Goal: Task Accomplishment & Management: Manage account settings

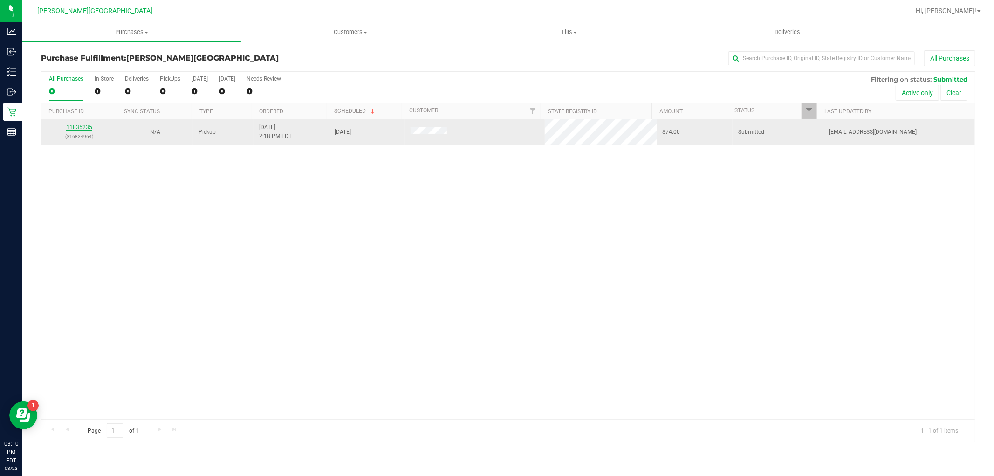
click at [80, 128] on link "11835235" at bounding box center [79, 127] width 26 height 7
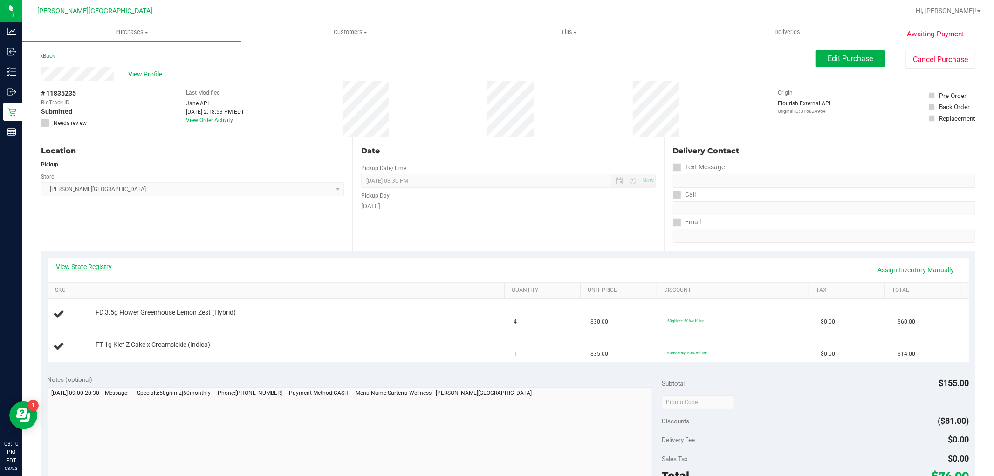
click at [103, 266] on link "View State Registry" at bounding box center [84, 266] width 56 height 9
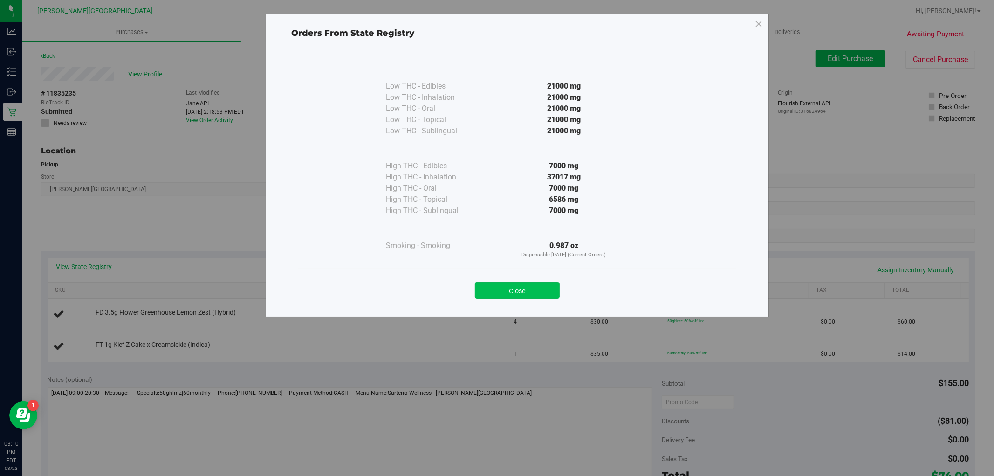
click at [541, 285] on button "Close" at bounding box center [517, 290] width 85 height 17
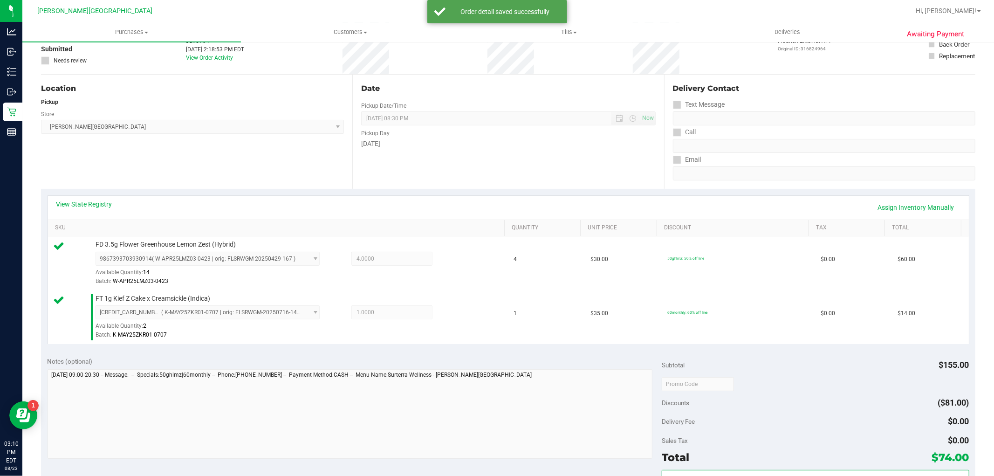
scroll to position [207, 0]
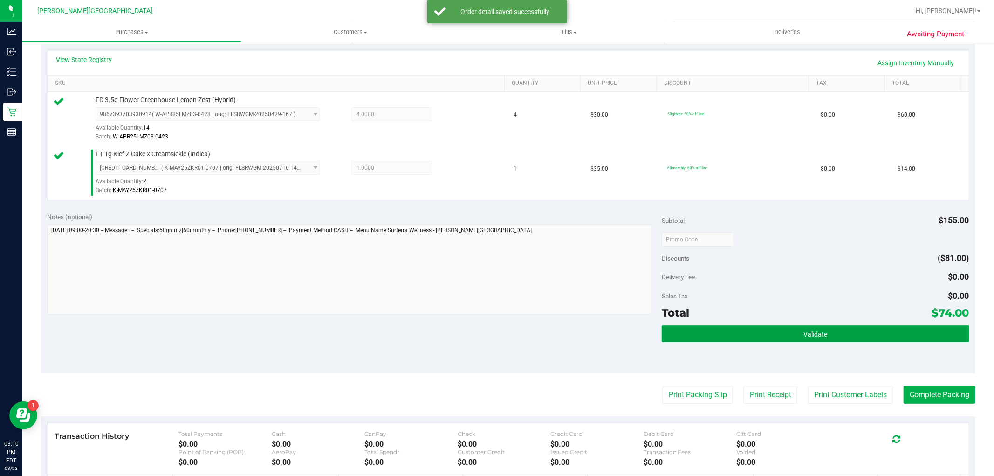
click at [823, 332] on button "Validate" at bounding box center [814, 333] width 307 height 17
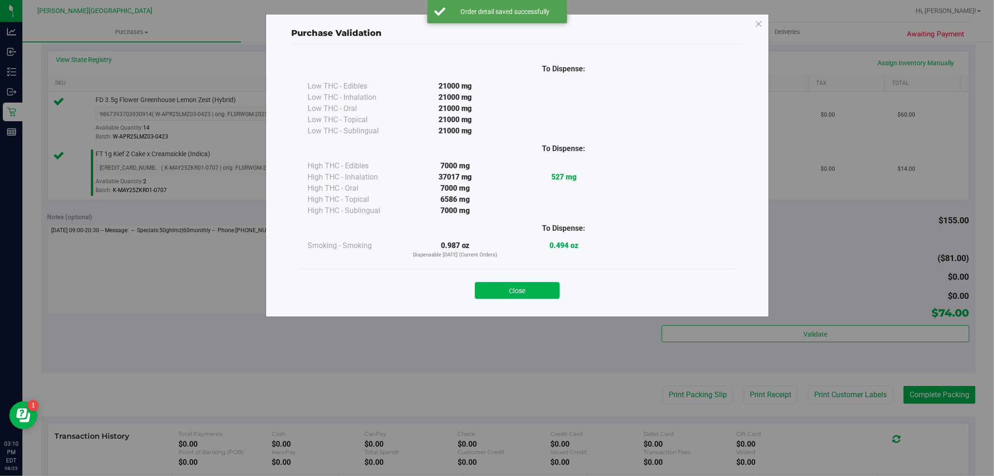
click at [544, 292] on button "Close" at bounding box center [517, 290] width 85 height 17
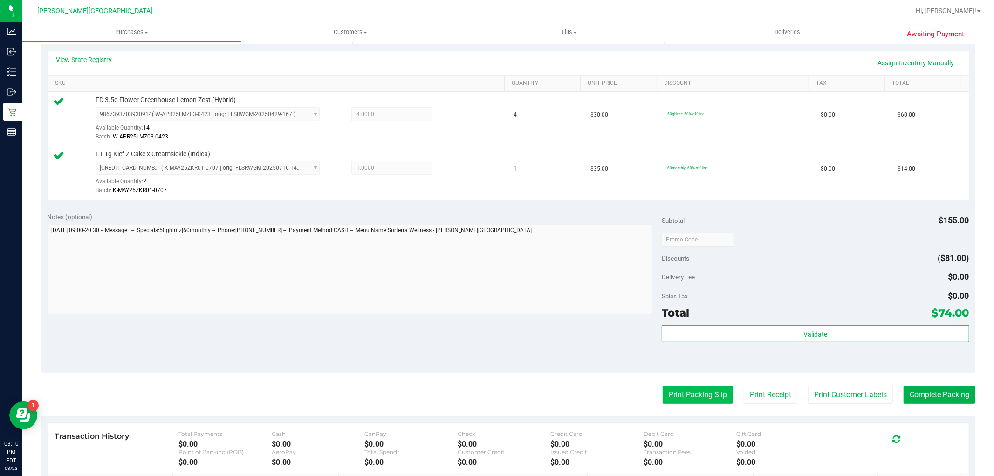
click at [674, 400] on button "Print Packing Slip" at bounding box center [697, 395] width 70 height 18
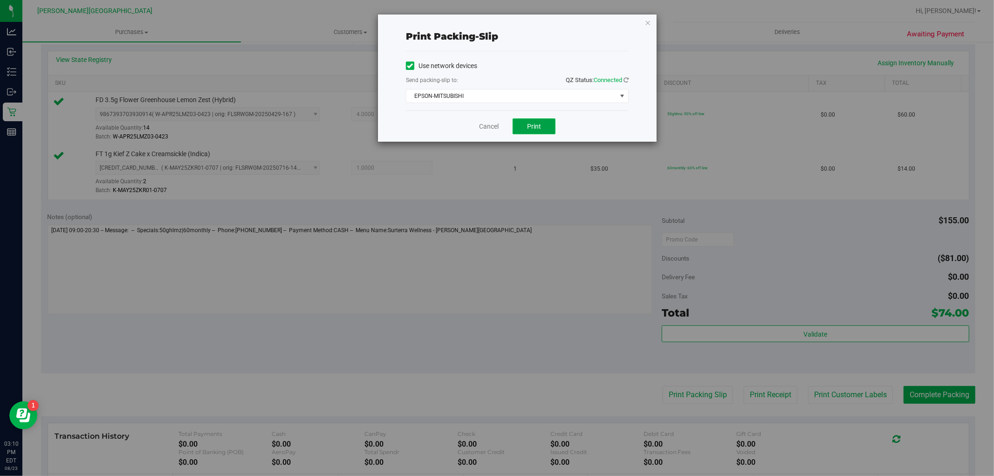
click at [525, 122] on button "Print" at bounding box center [533, 126] width 43 height 16
click at [647, 19] on icon "button" at bounding box center [647, 22] width 7 height 11
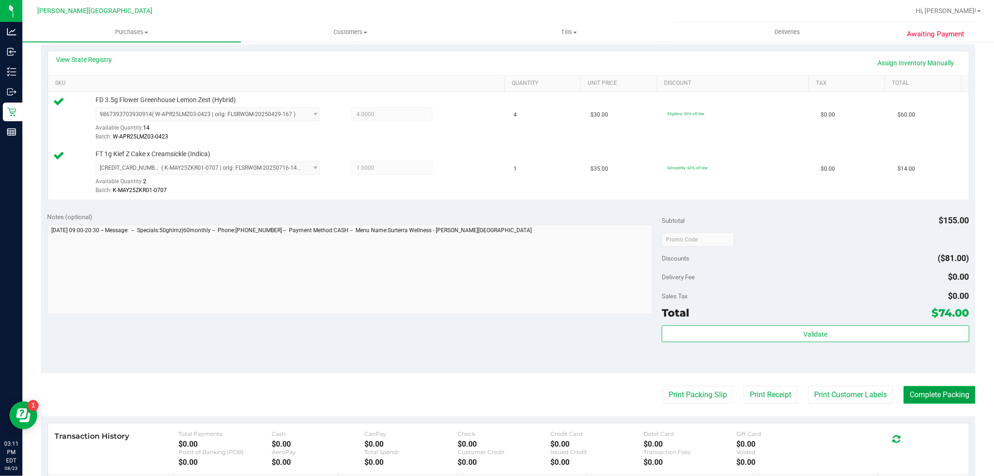
click at [934, 395] on button "Complete Packing" at bounding box center [939, 395] width 72 height 18
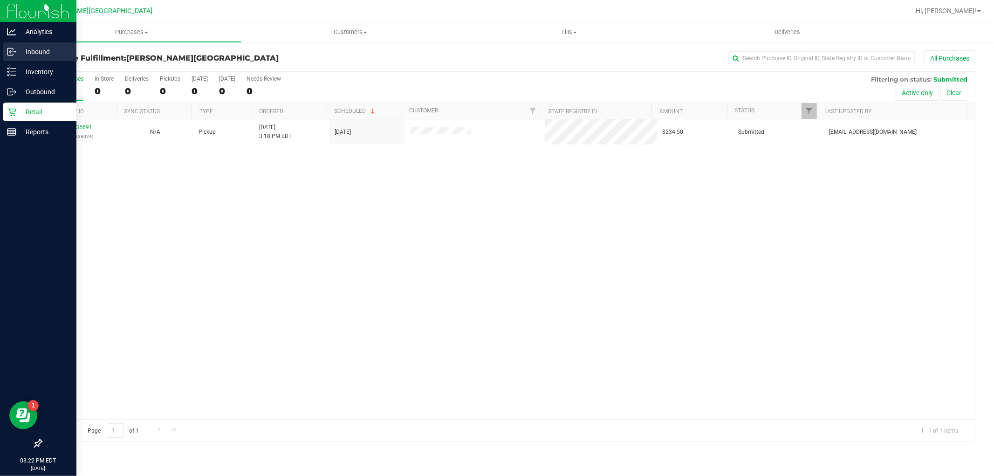
click at [48, 48] on p "Inbound" at bounding box center [44, 51] width 56 height 11
click at [45, 79] on div "Inventory" at bounding box center [40, 71] width 74 height 19
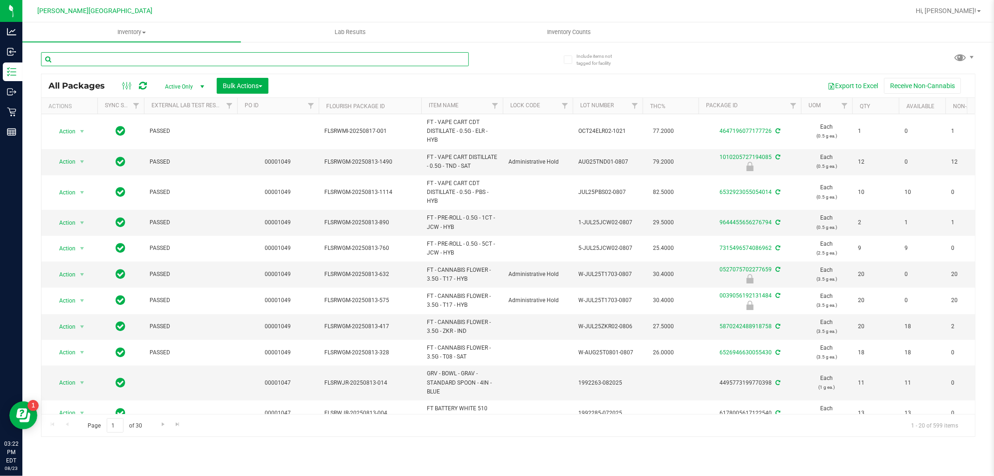
drag, startPoint x: 152, startPoint y: 50, endPoint x: 154, endPoint y: 57, distance: 6.8
click at [154, 57] on input "text" at bounding box center [255, 59] width 428 height 14
type input "pbs"
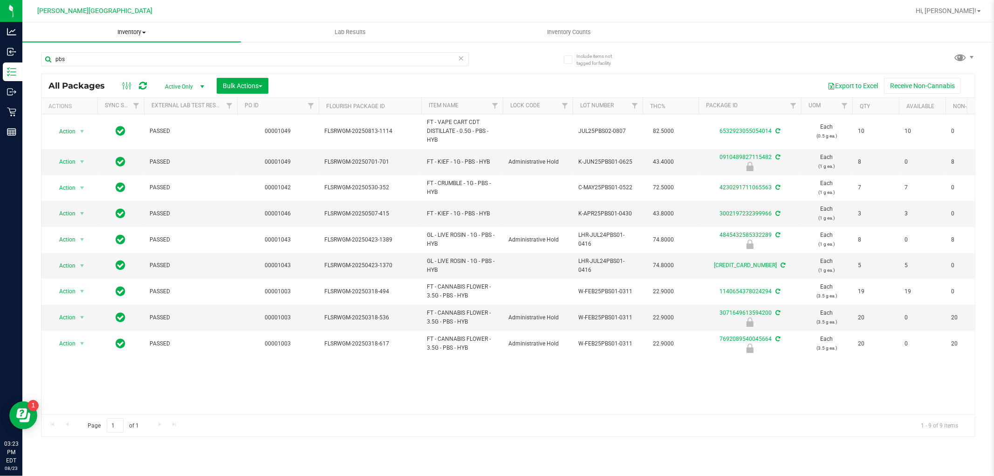
click at [115, 30] on span "Inventory" at bounding box center [131, 32] width 218 height 8
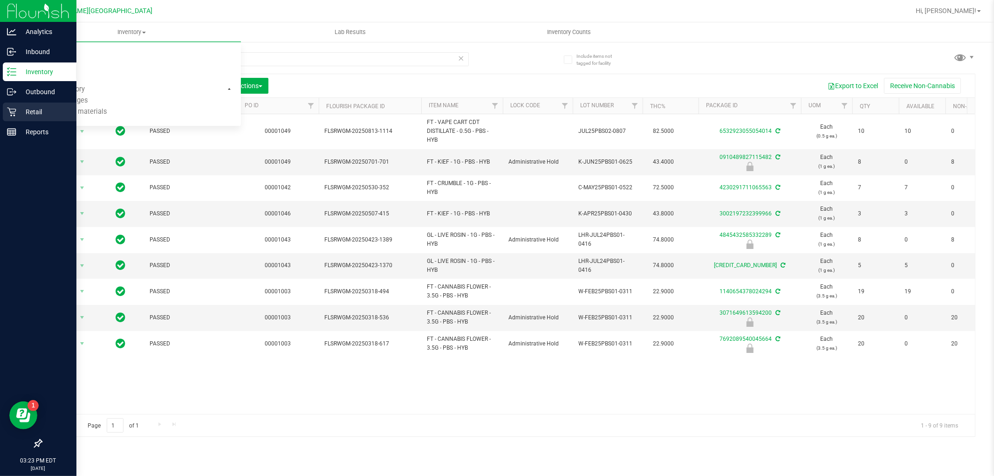
click at [25, 116] on div "Retail" at bounding box center [40, 111] width 74 height 19
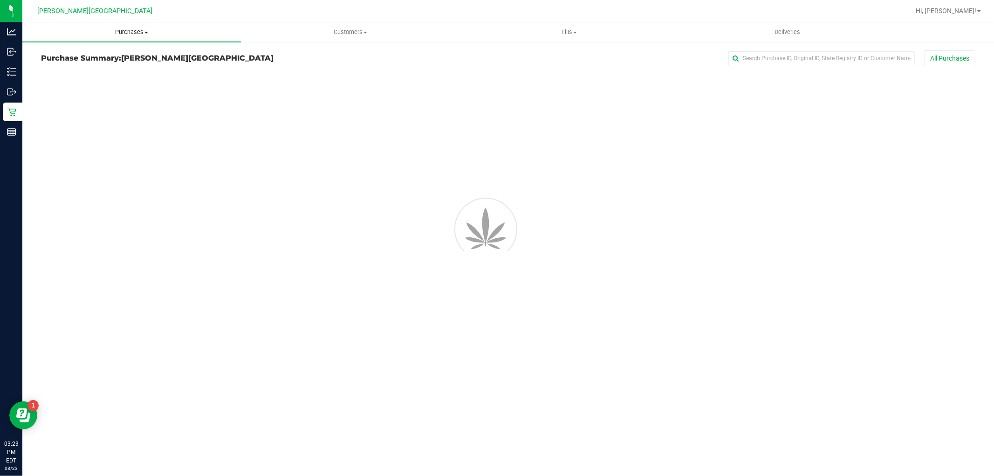
click at [141, 35] on span "Purchases" at bounding box center [131, 32] width 218 height 8
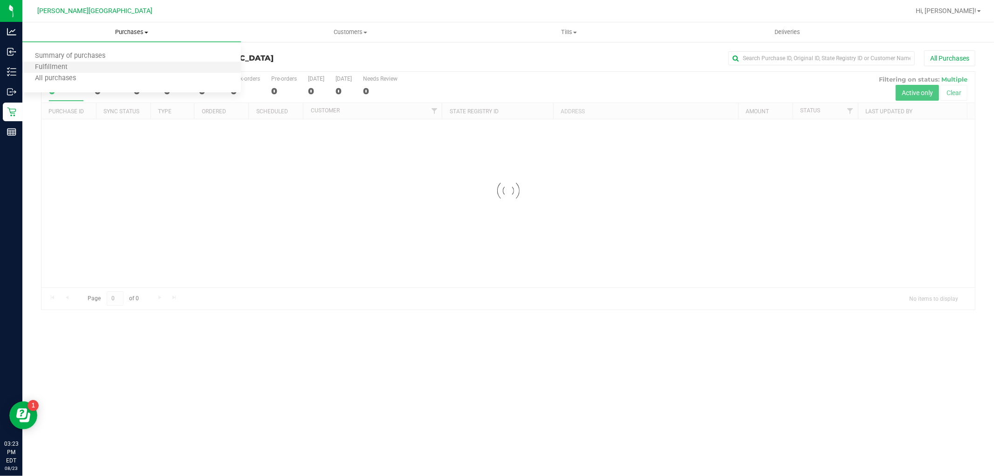
click at [95, 63] on li "Fulfillment" at bounding box center [131, 67] width 218 height 11
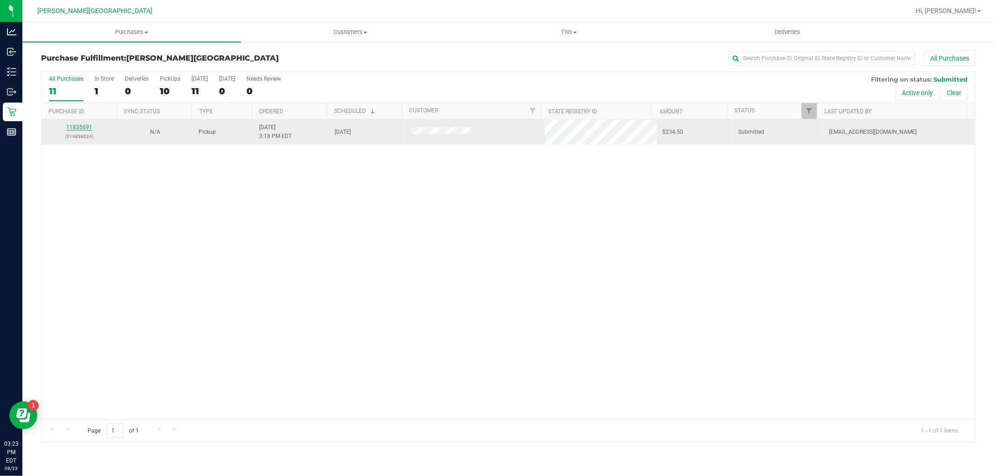
click at [78, 129] on link "11835691" at bounding box center [79, 127] width 26 height 7
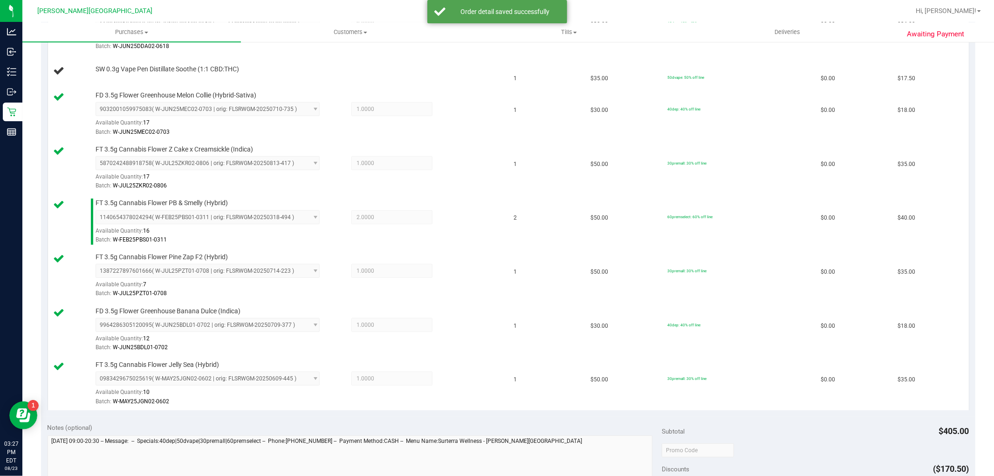
scroll to position [466, 0]
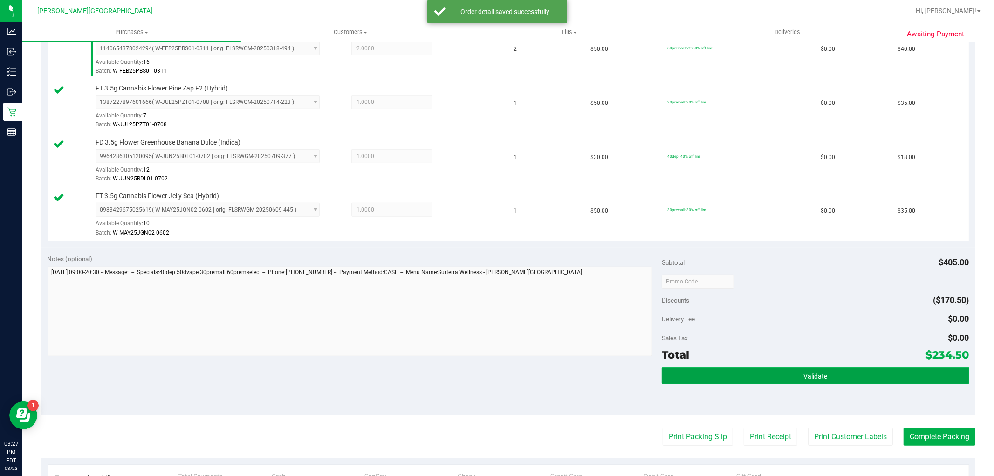
click at [825, 371] on button "Validate" at bounding box center [814, 375] width 307 height 17
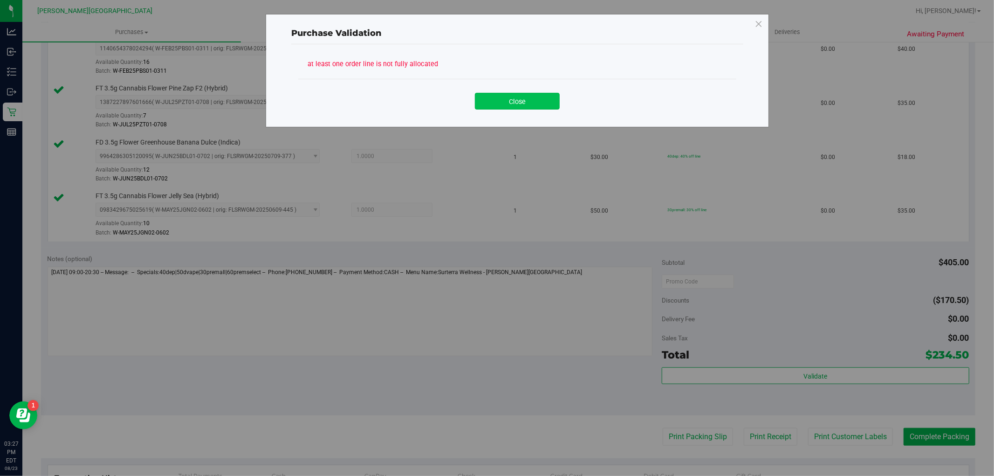
click at [514, 105] on button "Close" at bounding box center [517, 101] width 85 height 17
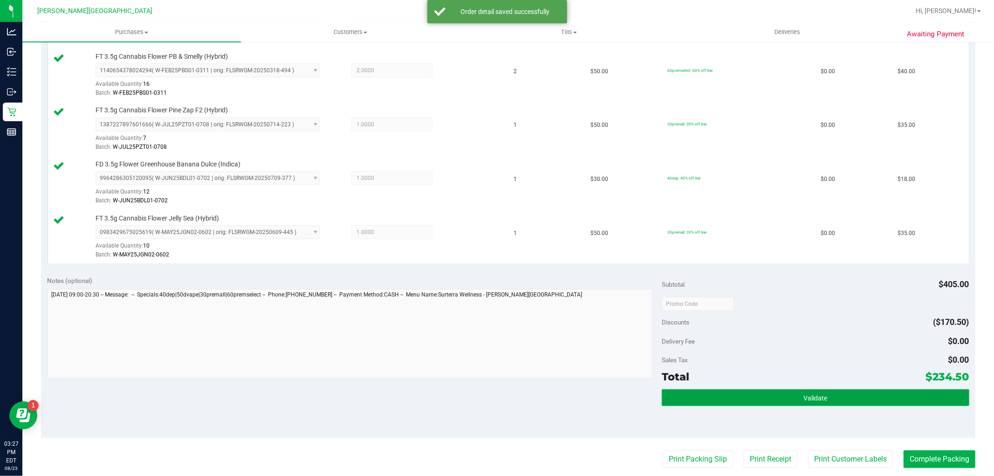
click at [844, 396] on button "Validate" at bounding box center [814, 397] width 307 height 17
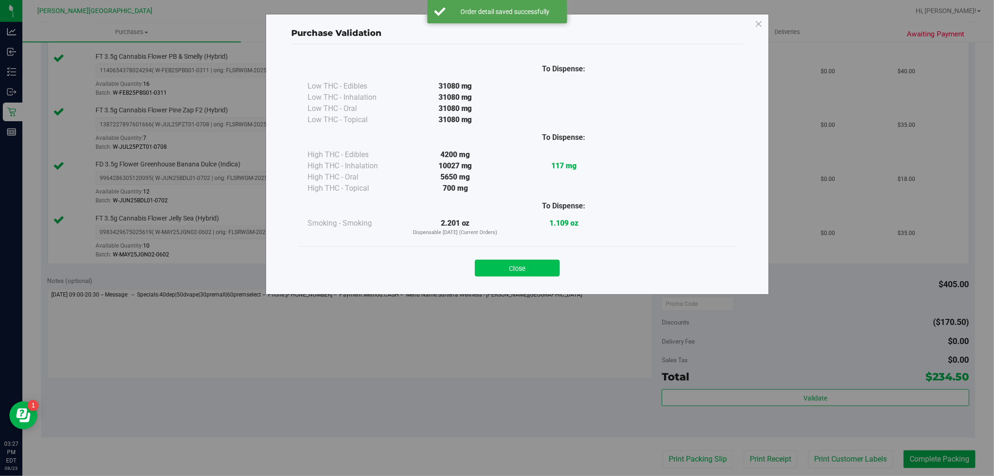
click at [548, 271] on button "Close" at bounding box center [517, 267] width 85 height 17
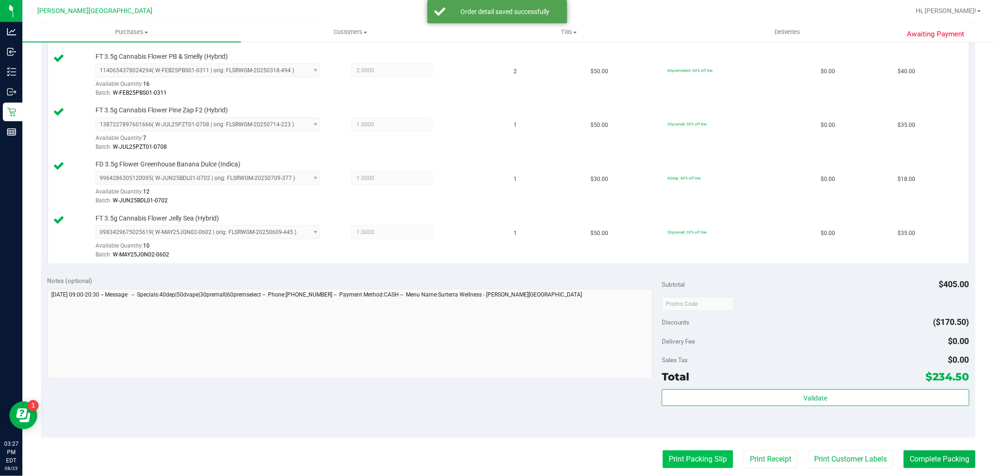
click at [698, 466] on button "Print Packing Slip" at bounding box center [697, 459] width 70 height 18
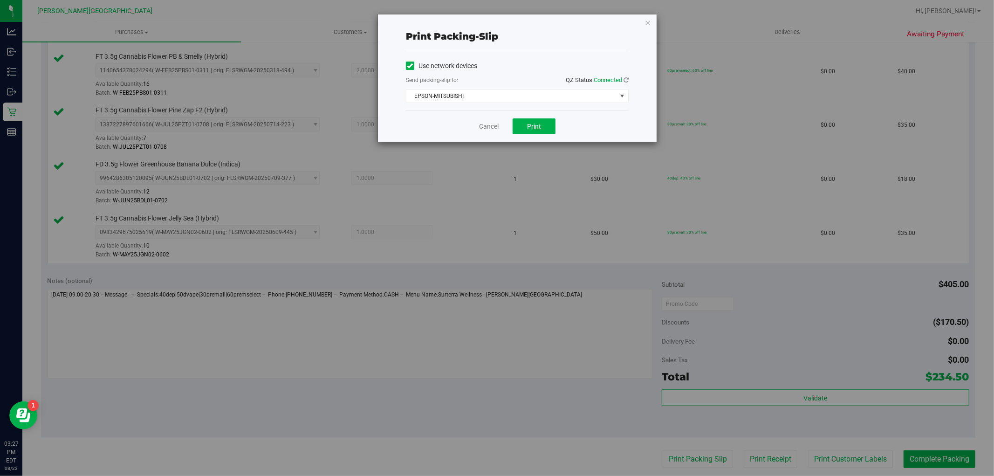
click at [543, 140] on div "Cancel Print" at bounding box center [517, 125] width 223 height 31
click at [542, 132] on button "Print" at bounding box center [533, 126] width 43 height 16
click at [647, 22] on icon "button" at bounding box center [647, 22] width 7 height 11
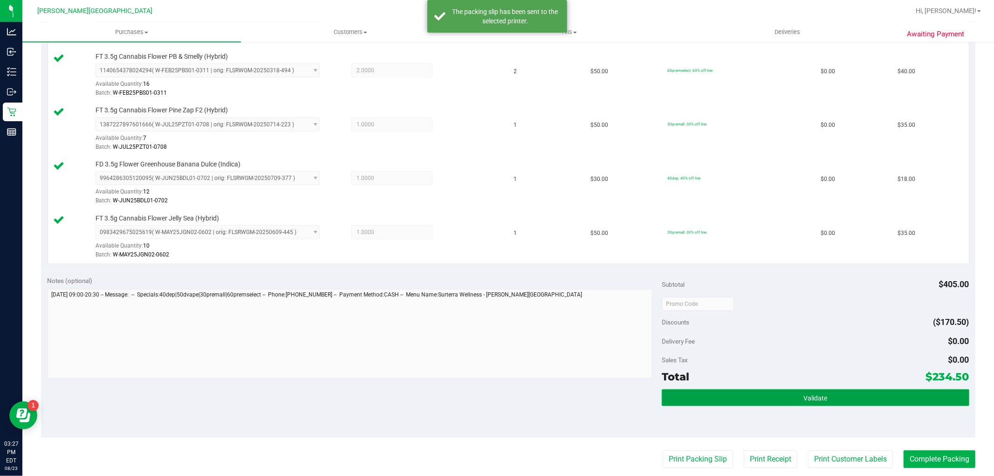
click at [834, 394] on button "Validate" at bounding box center [814, 397] width 307 height 17
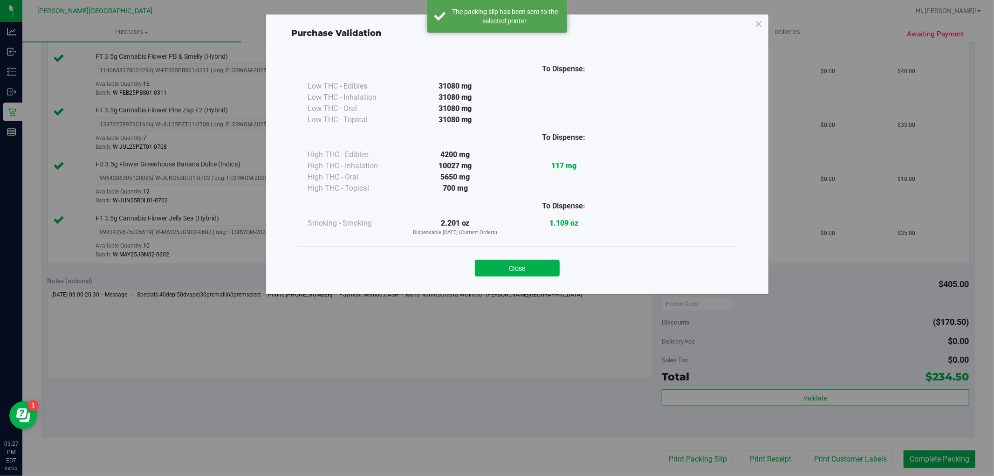
click at [545, 268] on button "Close" at bounding box center [517, 267] width 85 height 17
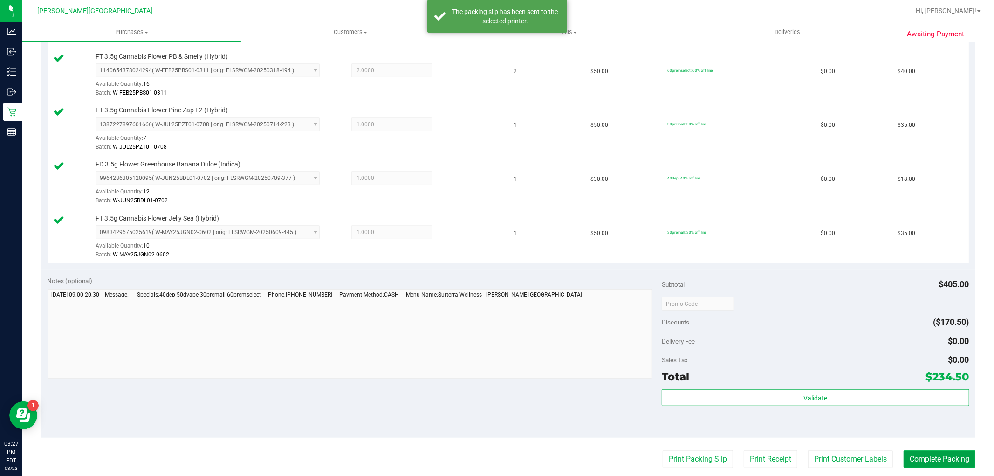
click at [942, 457] on button "Complete Packing" at bounding box center [939, 459] width 72 height 18
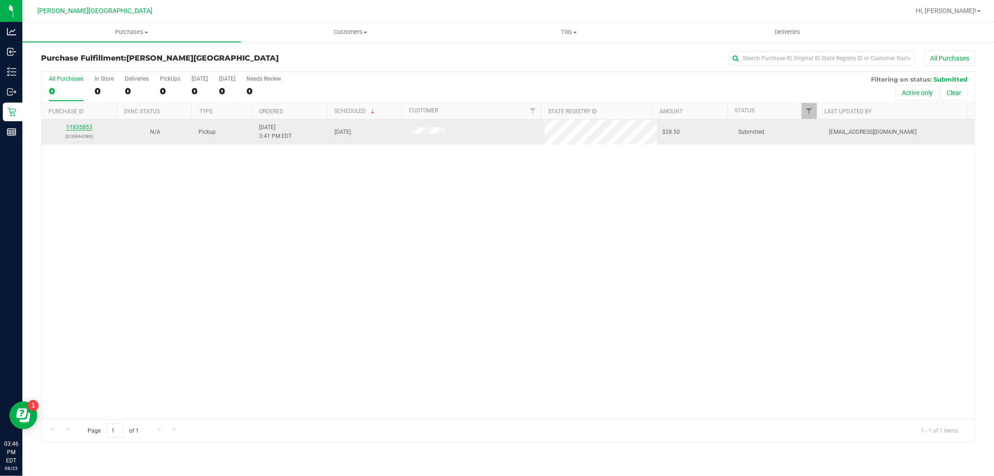
click at [84, 129] on link "11835853" at bounding box center [79, 127] width 26 height 7
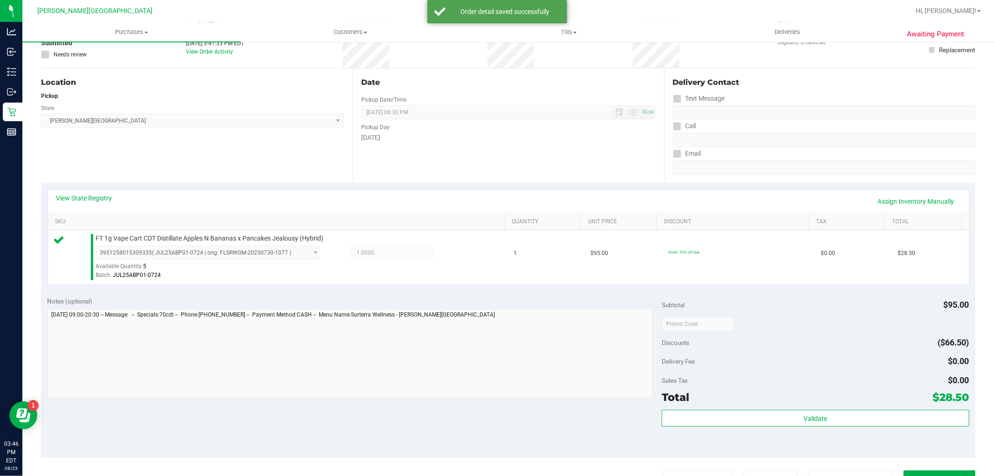
scroll to position [207, 0]
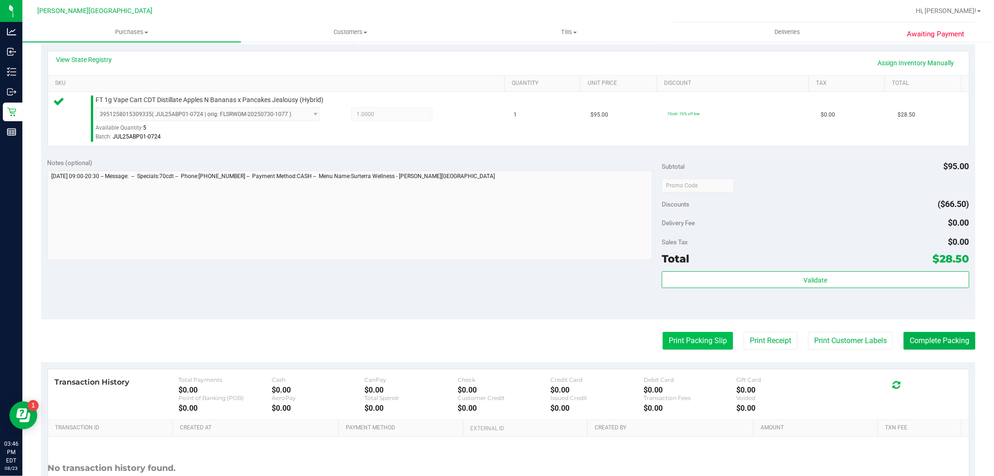
click at [709, 343] on button "Print Packing Slip" at bounding box center [697, 341] width 70 height 18
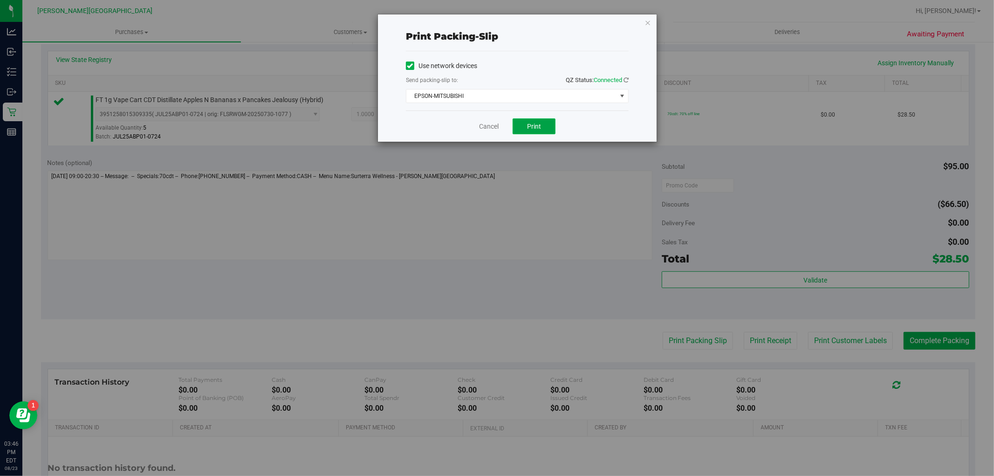
click at [530, 120] on button "Print" at bounding box center [533, 126] width 43 height 16
click at [641, 17] on div "Print packing-slip Use network devices Send packing-slip to: QZ Status: Connect…" at bounding box center [517, 77] width 279 height 127
click at [648, 21] on icon "button" at bounding box center [647, 22] width 7 height 11
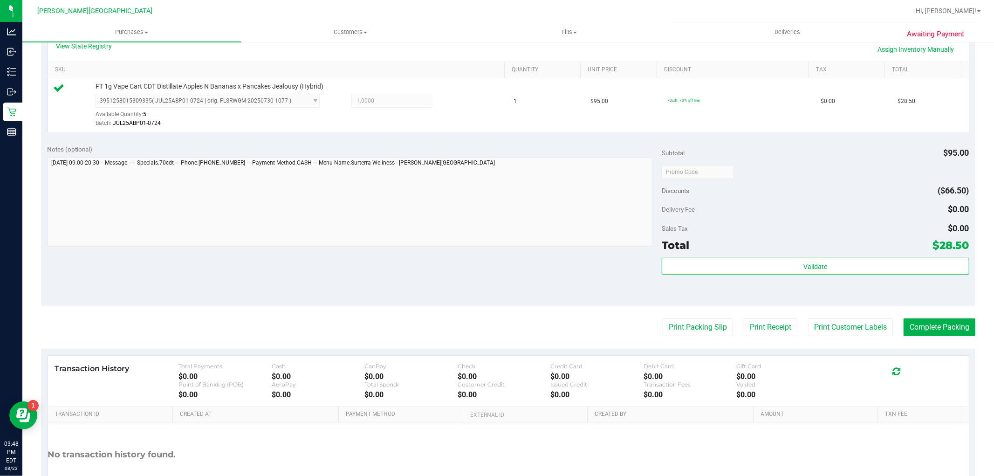
scroll to position [259, 0]
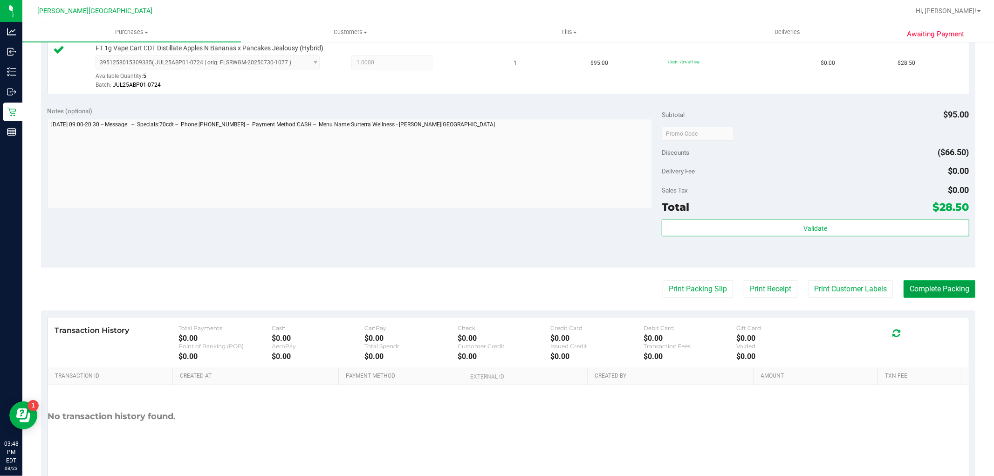
click at [947, 285] on button "Complete Packing" at bounding box center [939, 289] width 72 height 18
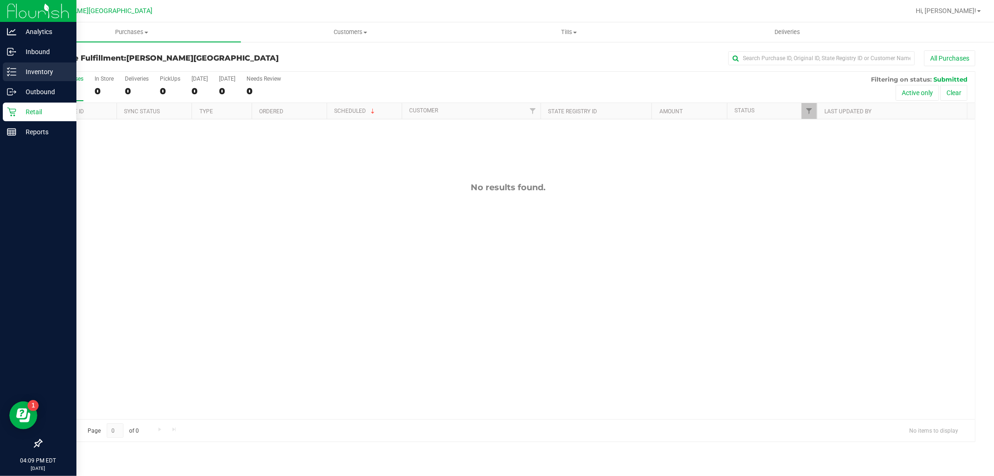
click at [24, 75] on p "Inventory" at bounding box center [44, 71] width 56 height 11
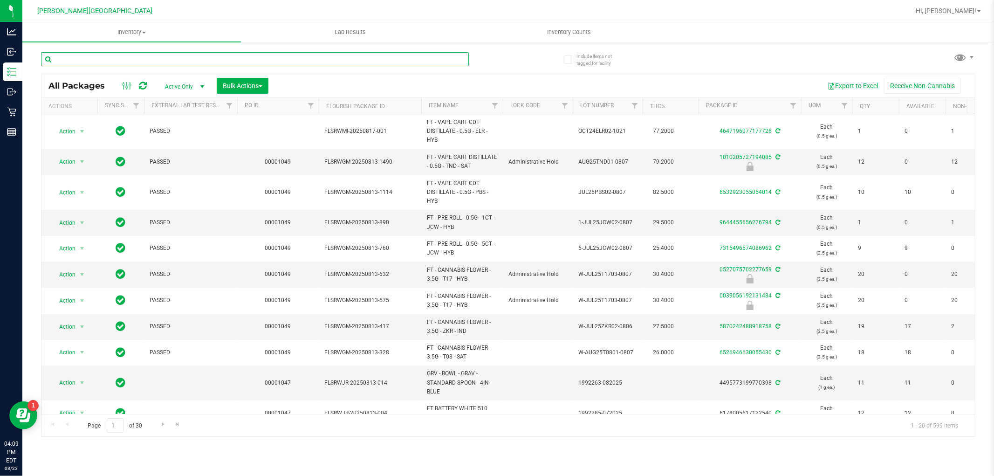
click at [138, 60] on input "text" at bounding box center [255, 59] width 428 height 14
type input "L"
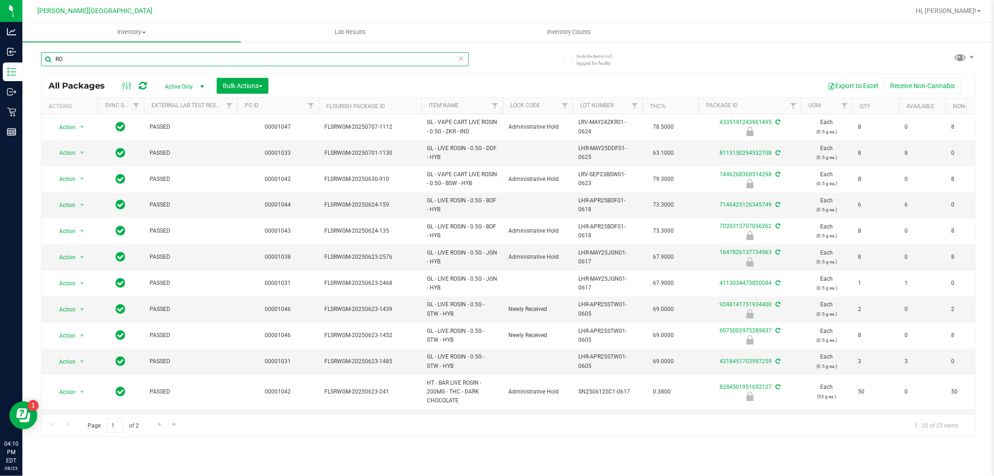
type input "R"
type input "4335191243961495"
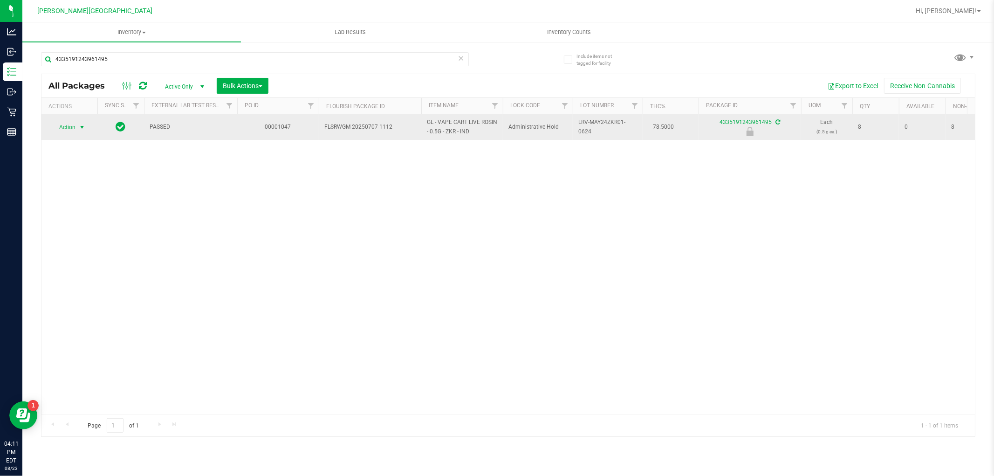
click at [77, 131] on span "select" at bounding box center [82, 127] width 12 height 13
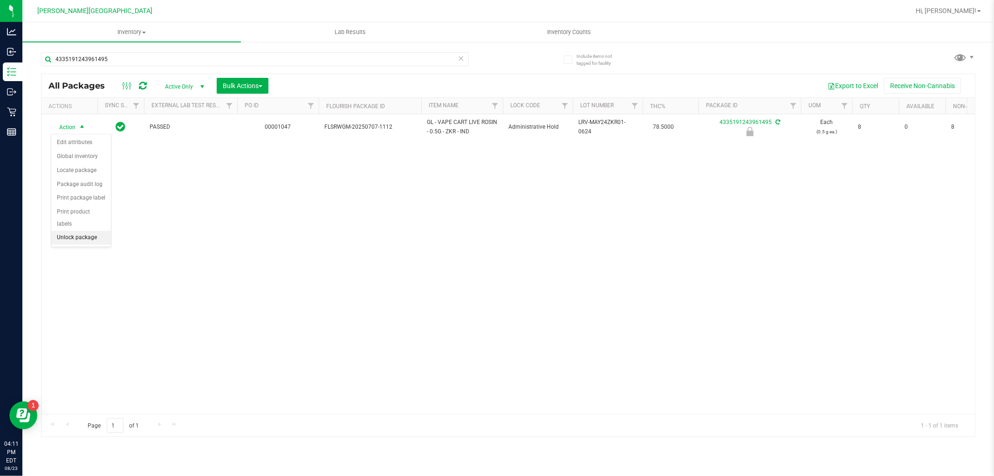
click at [96, 236] on li "Unlock package" at bounding box center [81, 238] width 60 height 14
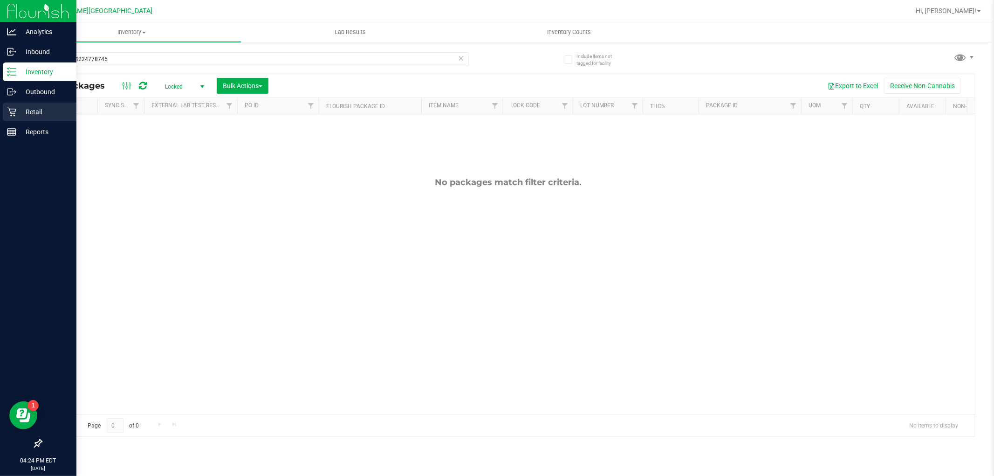
drag, startPoint x: 24, startPoint y: 115, endPoint x: 30, endPoint y: 110, distance: 7.6
click at [25, 114] on p "Retail" at bounding box center [44, 111] width 56 height 11
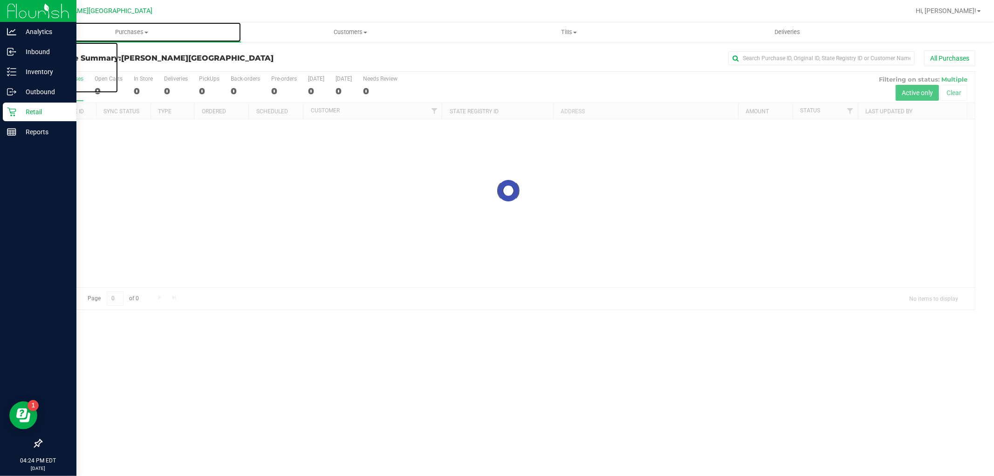
click at [137, 31] on span "Purchases" at bounding box center [131, 32] width 218 height 8
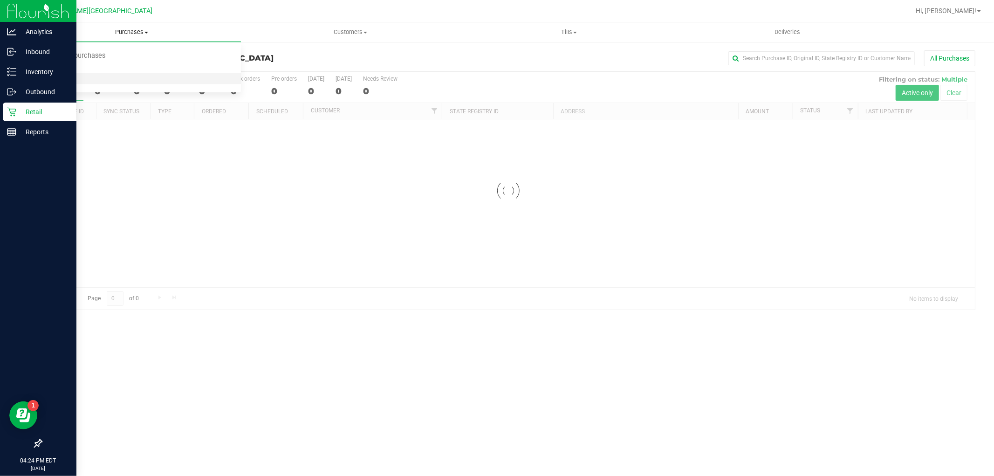
click at [95, 73] on li "All purchases" at bounding box center [131, 78] width 218 height 11
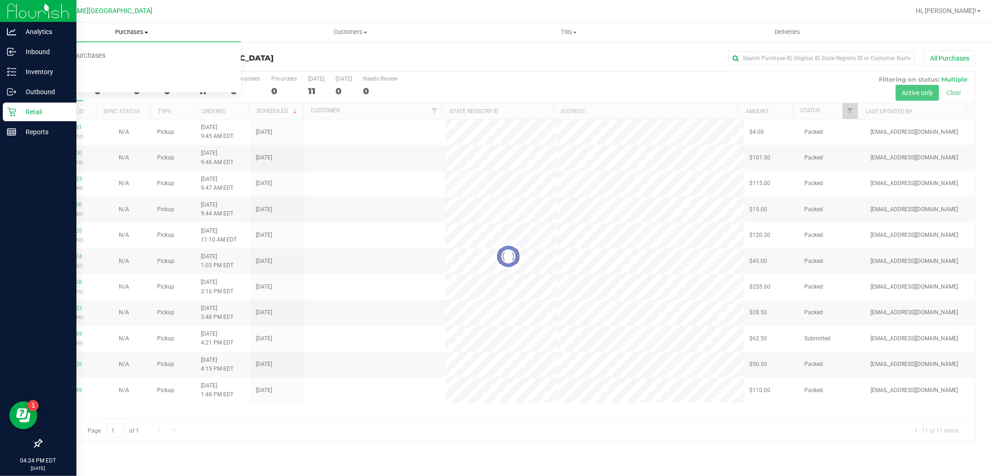
click at [124, 29] on span "Purchases" at bounding box center [131, 32] width 218 height 8
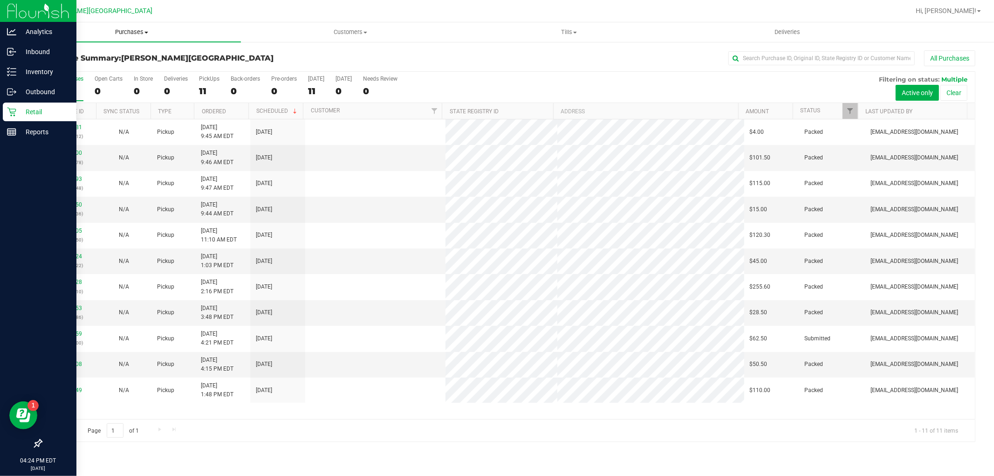
click at [116, 36] on span "Purchases" at bounding box center [131, 32] width 218 height 8
click at [86, 62] on li "Fulfillment" at bounding box center [131, 67] width 218 height 11
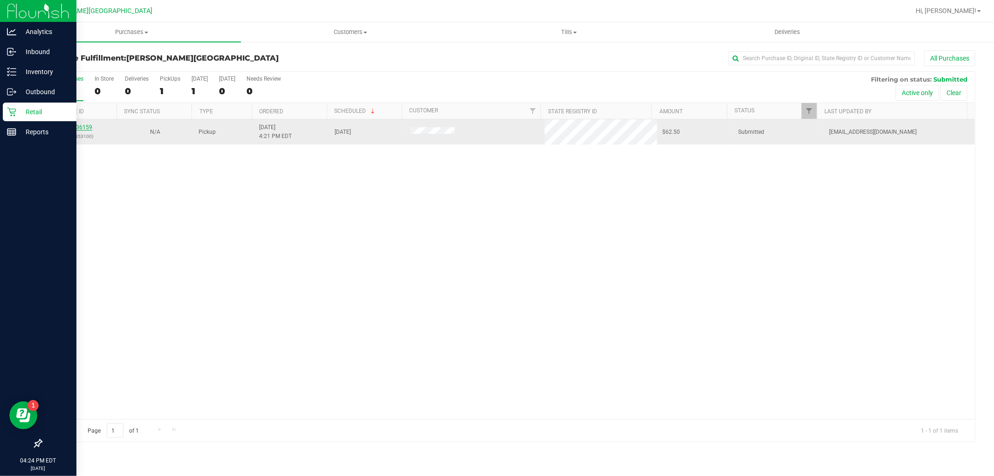
click at [90, 127] on link "11836159" at bounding box center [79, 127] width 26 height 7
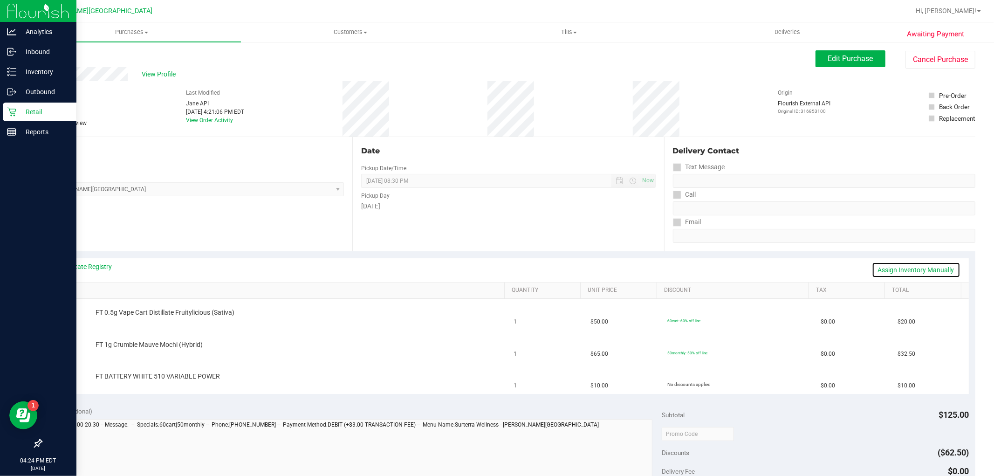
click at [888, 273] on link "Assign Inventory Manually" at bounding box center [916, 270] width 89 height 16
click at [119, 381] on link "Add Package" at bounding box center [112, 382] width 34 height 7
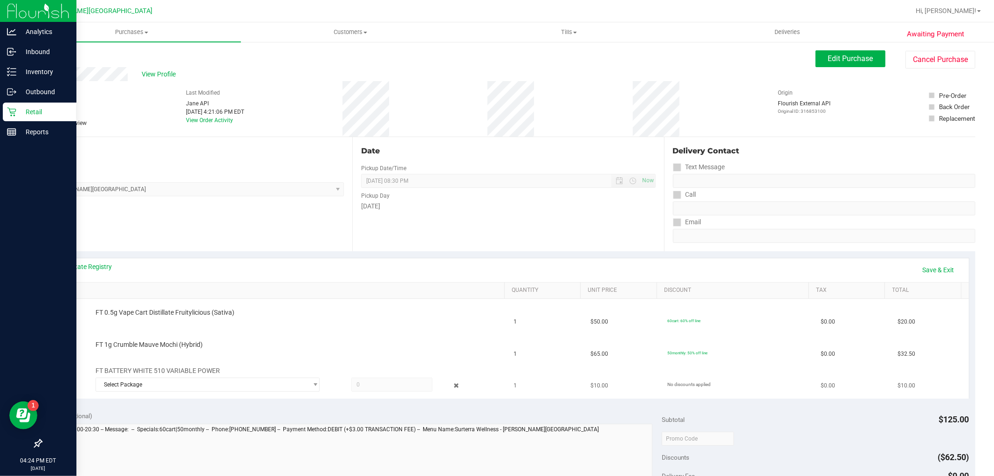
click at [212, 374] on div "FT BATTERY WHITE 510 VARIABLE POWER Select Package 6178005617122540" at bounding box center [295, 380] width 409 height 28
click at [213, 385] on span "Select Package" at bounding box center [201, 384] width 211 height 13
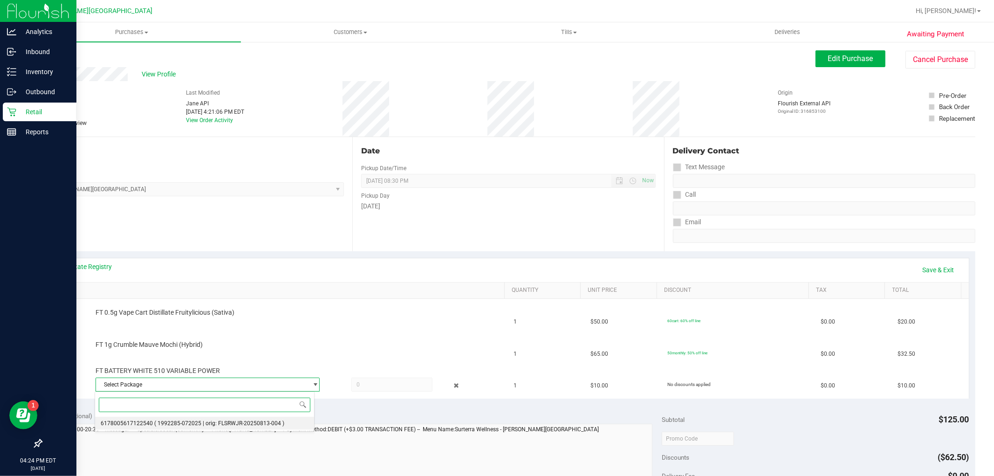
click at [173, 425] on span "( 1992285-072025 | orig: FLSRWJR-20250813-004 )" at bounding box center [219, 423] width 130 height 7
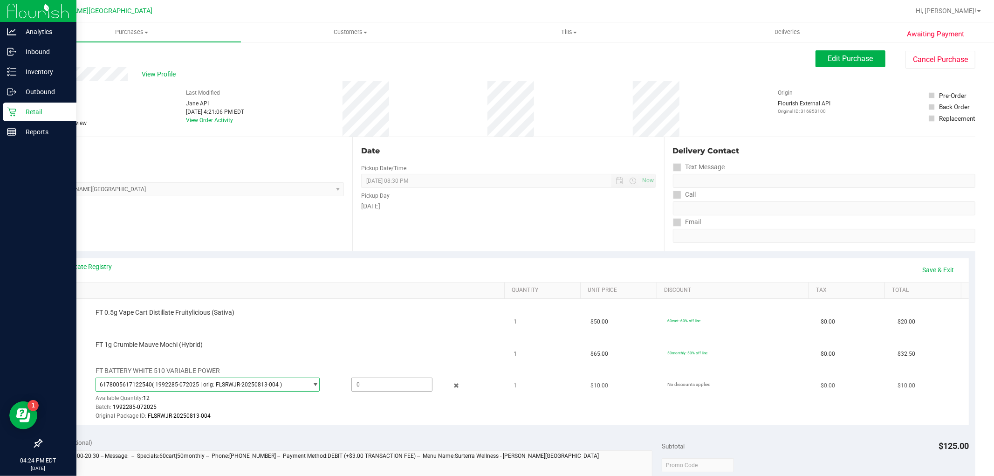
click at [392, 380] on span at bounding box center [391, 384] width 81 height 14
type input "1"
type input "1.0000"
click at [279, 322] on td "FT 0.5g Vape Cart Distillate Fruitylicious (Sativa)" at bounding box center [278, 315] width 460 height 32
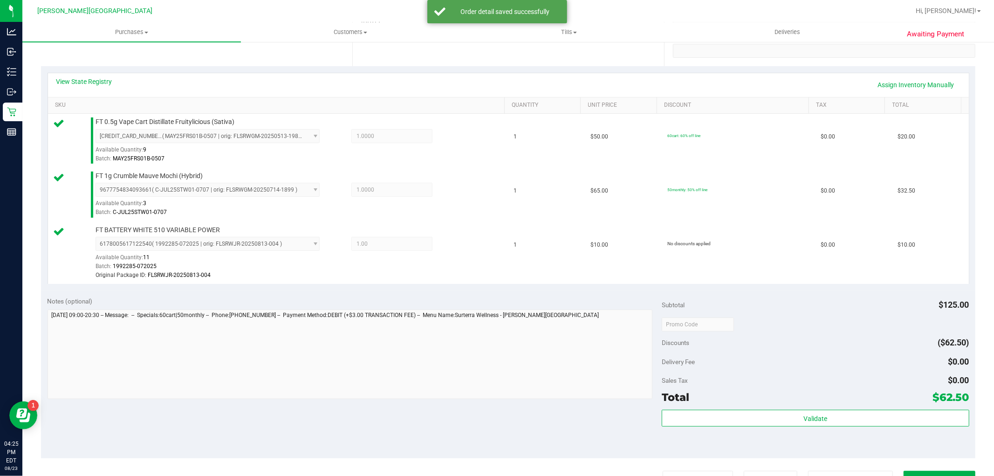
scroll to position [207, 0]
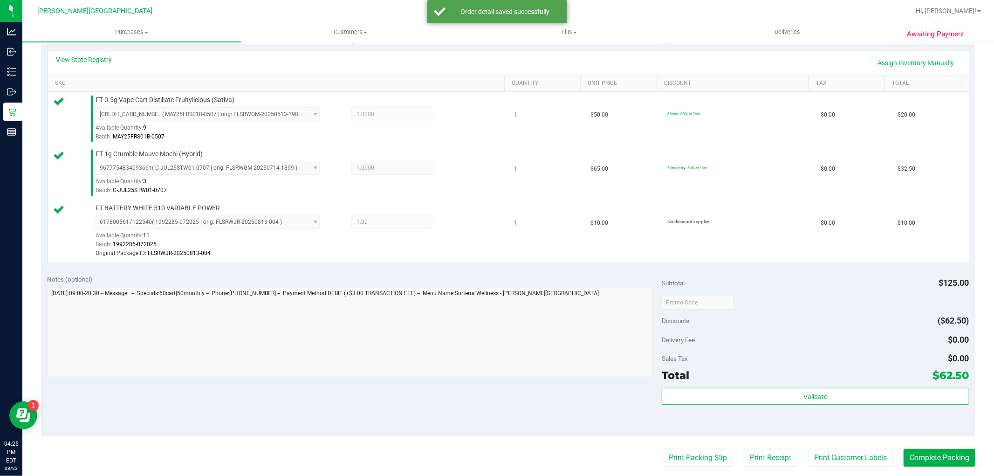
click at [893, 382] on div "Total $62.50" at bounding box center [814, 375] width 307 height 17
click at [892, 387] on div "Subtotal $125.00 Discounts ($62.50) Delivery Fee $0.00 Sales Tax $0.00 Total $6…" at bounding box center [814, 351] width 307 height 155
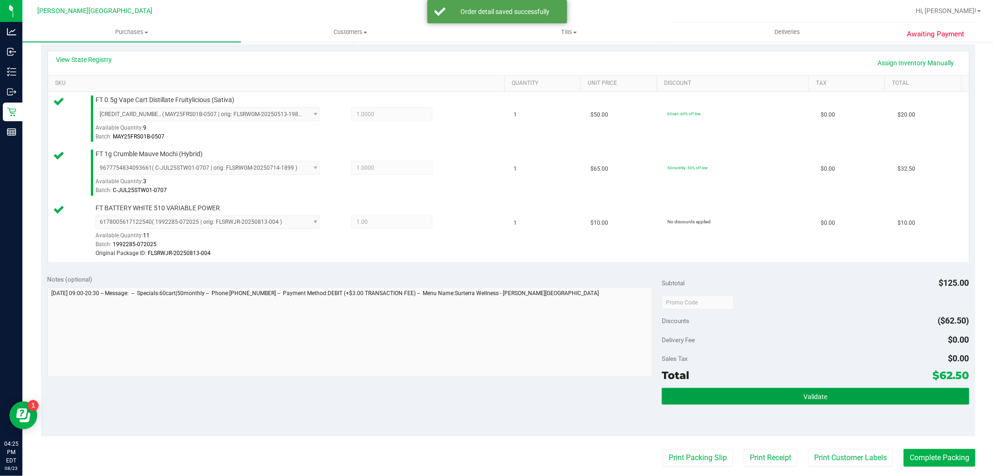
click at [890, 390] on button "Validate" at bounding box center [814, 396] width 307 height 17
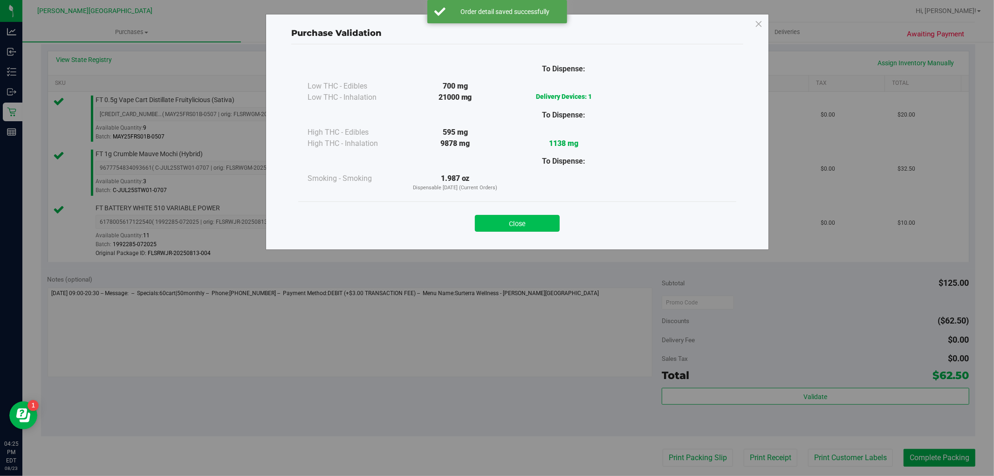
click at [513, 215] on button "Close" at bounding box center [517, 223] width 85 height 17
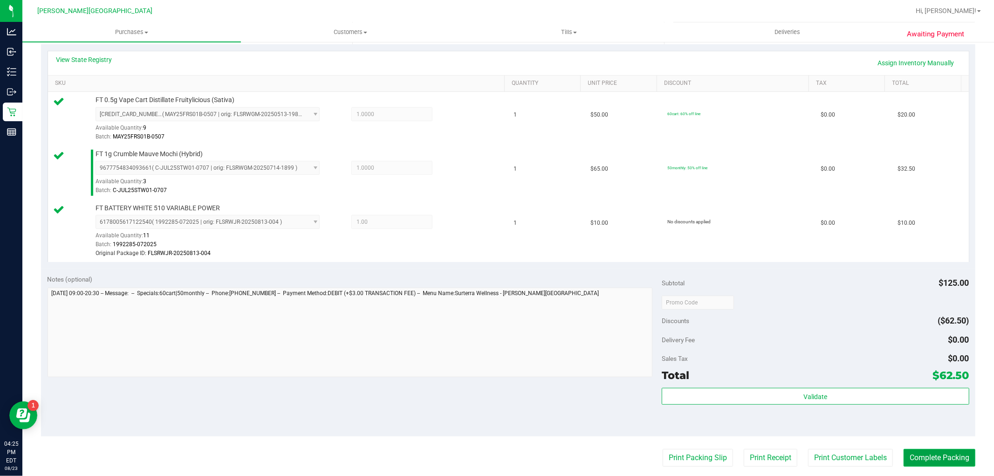
click at [952, 453] on button "Complete Packing" at bounding box center [939, 458] width 72 height 18
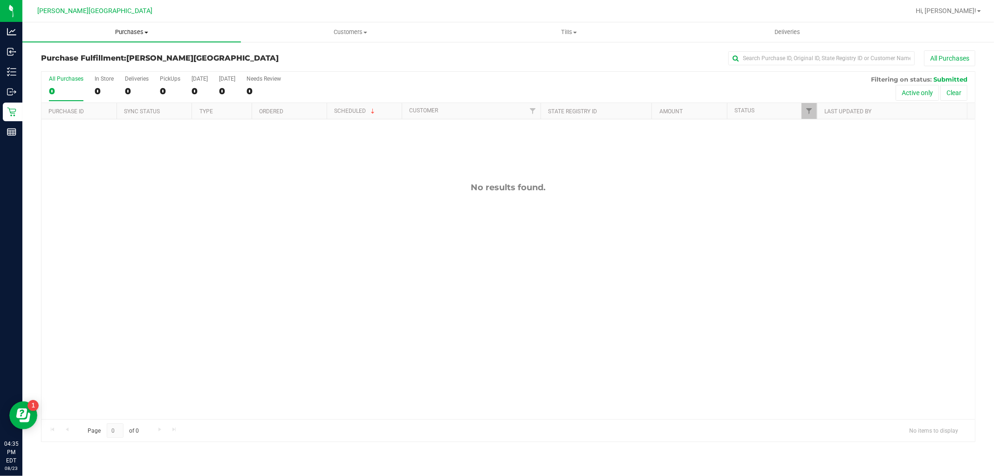
click at [142, 35] on span "Purchases" at bounding box center [131, 32] width 218 height 8
click at [84, 66] on li "Fulfillment" at bounding box center [131, 67] width 218 height 11
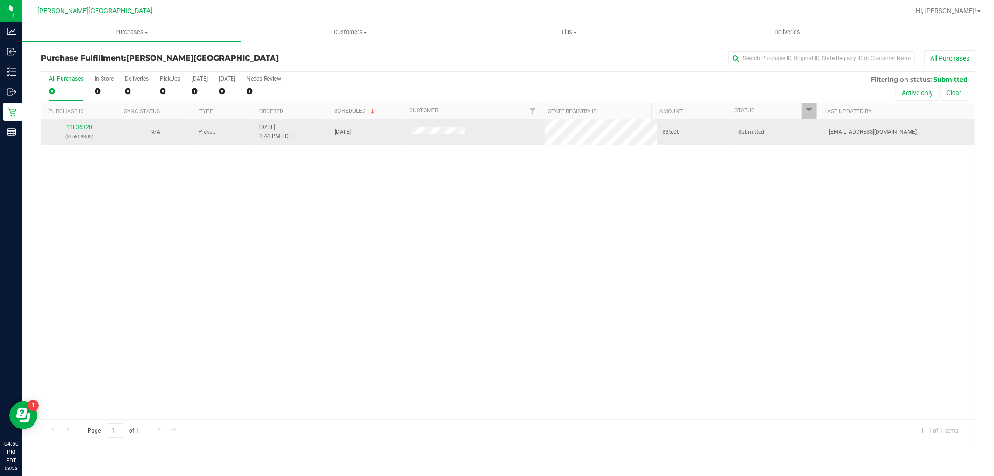
click at [84, 131] on div "11836320 (316859309)" at bounding box center [79, 132] width 64 height 18
click at [84, 129] on div "11836320 (316859309)" at bounding box center [79, 132] width 64 height 18
click at [84, 124] on link "11836320" at bounding box center [79, 127] width 26 height 7
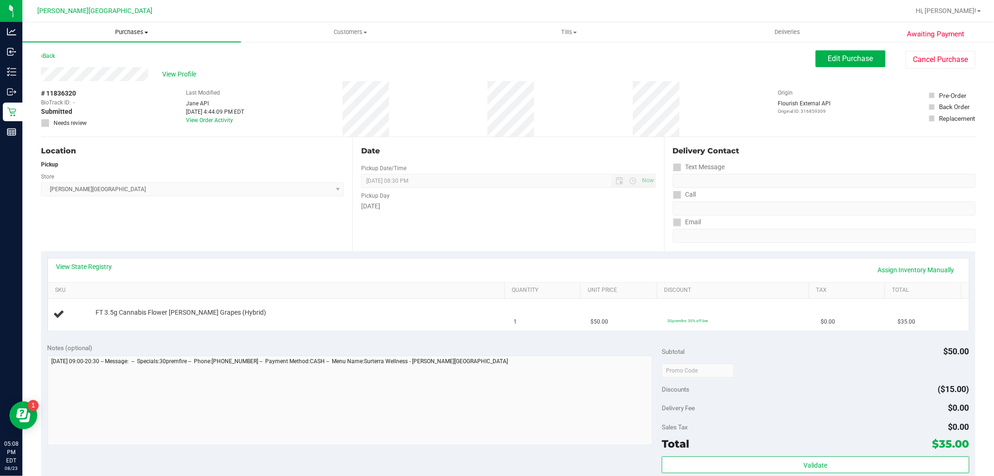
click at [124, 31] on span "Purchases" at bounding box center [131, 32] width 218 height 8
click at [110, 70] on li "Fulfillment" at bounding box center [131, 67] width 218 height 11
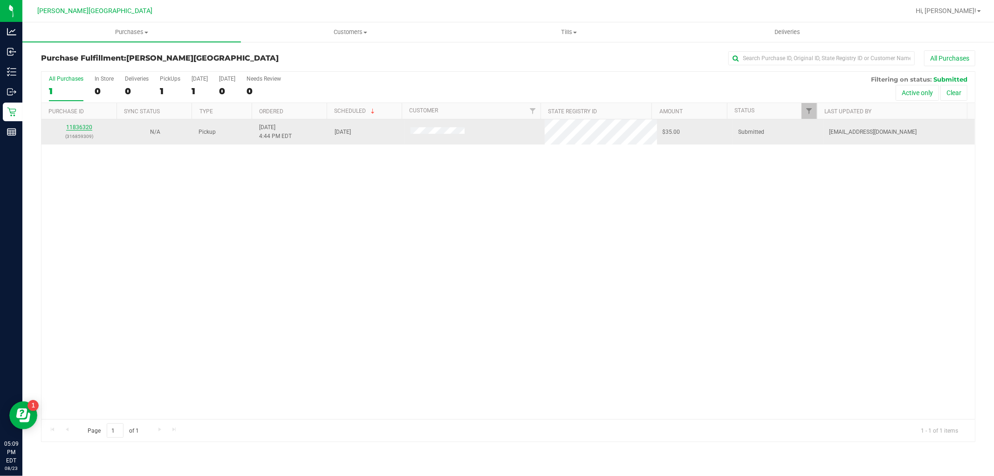
click at [82, 129] on link "11836320" at bounding box center [79, 127] width 26 height 7
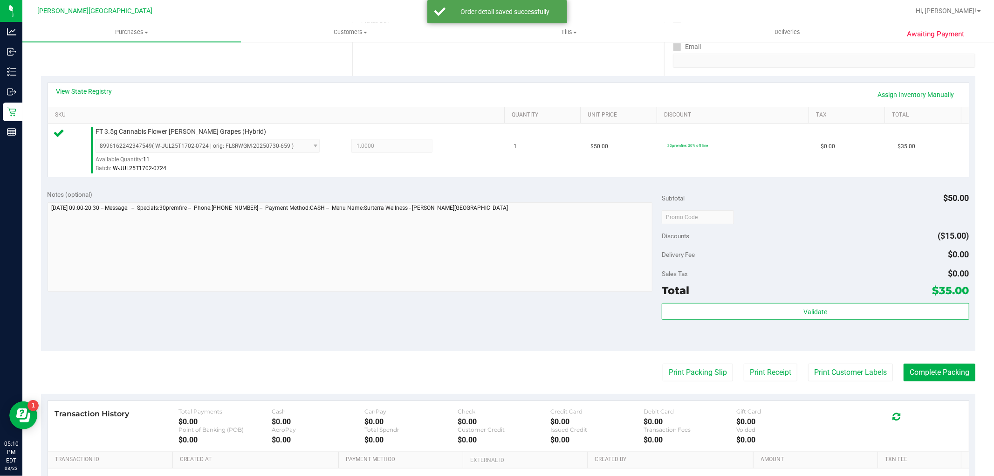
scroll to position [259, 0]
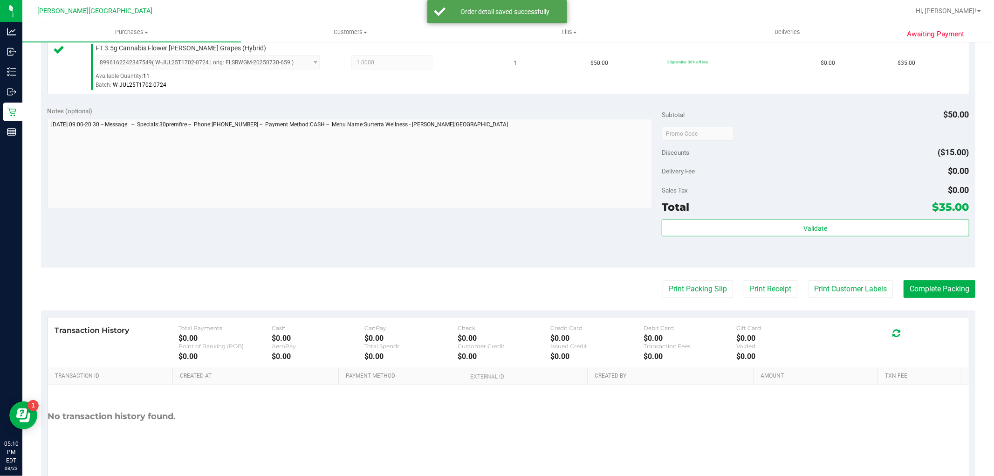
click at [746, 216] on div "Subtotal $50.00 Discounts ($15.00) Delivery Fee $0.00 Sales Tax $0.00 Total $35…" at bounding box center [814, 183] width 307 height 155
click at [750, 227] on button "Validate" at bounding box center [814, 227] width 307 height 17
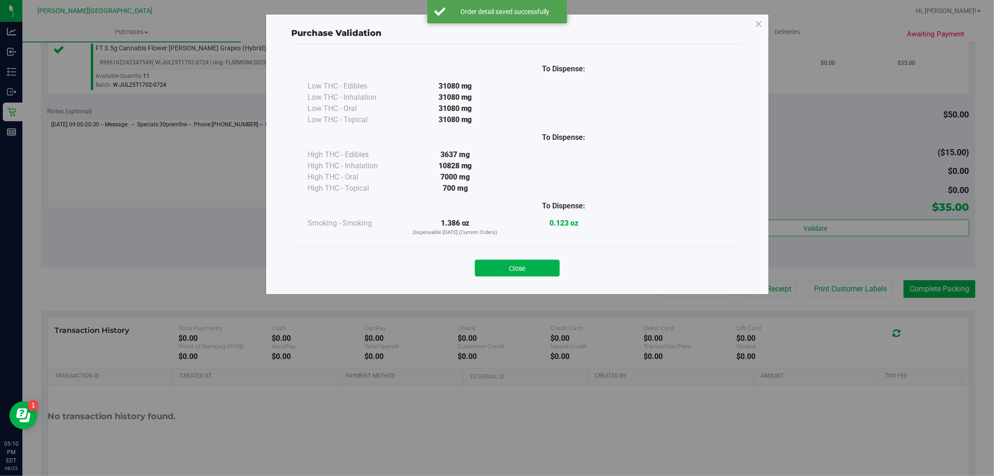
click at [545, 279] on div "Close" at bounding box center [517, 265] width 438 height 38
click at [542, 264] on button "Close" at bounding box center [517, 267] width 85 height 17
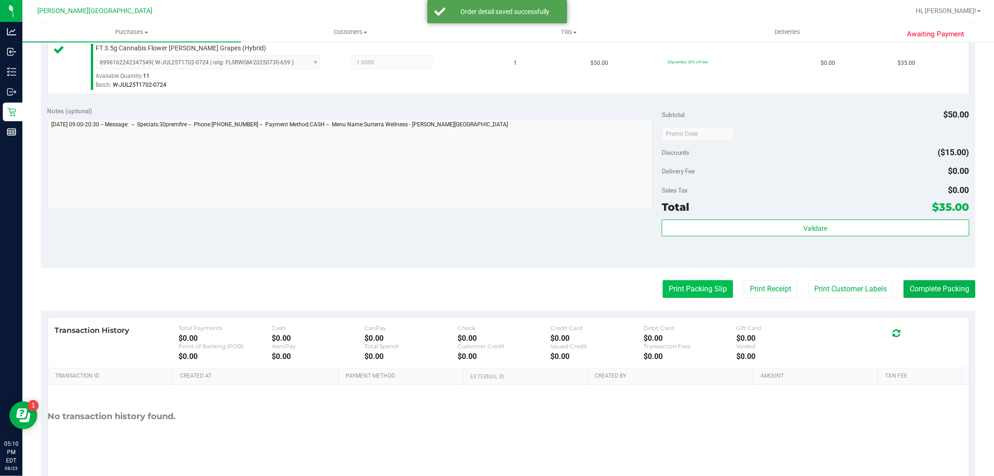
click at [711, 287] on button "Print Packing Slip" at bounding box center [697, 289] width 70 height 18
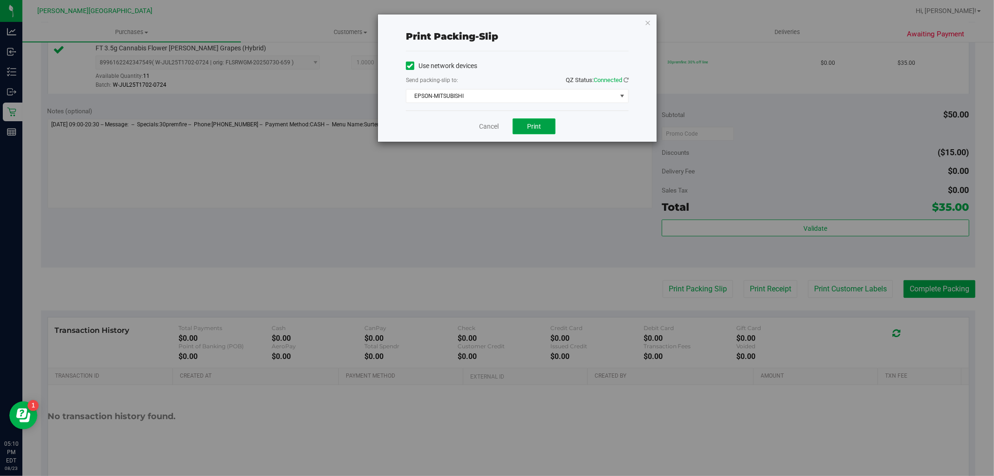
click at [537, 127] on span "Print" at bounding box center [534, 126] width 14 height 7
click at [649, 19] on icon "button" at bounding box center [647, 22] width 7 height 11
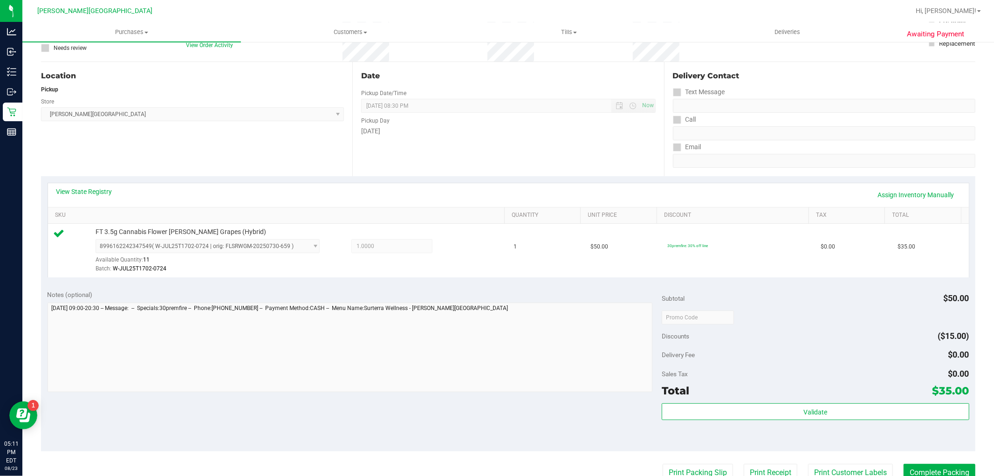
scroll to position [0, 0]
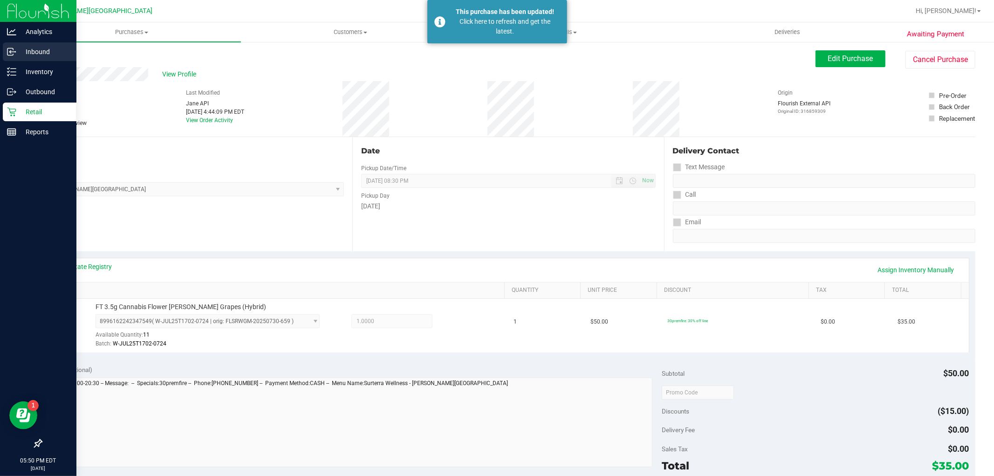
click at [42, 61] on link "Inbound" at bounding box center [38, 52] width 76 height 20
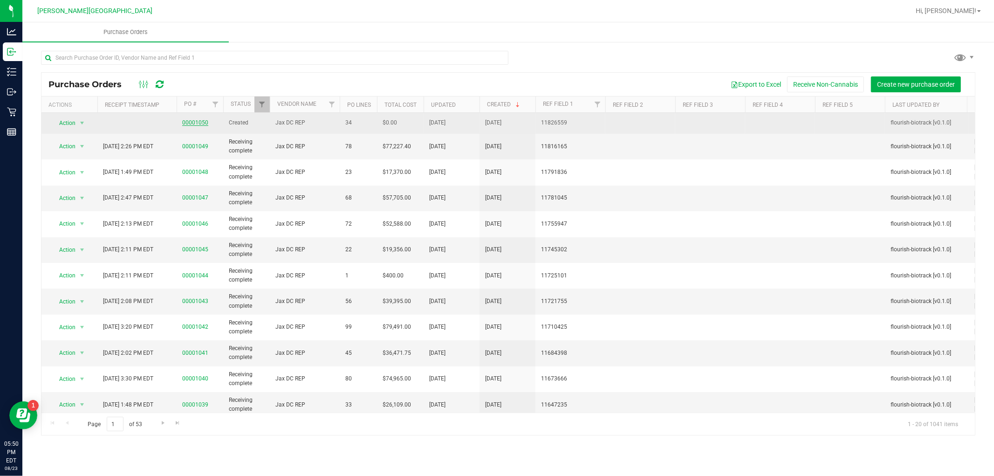
click at [196, 121] on link "00001050" at bounding box center [195, 122] width 26 height 7
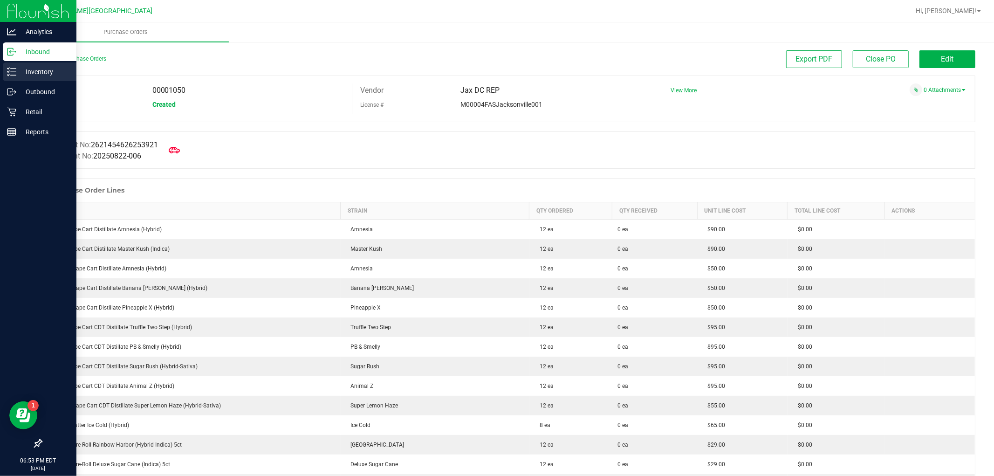
click at [17, 78] on div "Inventory" at bounding box center [40, 71] width 74 height 19
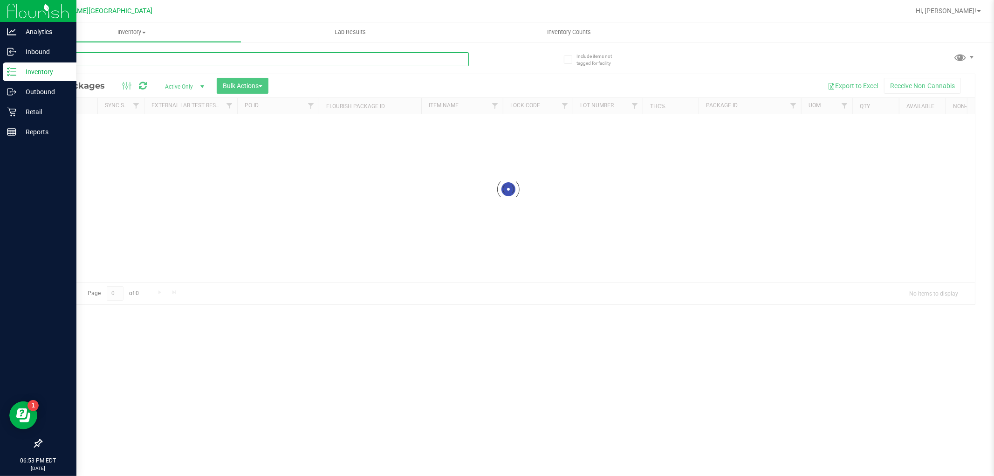
click at [184, 63] on div "Inventory All packages All inventory Waste log Create inventory Lab Results Inv…" at bounding box center [507, 248] width 971 height 453
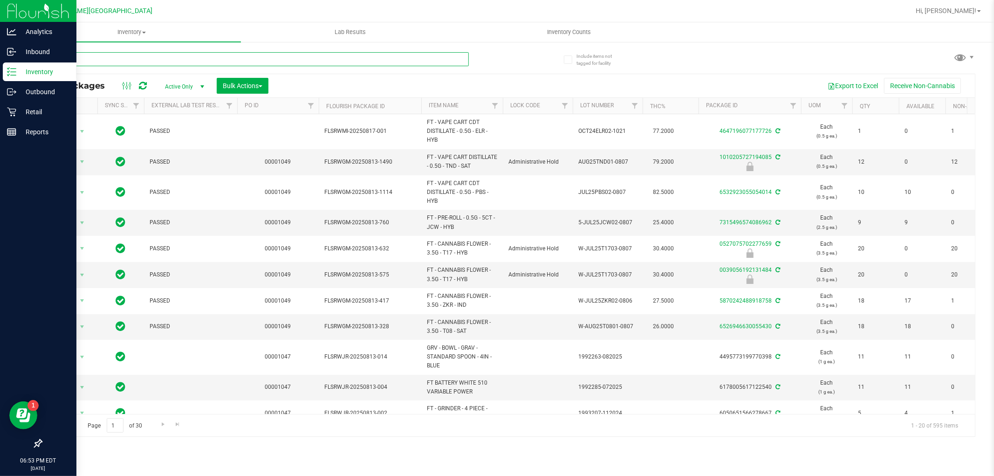
type input "pbs"
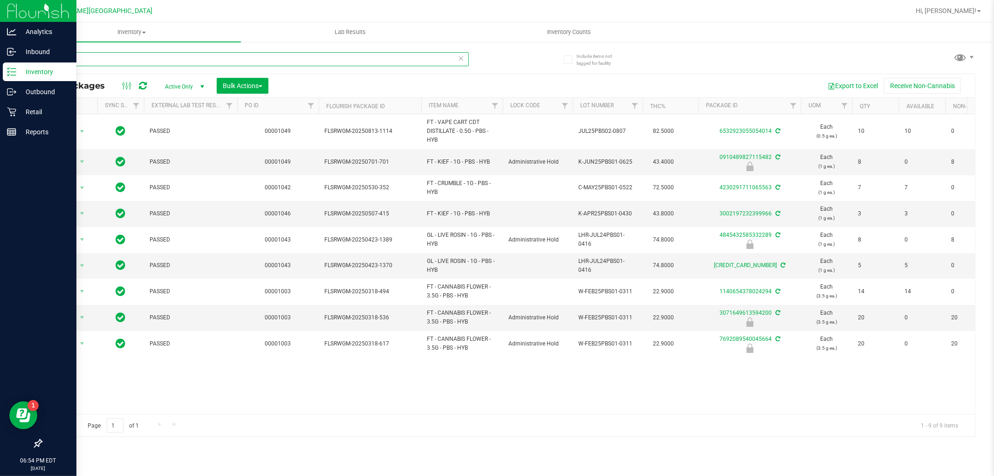
drag, startPoint x: 200, startPoint y: 56, endPoint x: 41, endPoint y: 54, distance: 159.3
click at [41, 54] on input "pbs" at bounding box center [255, 59] width 428 height 14
type input "jgn"
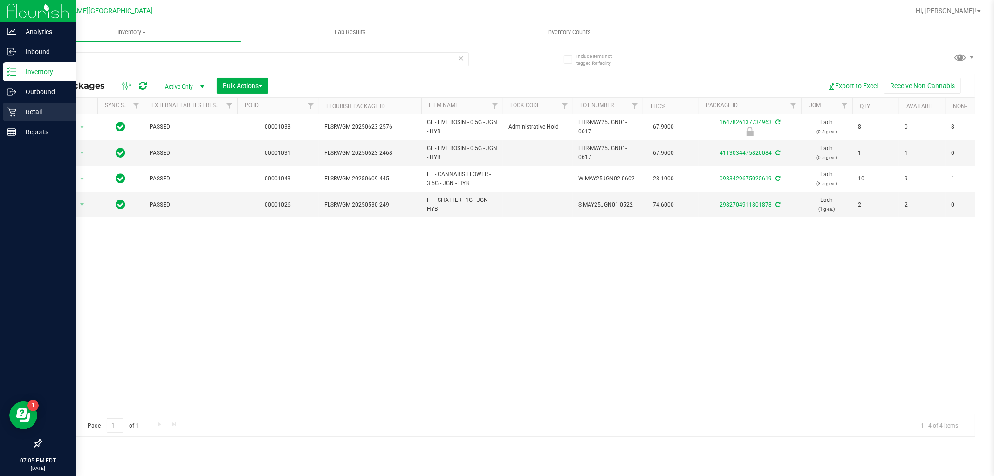
click at [23, 107] on p "Retail" at bounding box center [44, 111] width 56 height 11
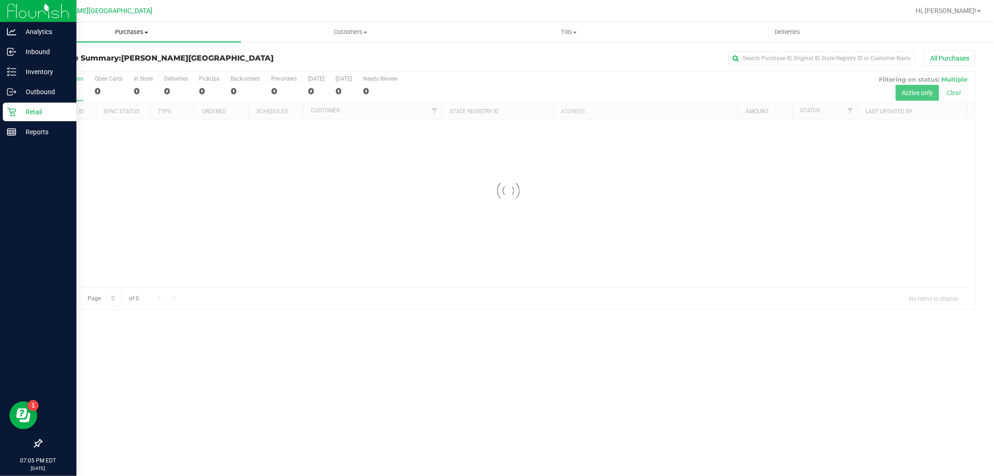
click at [129, 30] on span "Purchases" at bounding box center [131, 32] width 218 height 8
click at [85, 68] on li "Fulfillment" at bounding box center [131, 67] width 218 height 11
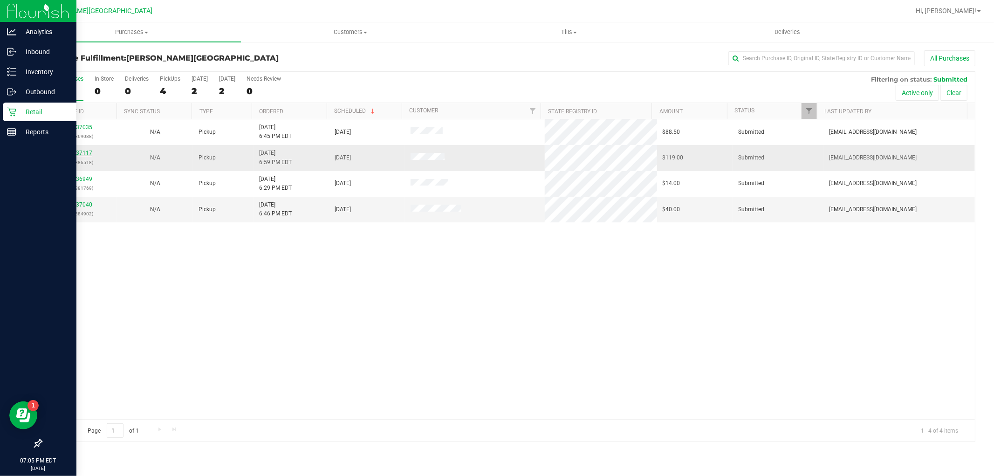
click at [85, 154] on link "11837117" at bounding box center [79, 153] width 26 height 7
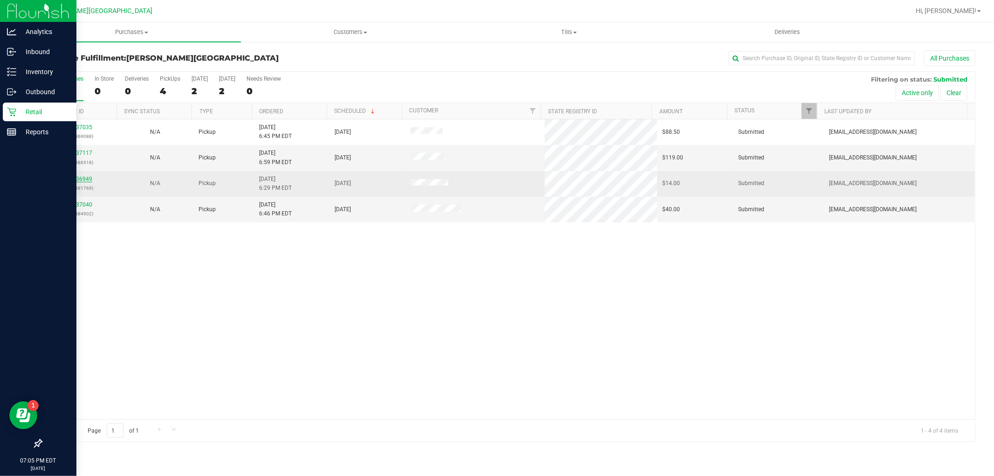
click at [72, 176] on link "11836949" at bounding box center [79, 179] width 26 height 7
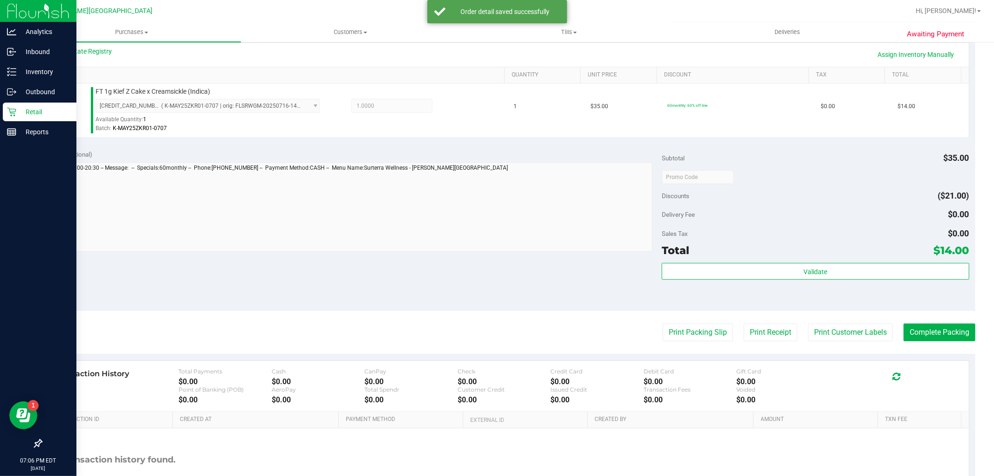
scroll to position [286, 0]
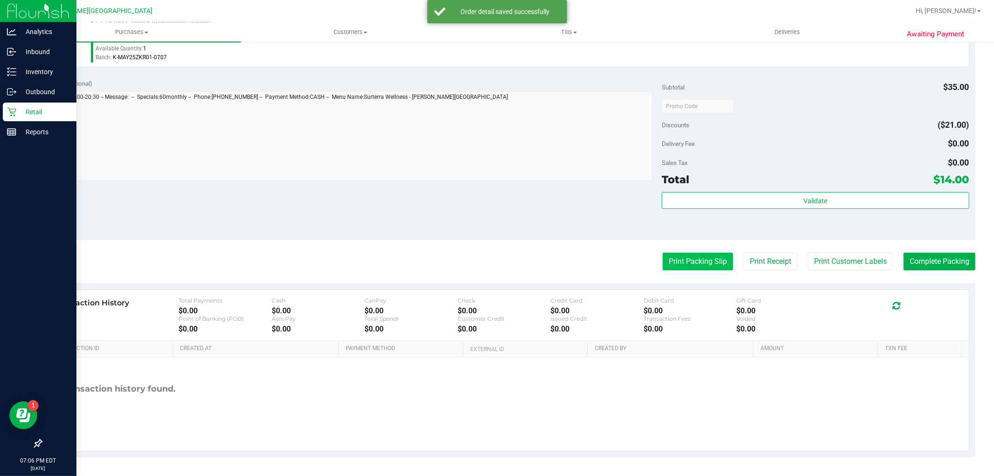
click at [675, 268] on button "Print Packing Slip" at bounding box center [697, 261] width 70 height 18
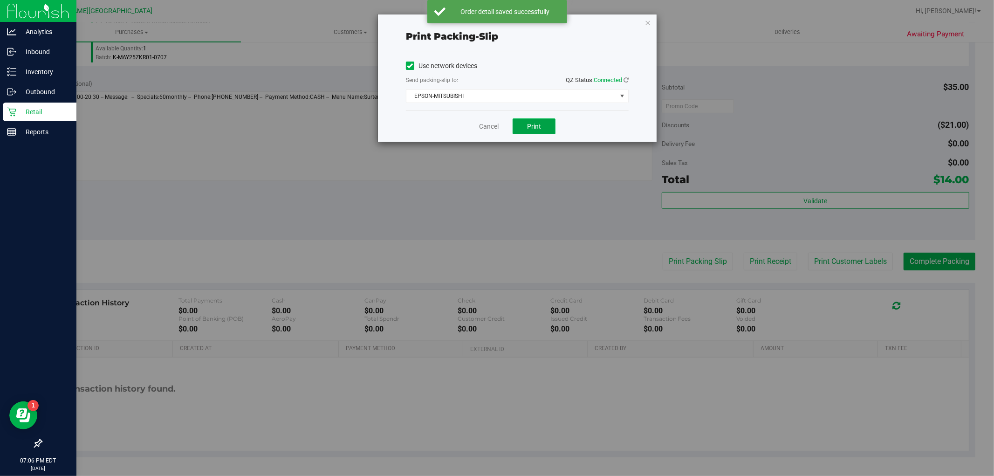
click at [548, 130] on button "Print" at bounding box center [533, 126] width 43 height 16
click at [646, 26] on icon "button" at bounding box center [647, 22] width 7 height 11
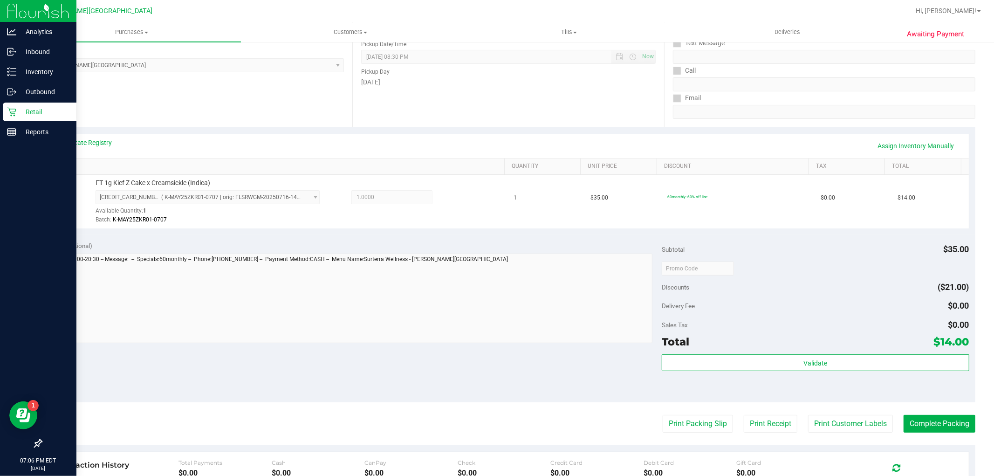
scroll to position [207, 0]
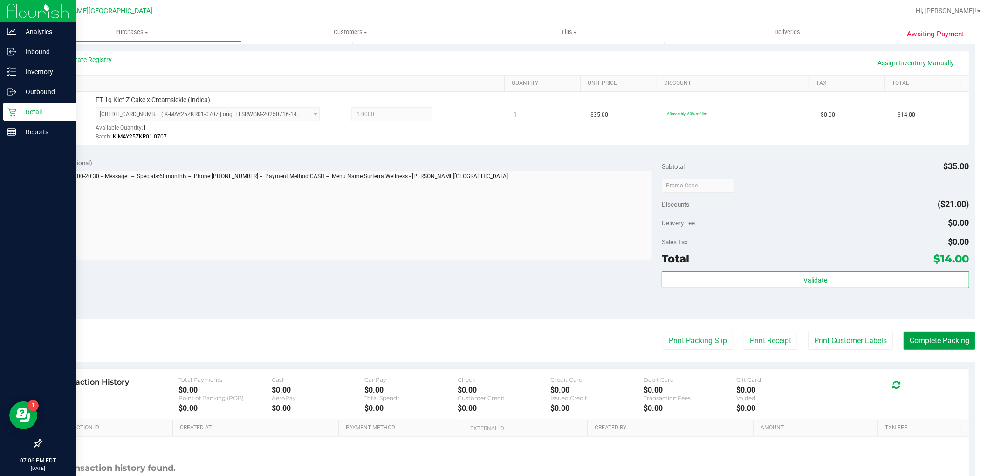
click at [913, 340] on button "Complete Packing" at bounding box center [939, 341] width 72 height 18
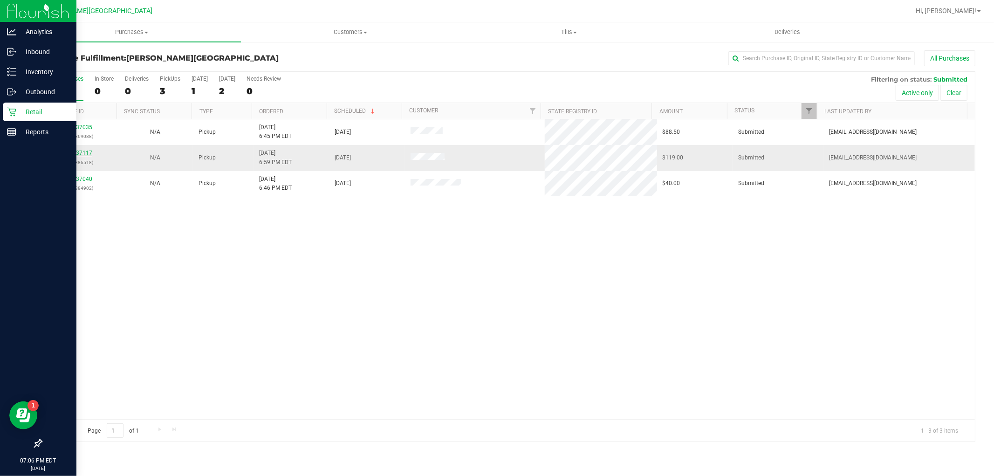
click at [85, 156] on link "11837117" at bounding box center [79, 153] width 26 height 7
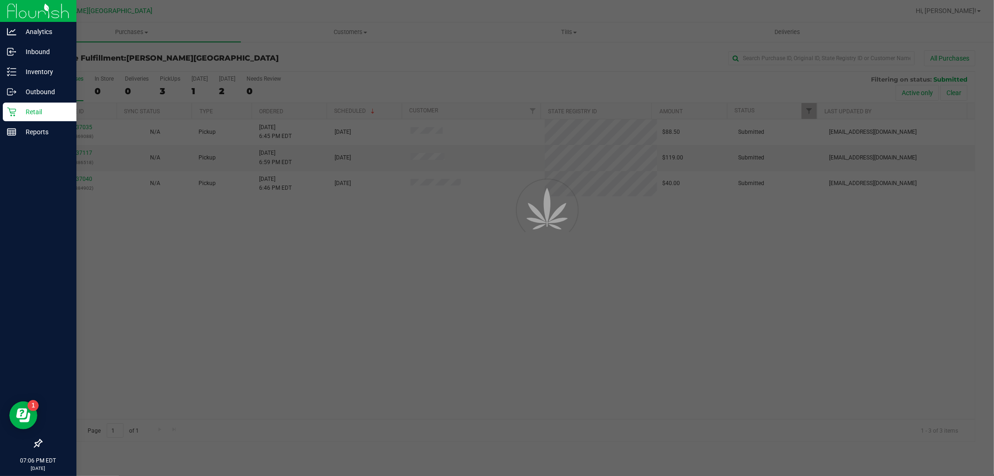
click at [85, 154] on div at bounding box center [497, 238] width 994 height 476
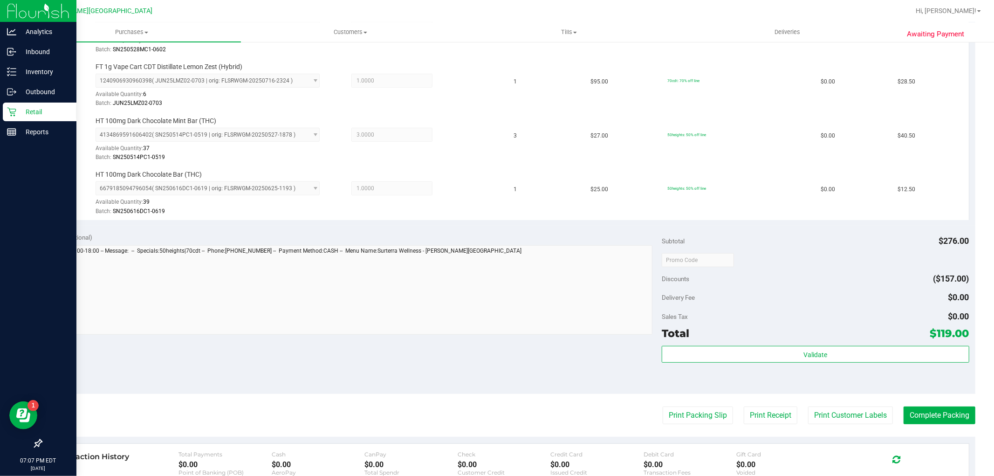
scroll to position [449, 0]
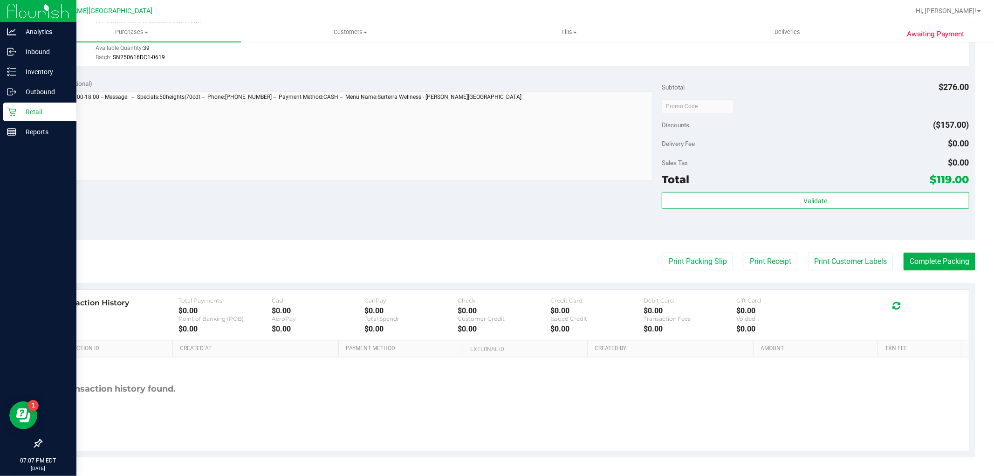
click at [732, 216] on div "Validate" at bounding box center [814, 213] width 307 height 42
click at [733, 210] on div "Validate" at bounding box center [814, 213] width 307 height 42
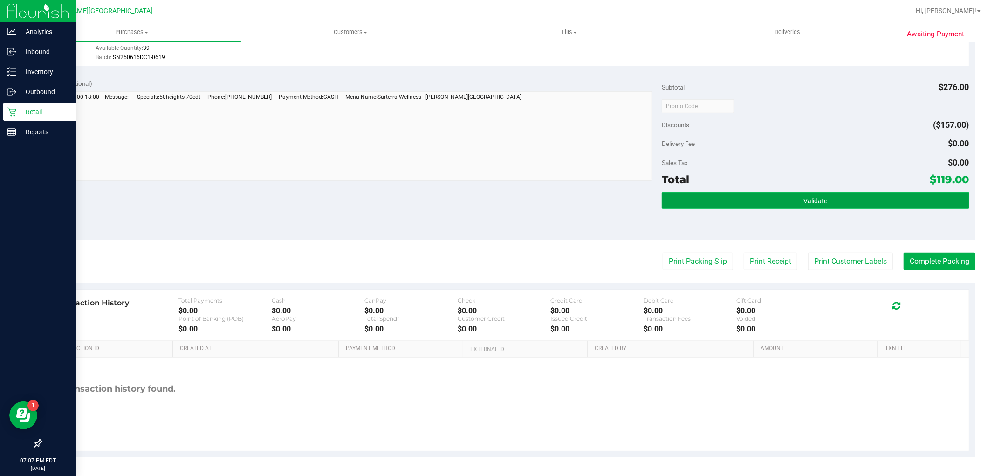
click at [732, 199] on button "Validate" at bounding box center [814, 200] width 307 height 17
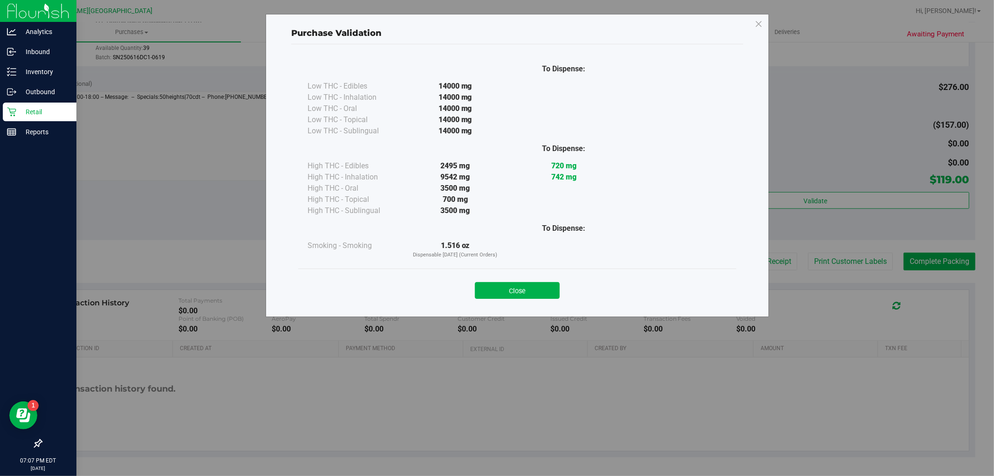
drag, startPoint x: 525, startPoint y: 298, endPoint x: 532, endPoint y: 284, distance: 15.6
click at [525, 297] on button "Close" at bounding box center [517, 290] width 85 height 17
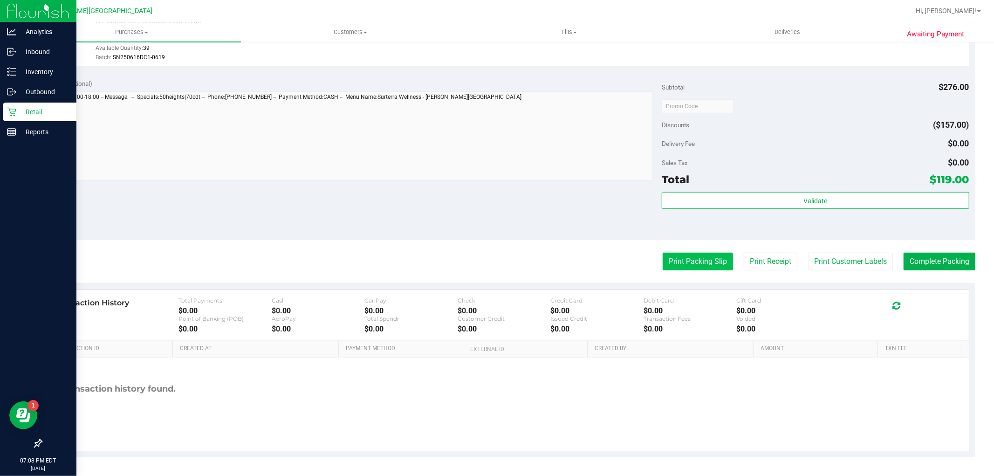
click at [702, 259] on button "Print Packing Slip" at bounding box center [697, 261] width 70 height 18
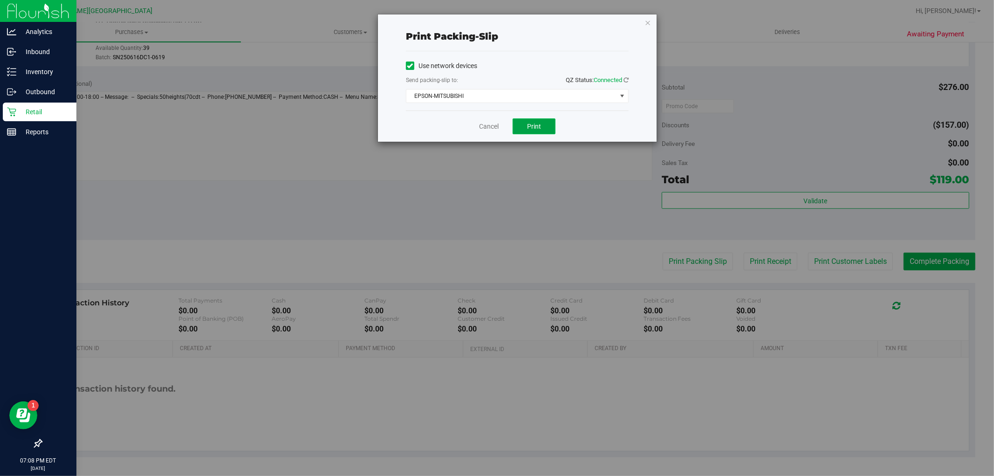
click at [532, 128] on span "Print" at bounding box center [534, 126] width 14 height 7
click at [649, 25] on icon "button" at bounding box center [647, 22] width 7 height 11
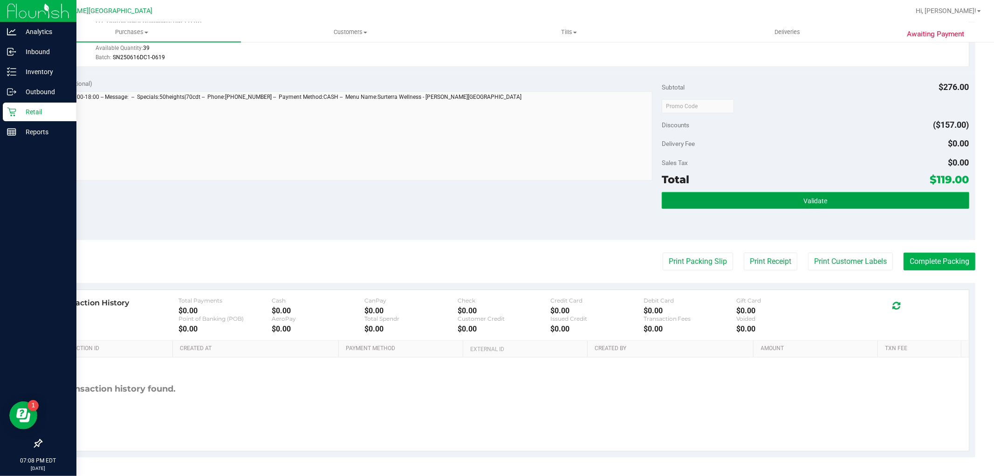
click at [770, 192] on button "Validate" at bounding box center [814, 200] width 307 height 17
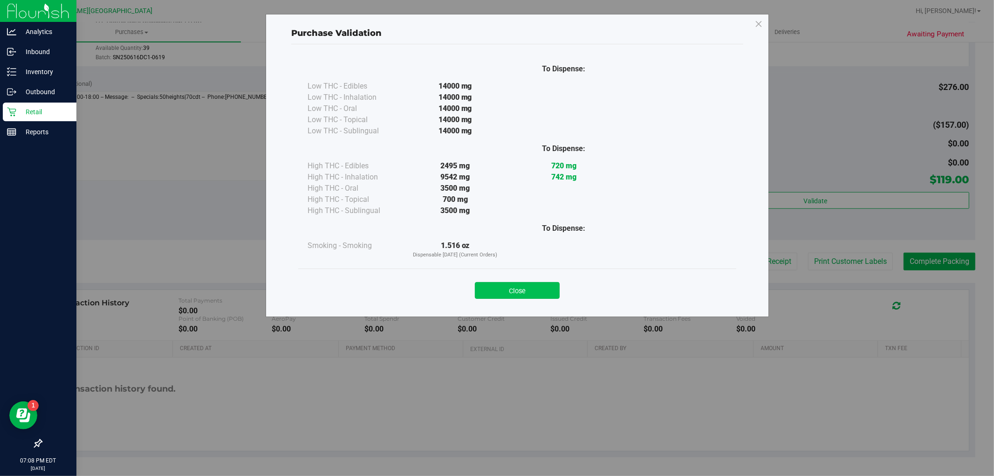
click at [551, 299] on button "Close" at bounding box center [517, 290] width 85 height 17
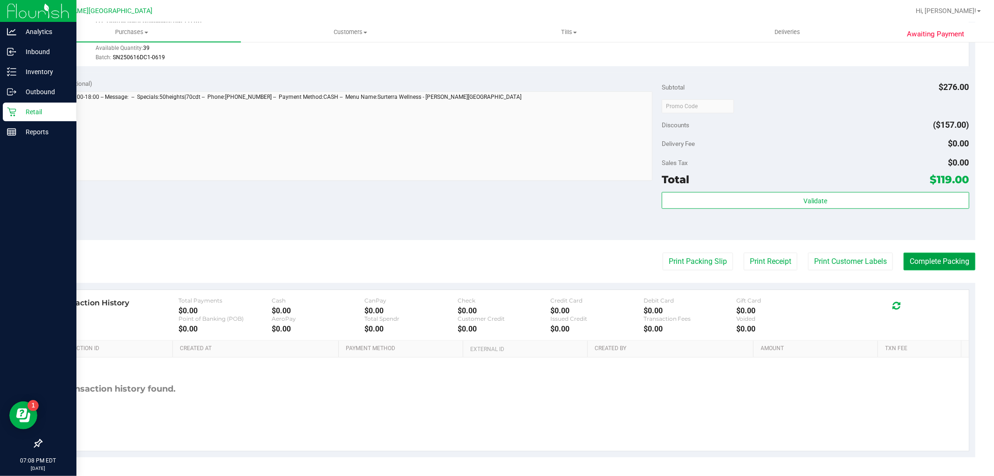
click at [951, 259] on button "Complete Packing" at bounding box center [939, 261] width 72 height 18
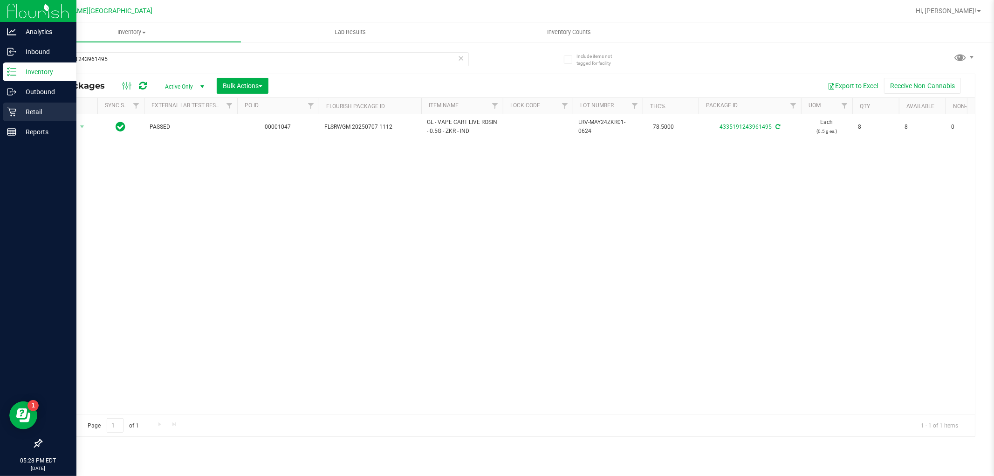
click at [41, 110] on p "Retail" at bounding box center [44, 111] width 56 height 11
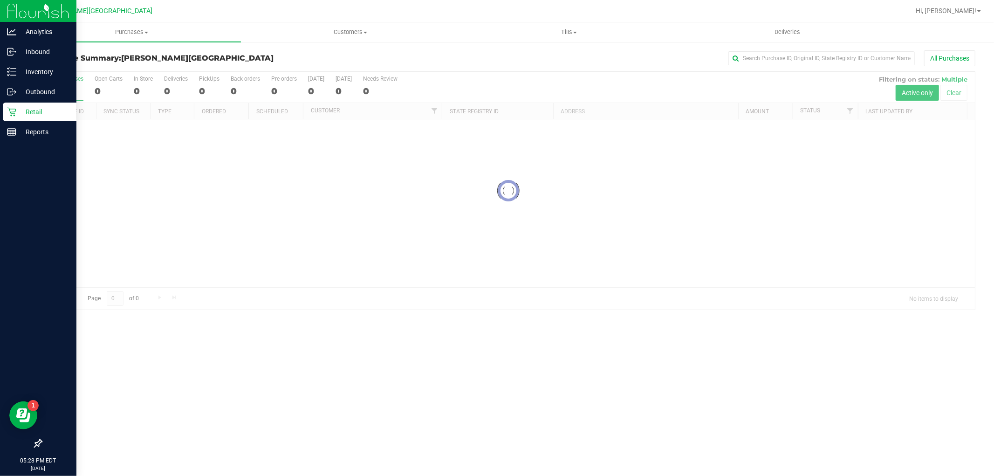
click at [136, 33] on span "Purchases" at bounding box center [131, 32] width 218 height 8
click at [110, 66] on li "Fulfillment" at bounding box center [131, 67] width 218 height 11
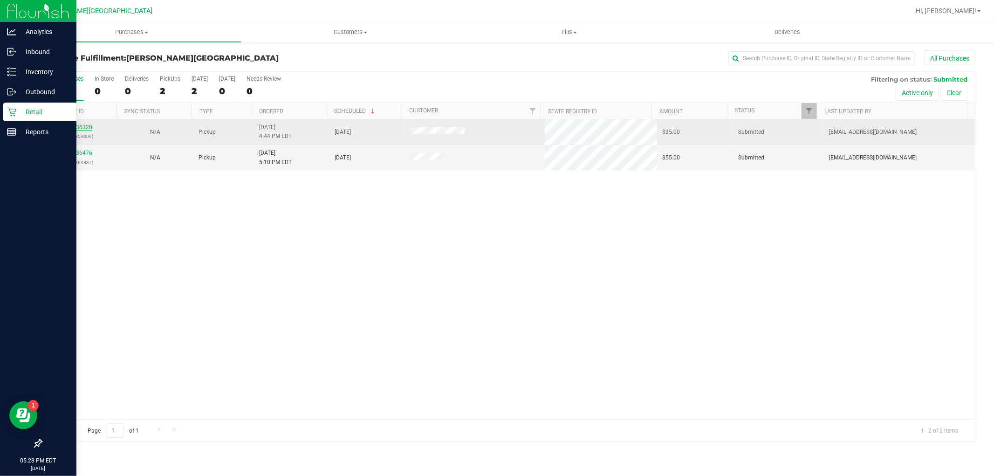
click at [86, 126] on link "11836320" at bounding box center [79, 127] width 26 height 7
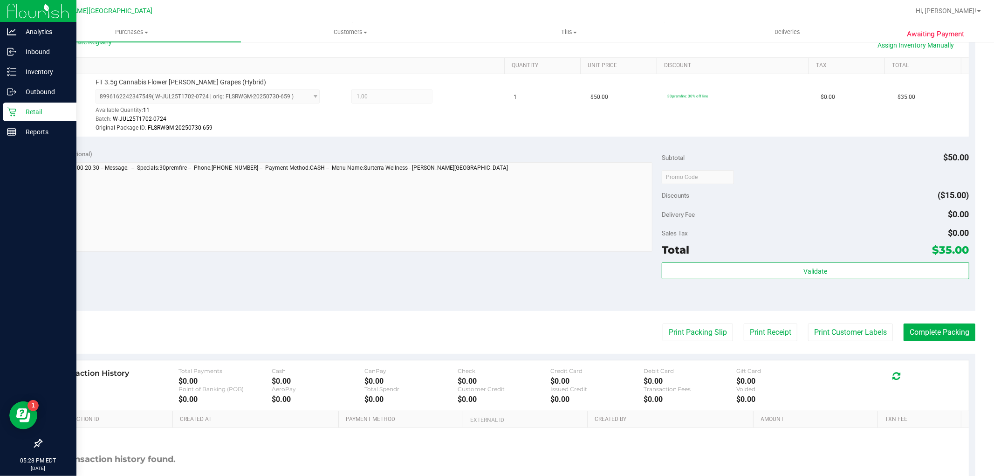
scroll to position [296, 0]
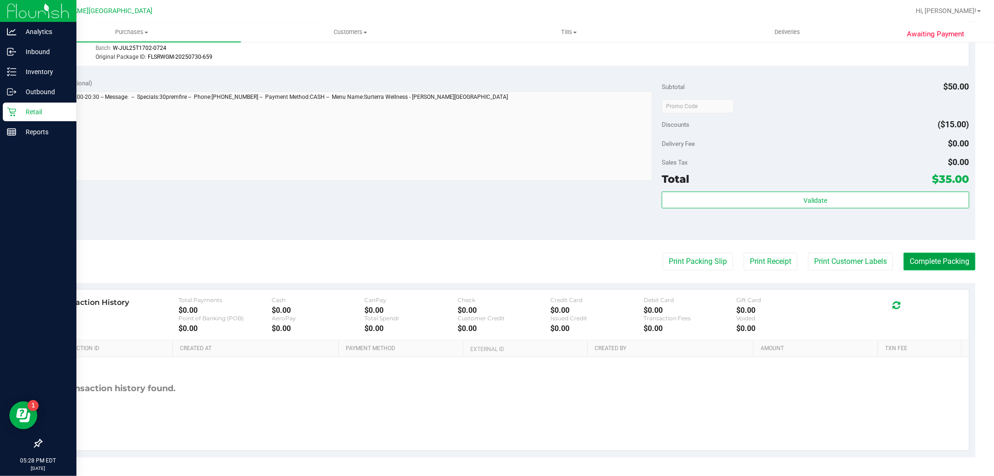
click at [929, 255] on button "Complete Packing" at bounding box center [939, 261] width 72 height 18
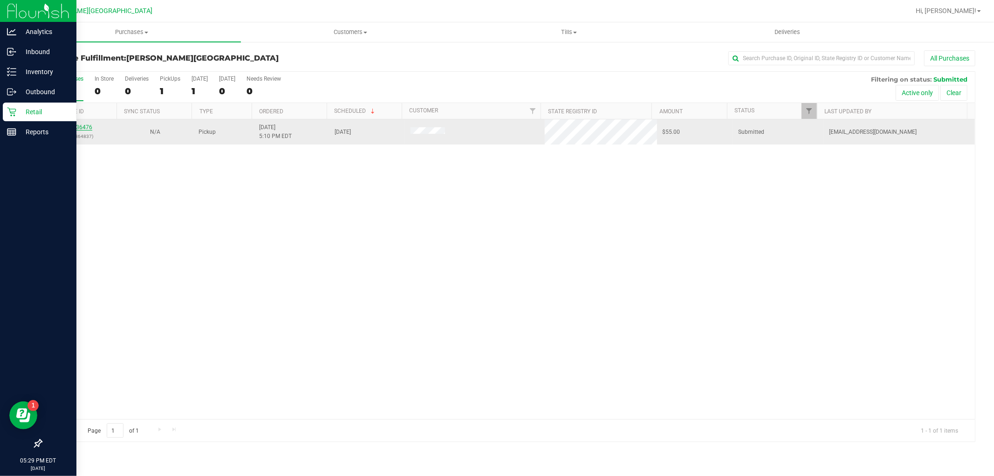
click at [82, 124] on link "11836476" at bounding box center [79, 127] width 26 height 7
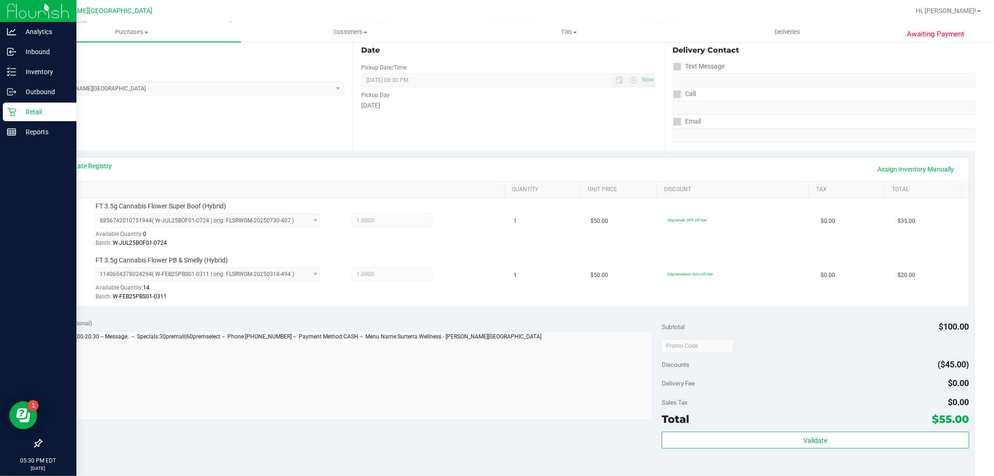
scroll to position [259, 0]
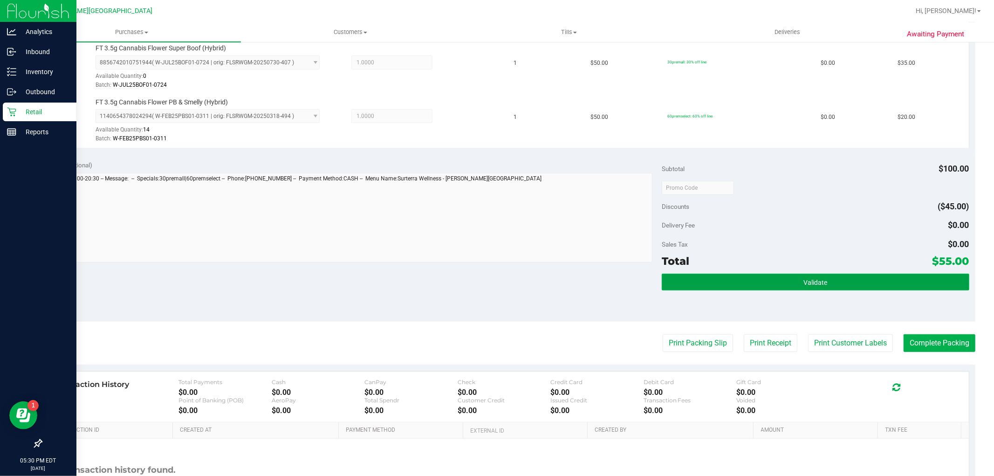
click at [878, 283] on button "Validate" at bounding box center [814, 281] width 307 height 17
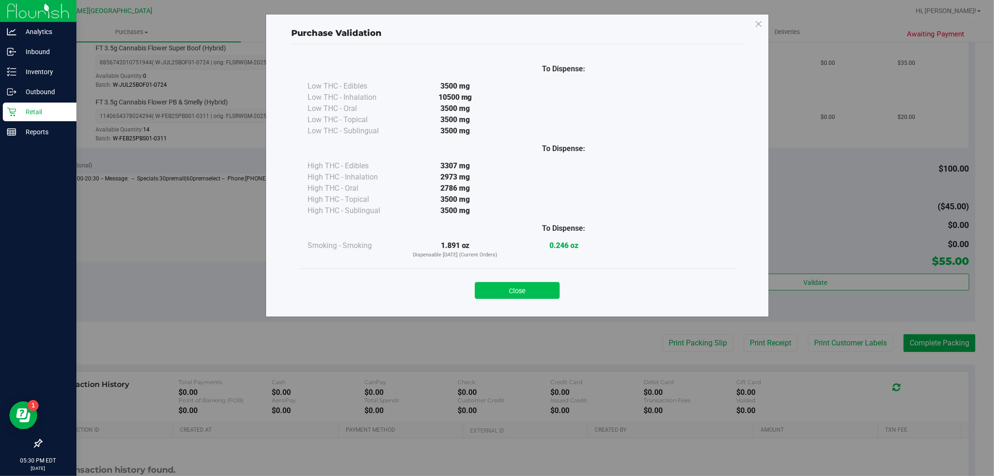
click at [552, 286] on button "Close" at bounding box center [517, 290] width 85 height 17
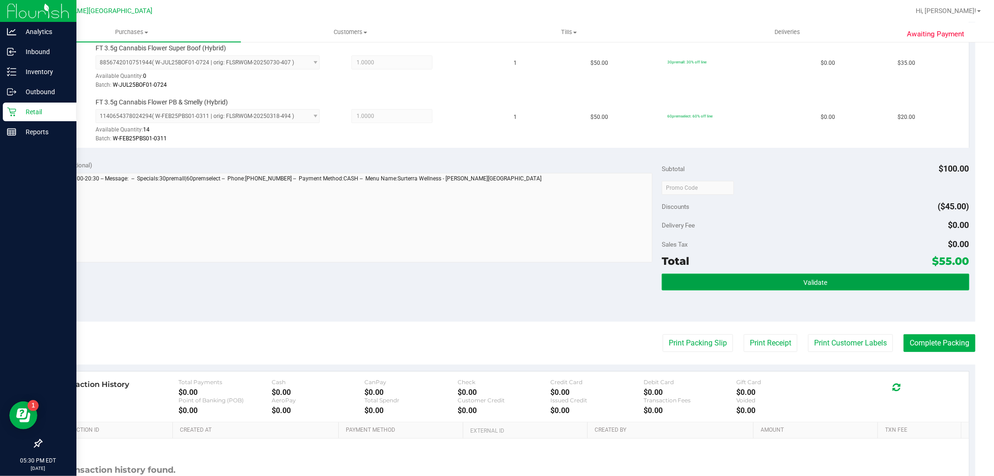
click at [820, 284] on span "Validate" at bounding box center [815, 282] width 24 height 7
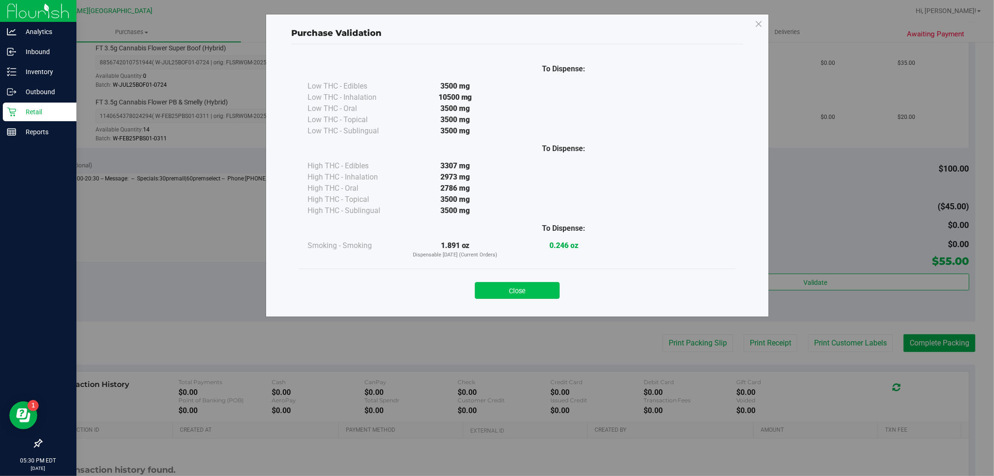
click at [532, 291] on button "Close" at bounding box center [517, 290] width 85 height 17
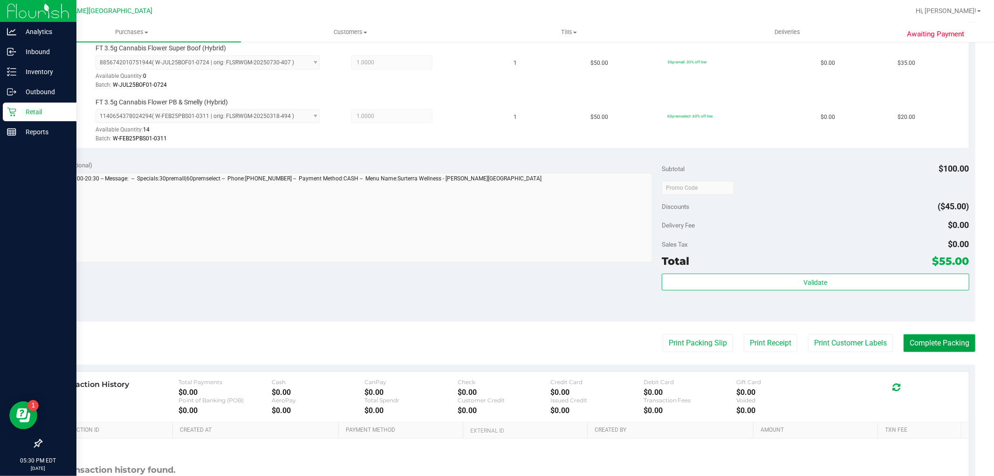
click at [907, 343] on button "Complete Packing" at bounding box center [939, 343] width 72 height 18
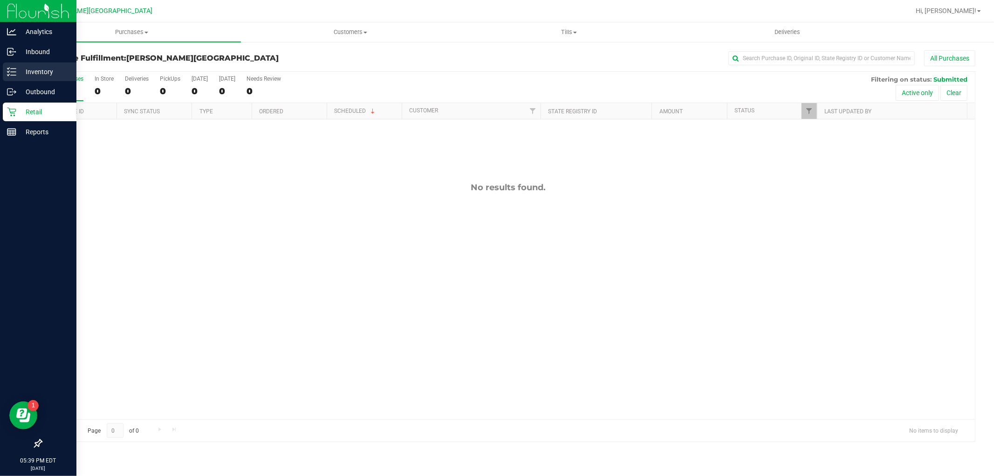
click at [43, 72] on p "Inventory" at bounding box center [44, 71] width 56 height 11
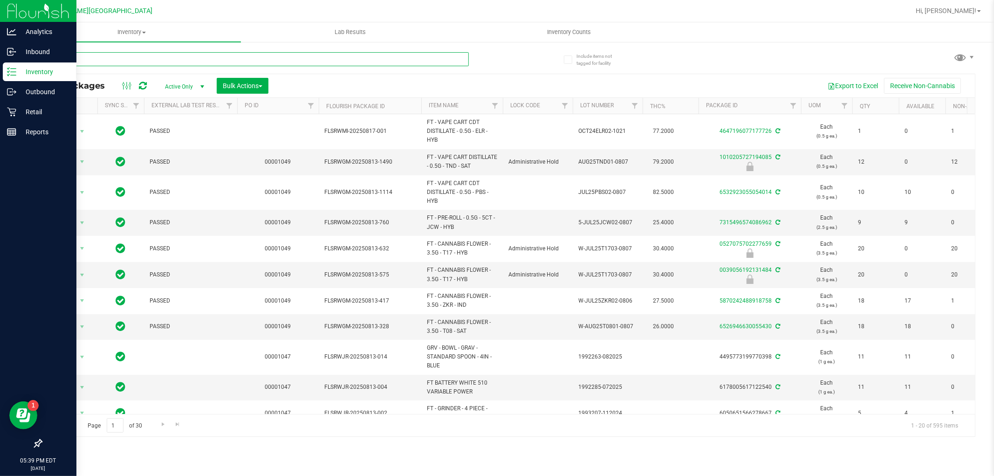
click at [155, 58] on input "text" at bounding box center [255, 59] width 428 height 14
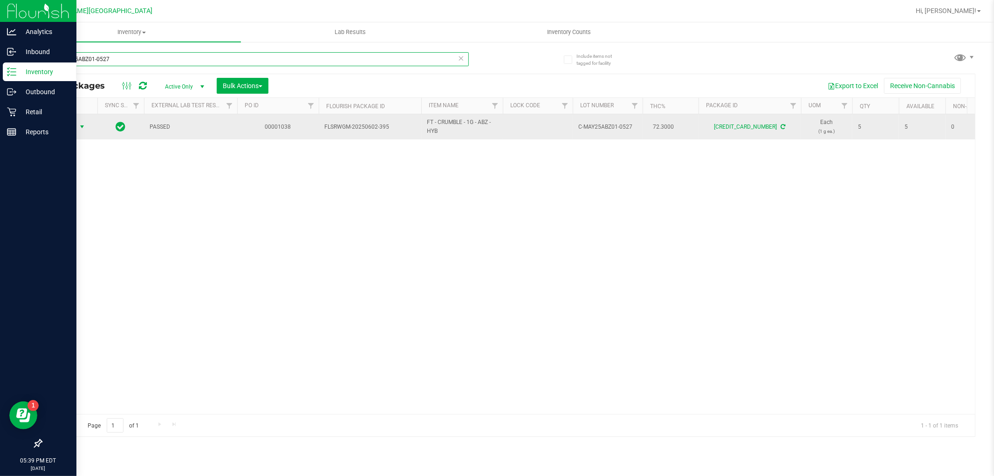
type input "C-MAY25ABZ01-0527"
click at [64, 127] on span "Action" at bounding box center [63, 126] width 25 height 13
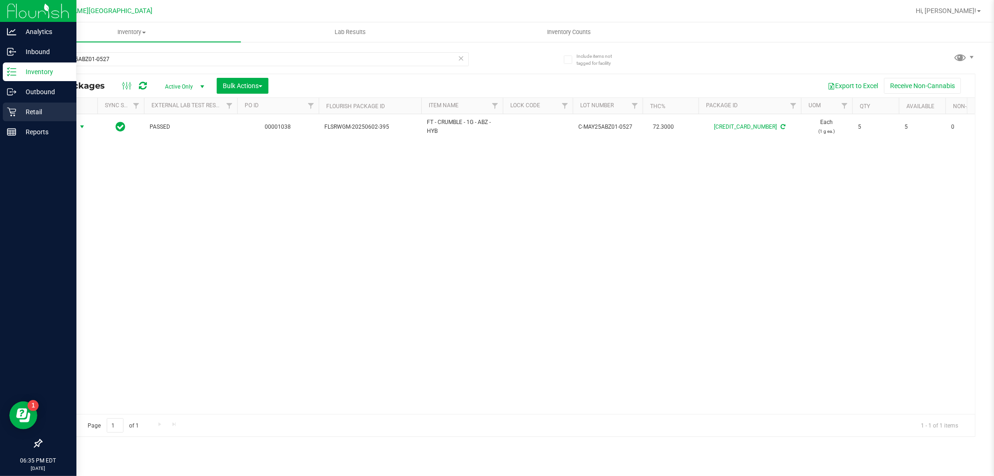
click at [51, 115] on p "Retail" at bounding box center [44, 111] width 56 height 11
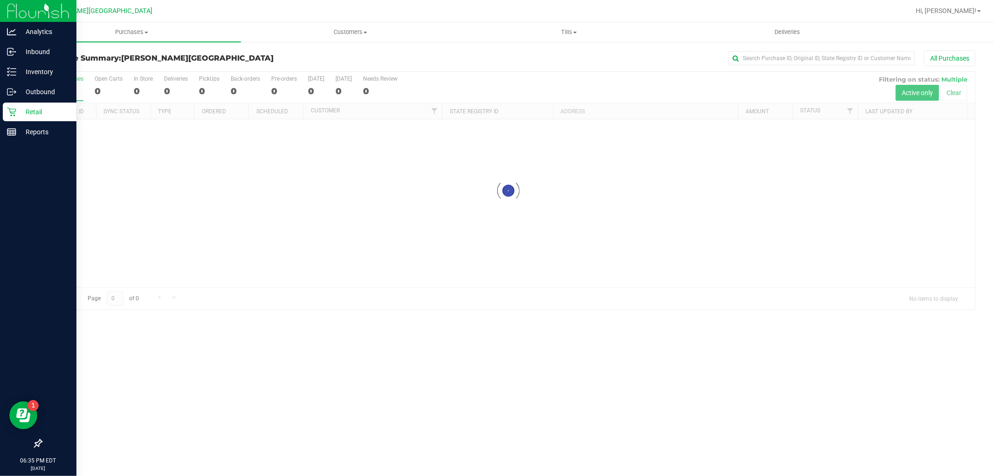
click at [136, 28] on span "Purchases" at bounding box center [131, 32] width 218 height 8
click at [108, 66] on li "Fulfillment" at bounding box center [131, 67] width 218 height 11
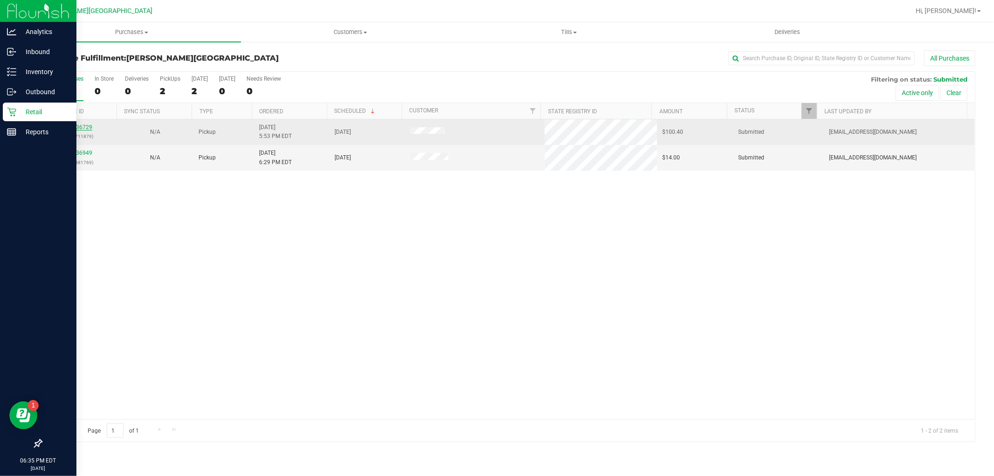
click at [89, 127] on link "11836729" at bounding box center [79, 127] width 26 height 7
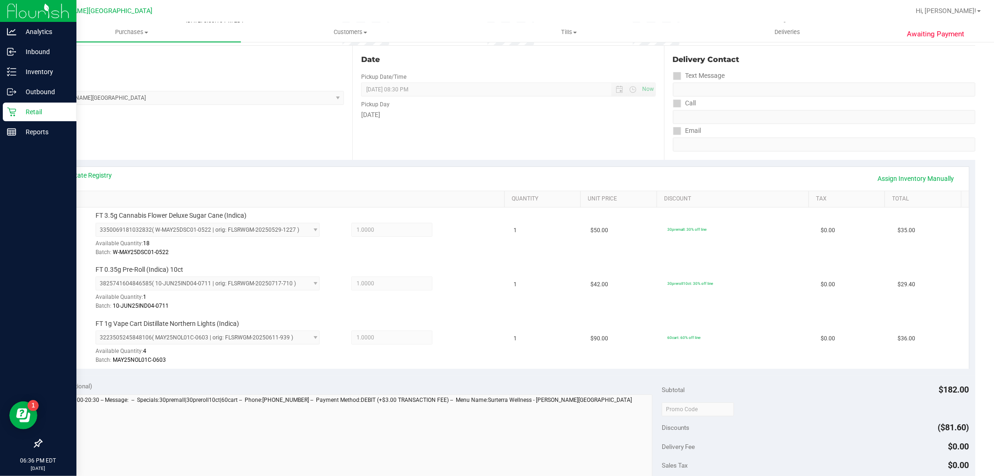
scroll to position [207, 0]
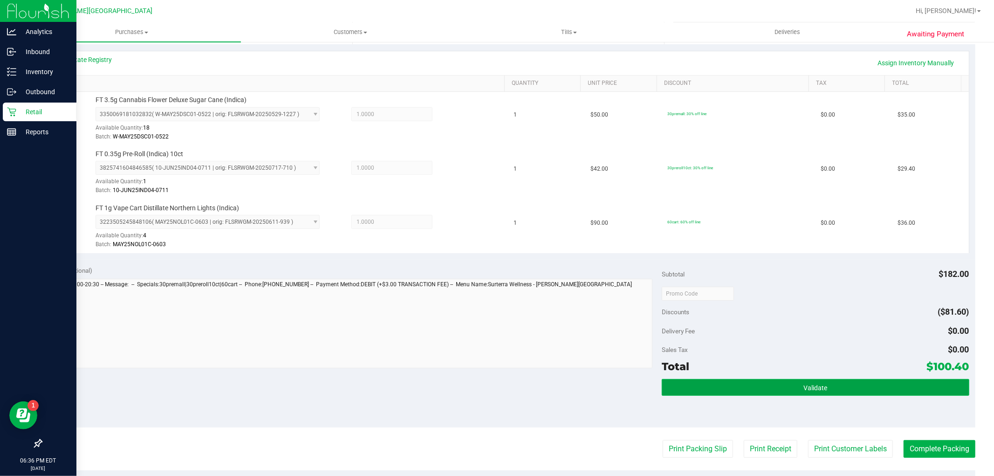
click at [837, 392] on button "Validate" at bounding box center [814, 387] width 307 height 17
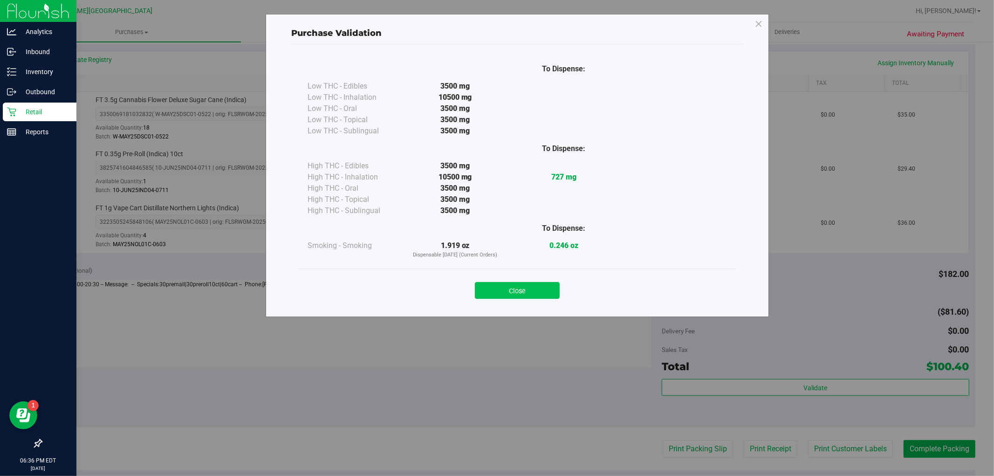
click at [548, 293] on button "Close" at bounding box center [517, 290] width 85 height 17
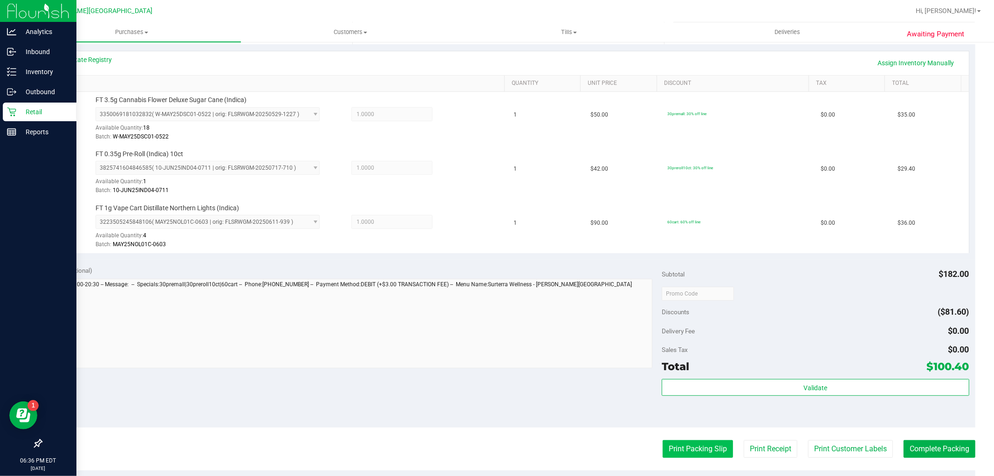
click at [716, 453] on button "Print Packing Slip" at bounding box center [697, 449] width 70 height 18
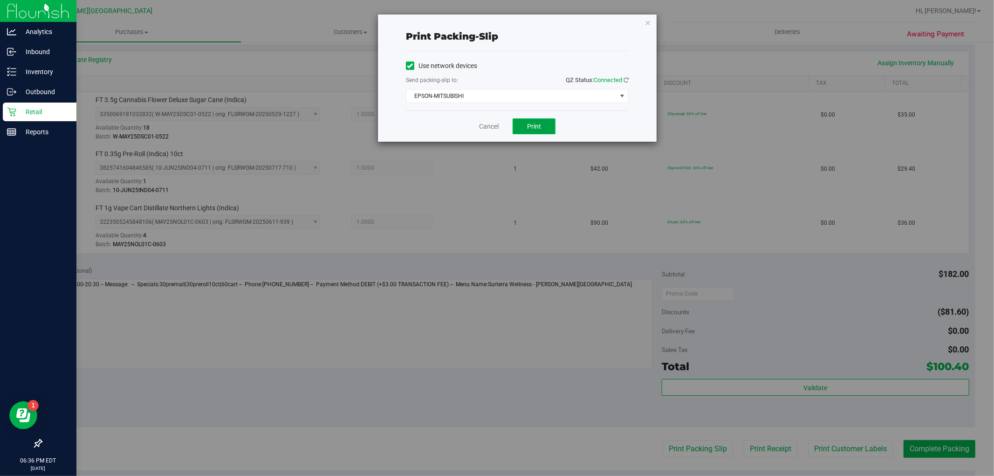
click at [538, 122] on button "Print" at bounding box center [533, 126] width 43 height 16
click at [646, 15] on div "Print packing-slip Use network devices Send packing-slip to: QZ Status: Connect…" at bounding box center [517, 77] width 279 height 127
click at [646, 24] on icon "button" at bounding box center [647, 22] width 7 height 11
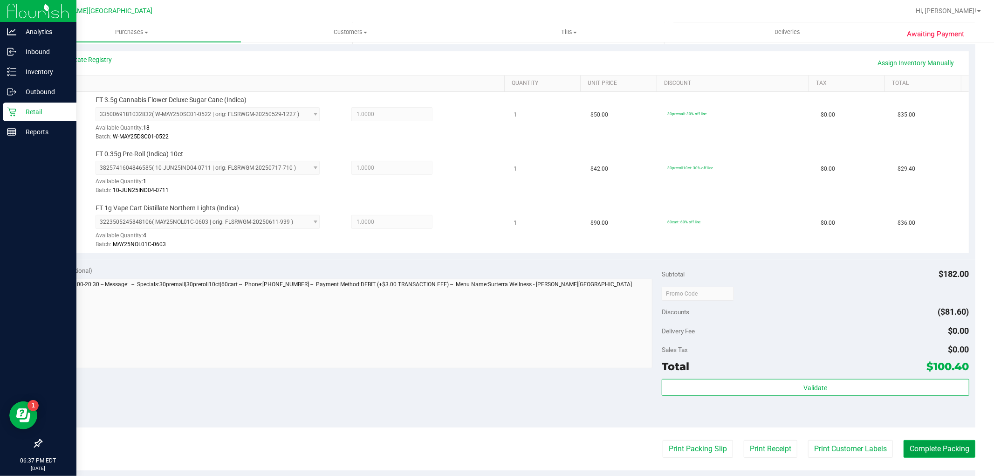
click at [933, 446] on button "Complete Packing" at bounding box center [939, 449] width 72 height 18
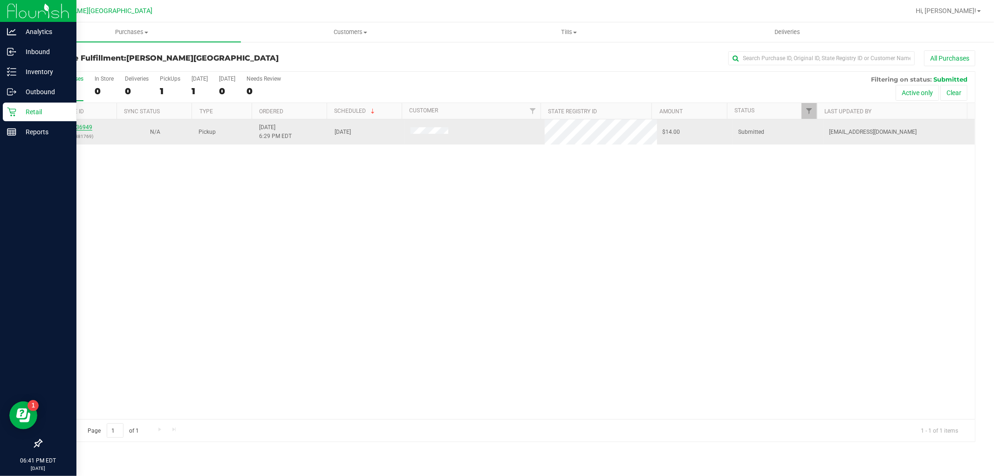
click at [85, 127] on link "11836949" at bounding box center [79, 127] width 26 height 7
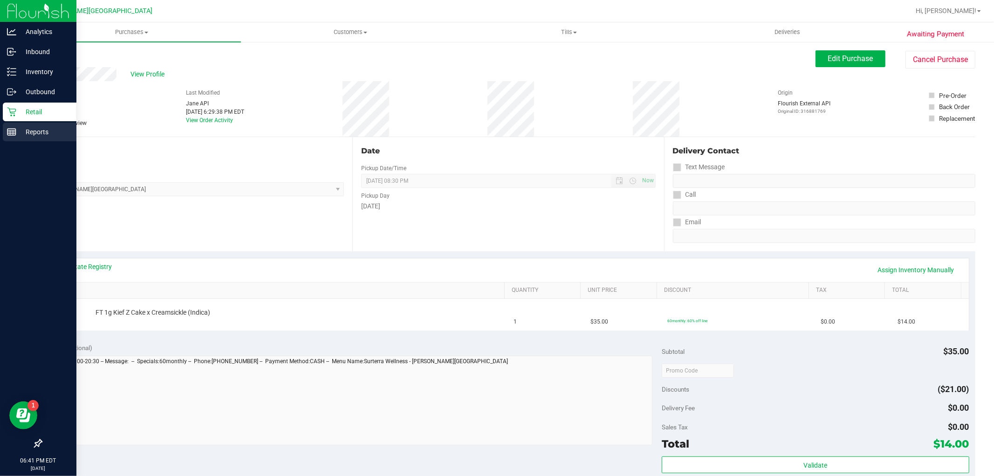
click at [22, 138] on div "Reports" at bounding box center [40, 132] width 74 height 19
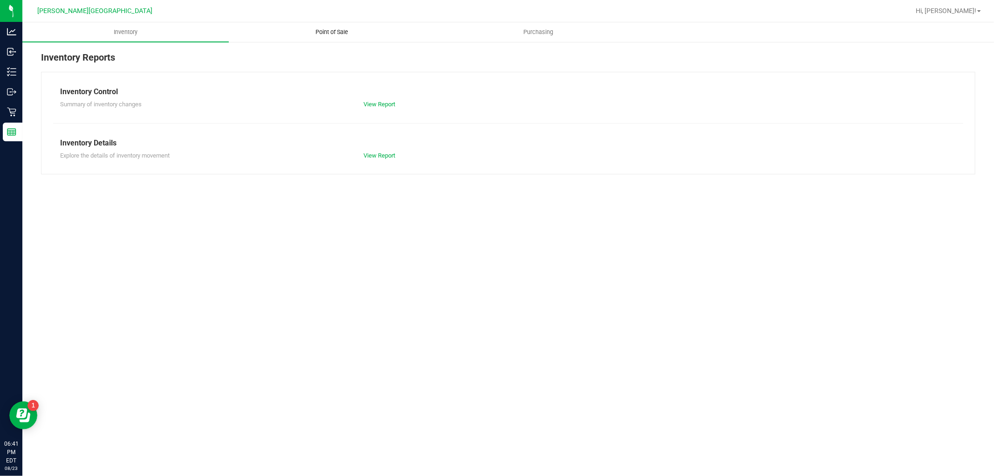
click at [347, 31] on span "Point of Sale" at bounding box center [332, 32] width 58 height 8
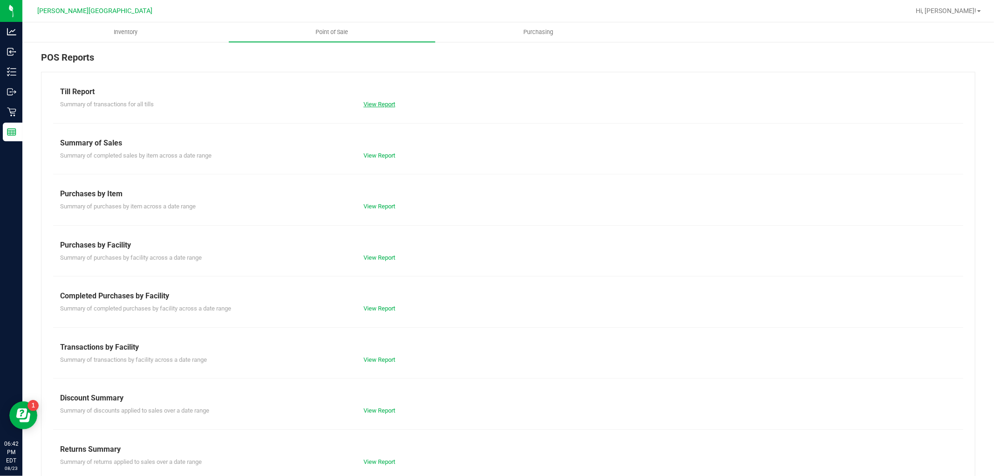
click at [389, 105] on link "View Report" at bounding box center [379, 104] width 32 height 7
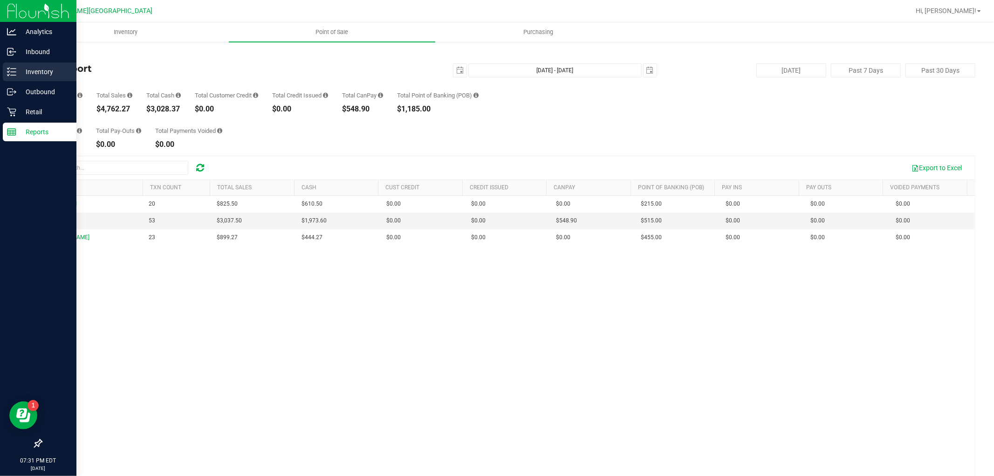
click at [34, 75] on p "Inventory" at bounding box center [44, 71] width 56 height 11
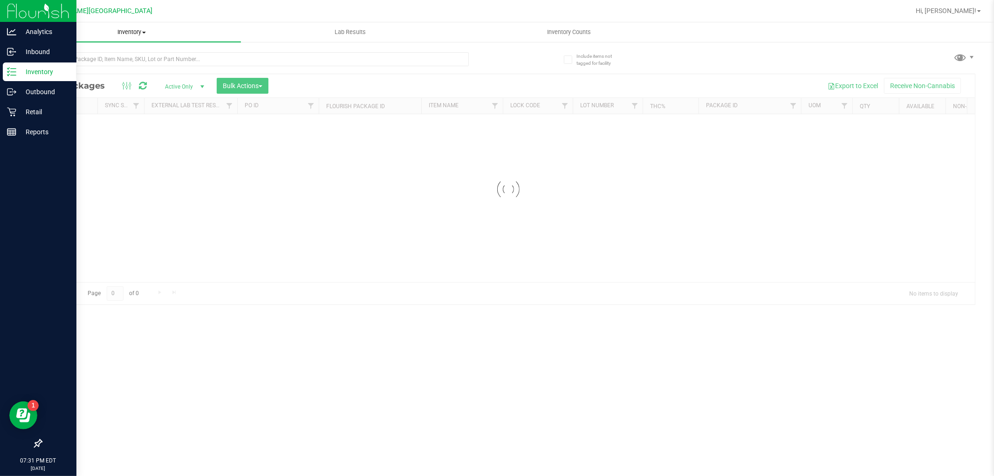
click at [123, 33] on span "Inventory" at bounding box center [131, 32] width 218 height 8
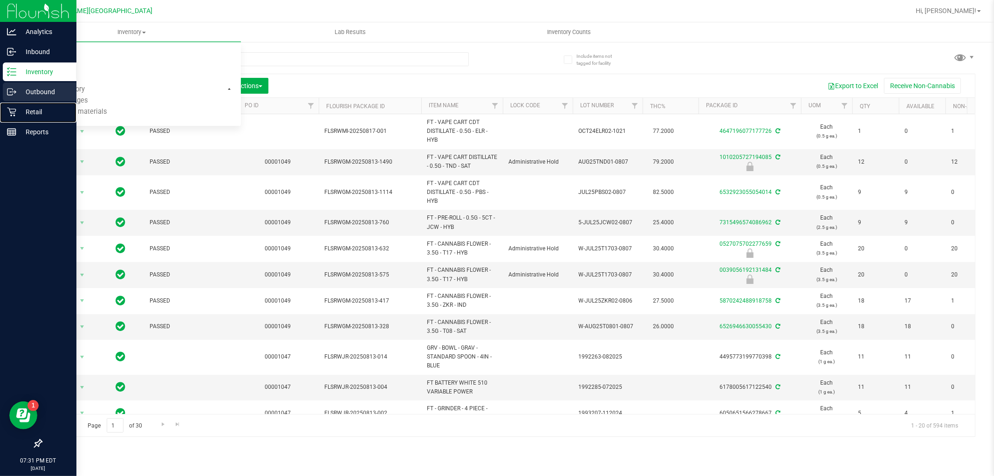
drag, startPoint x: 20, startPoint y: 114, endPoint x: 58, endPoint y: 95, distance: 42.7
click at [20, 114] on p "Retail" at bounding box center [44, 111] width 56 height 11
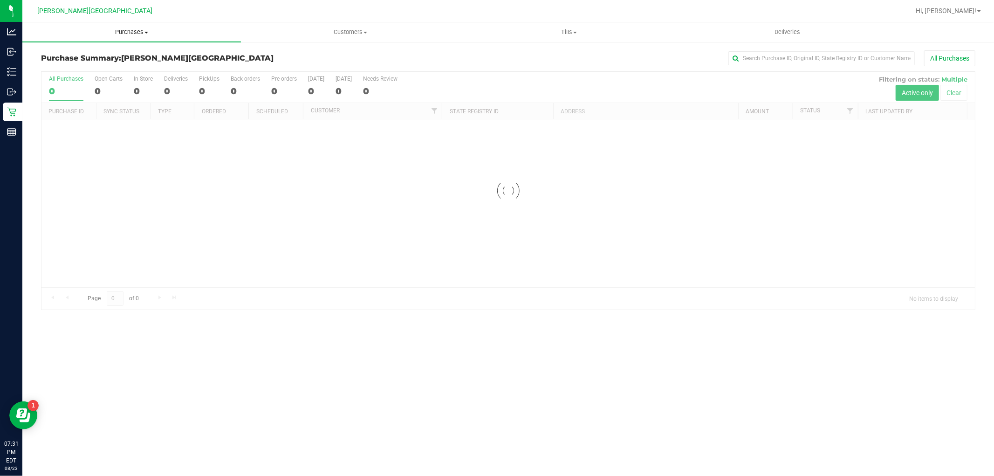
click at [124, 33] on span "Purchases" at bounding box center [131, 32] width 218 height 8
click at [71, 62] on li "Fulfillment" at bounding box center [131, 67] width 218 height 11
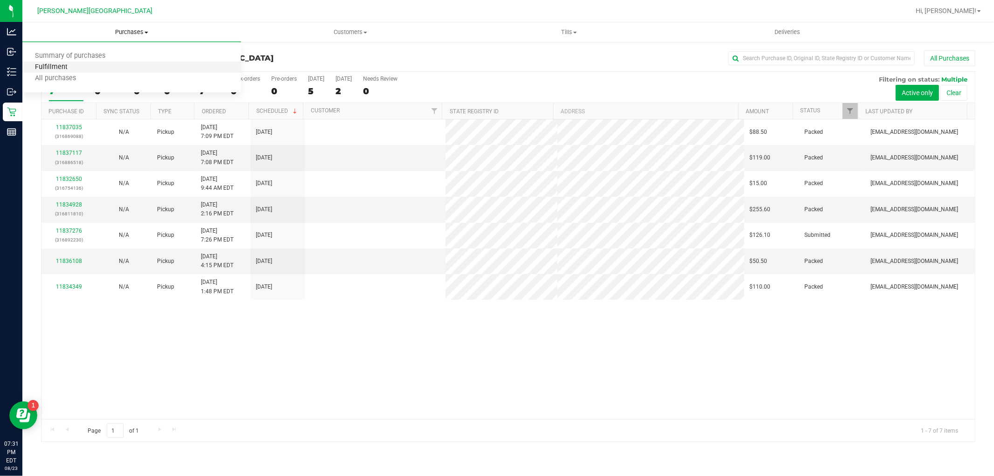
click at [68, 65] on span "Fulfillment" at bounding box center [51, 67] width 58 height 8
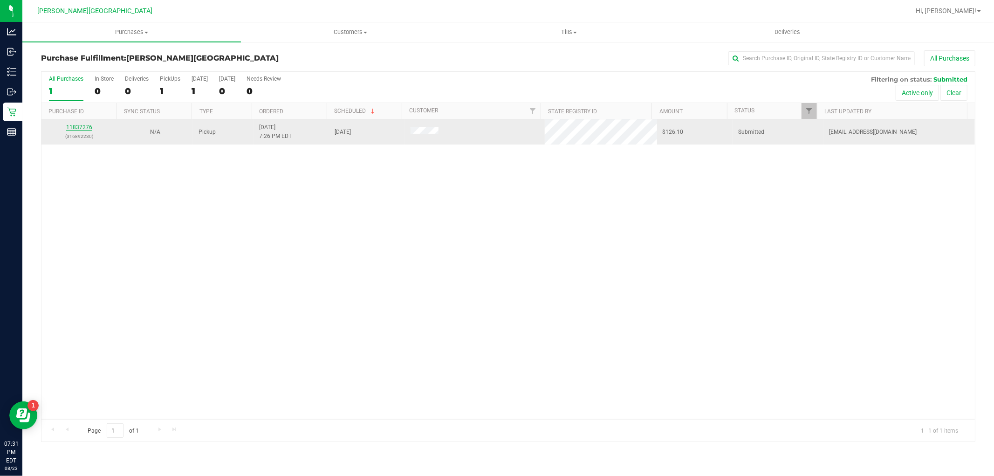
click at [87, 124] on link "11837276" at bounding box center [79, 127] width 26 height 7
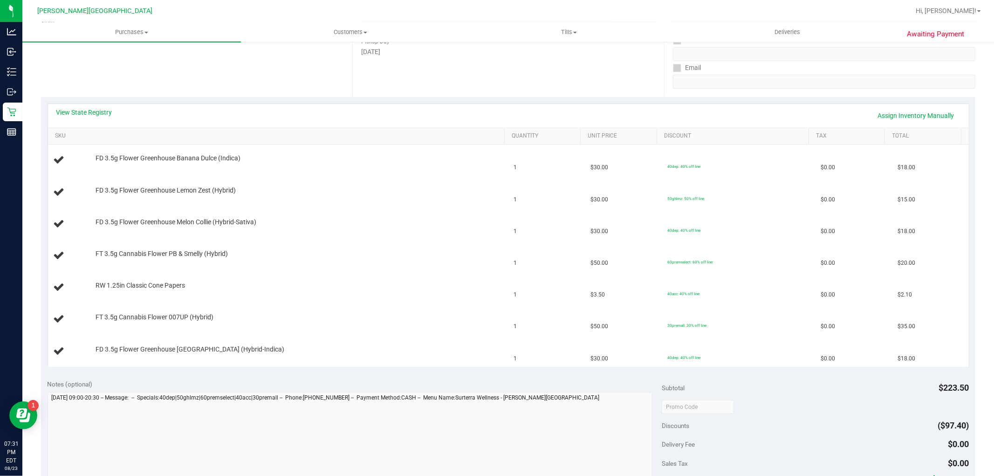
scroll to position [155, 0]
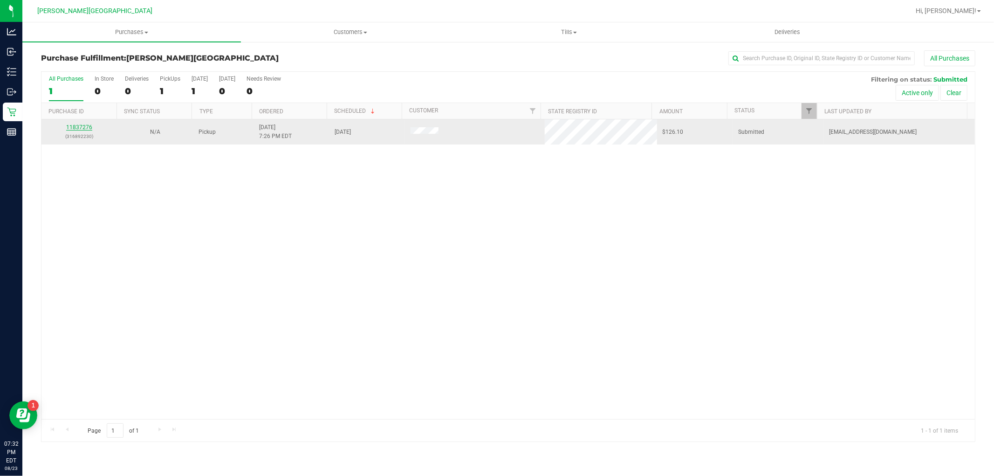
click at [84, 124] on link "11837276" at bounding box center [79, 127] width 26 height 7
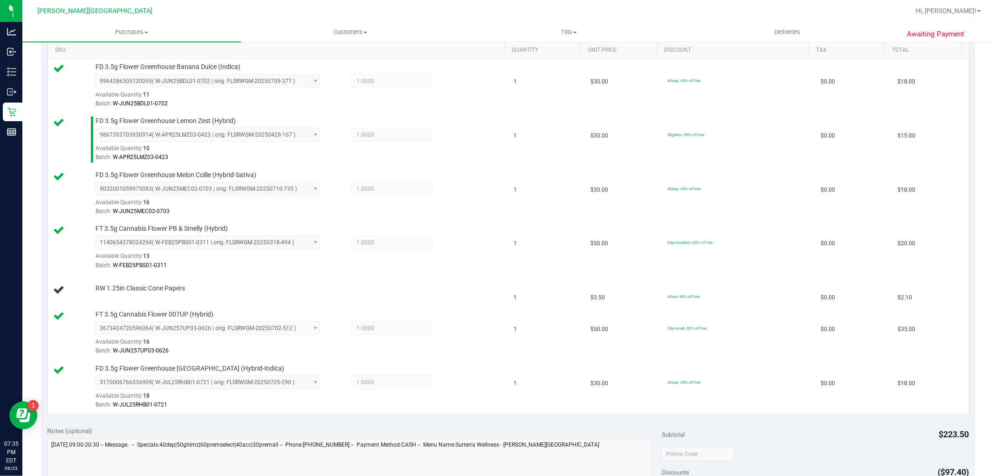
scroll to position [155, 0]
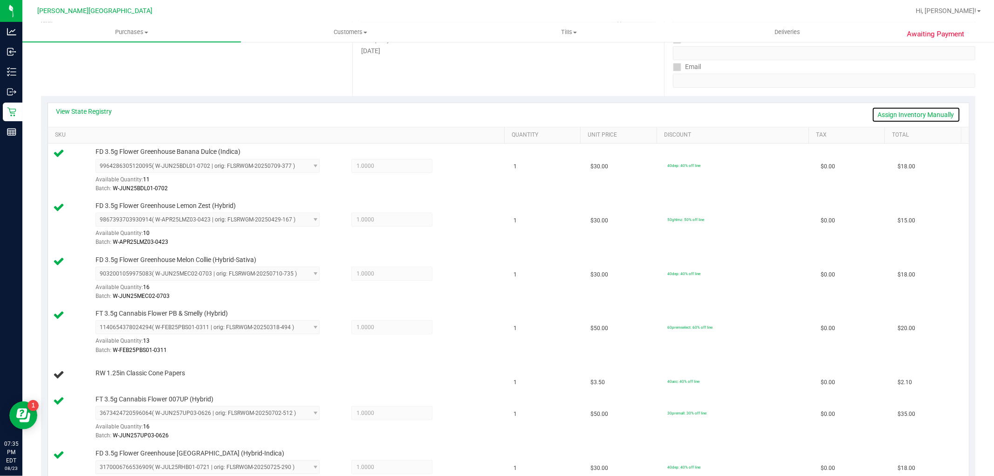
click at [915, 115] on link "Assign Inventory Manually" at bounding box center [916, 115] width 89 height 16
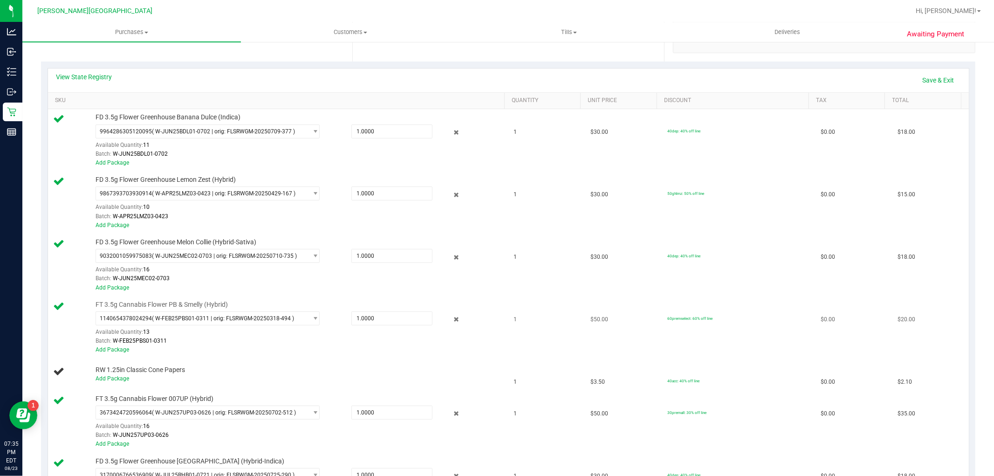
scroll to position [207, 0]
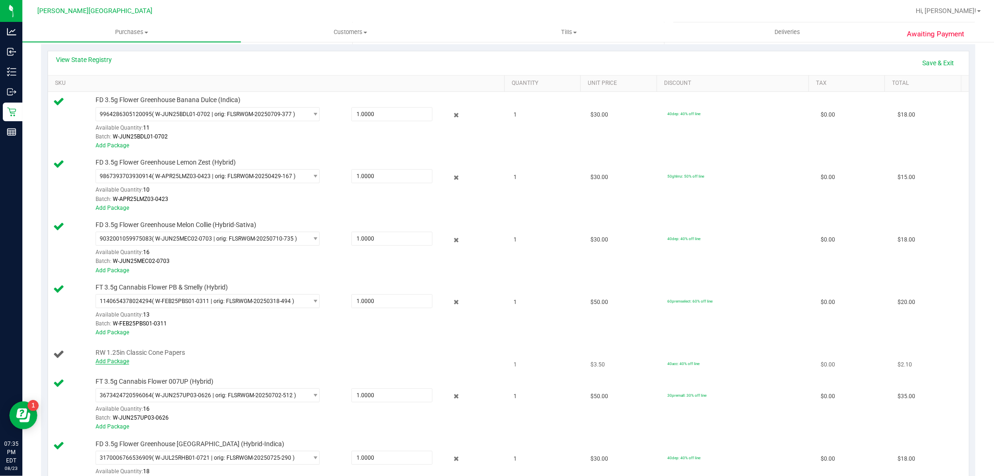
click at [113, 361] on link "Add Package" at bounding box center [112, 361] width 34 height 7
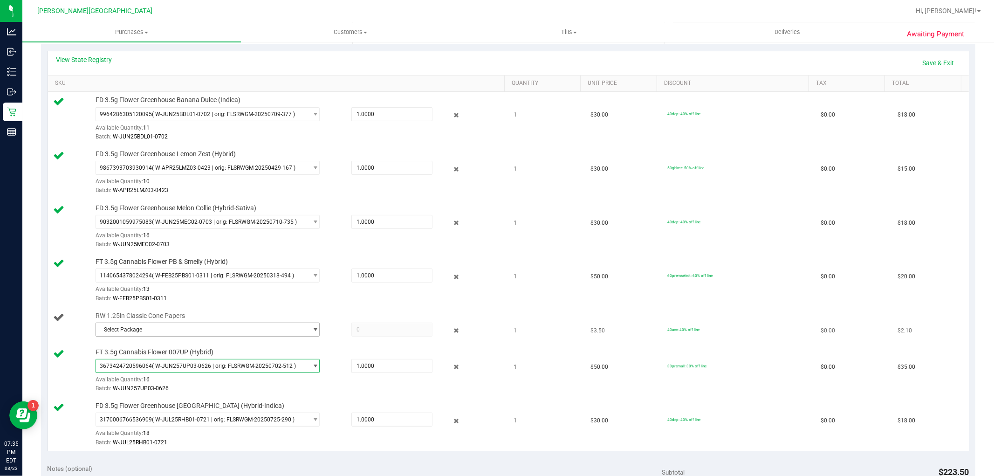
click at [290, 331] on span "Select Package" at bounding box center [201, 329] width 211 height 13
click at [193, 365] on span "( 1992498-062025 | orig: FLSRWJR-20250620-013 )" at bounding box center [219, 368] width 130 height 7
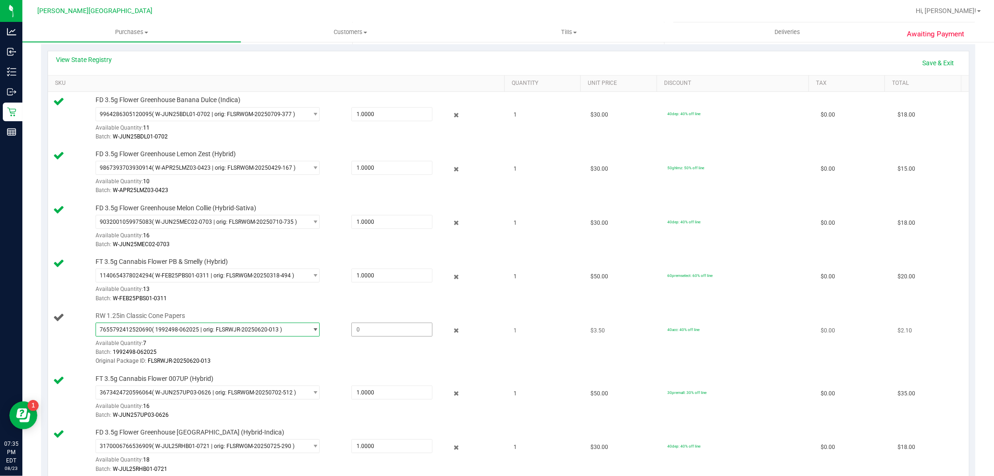
click at [376, 328] on span at bounding box center [391, 329] width 81 height 14
type input "1"
type input "1.0000"
click at [345, 357] on div "Original Package ID: FLSRWJR-20250620-013" at bounding box center [297, 360] width 404 height 9
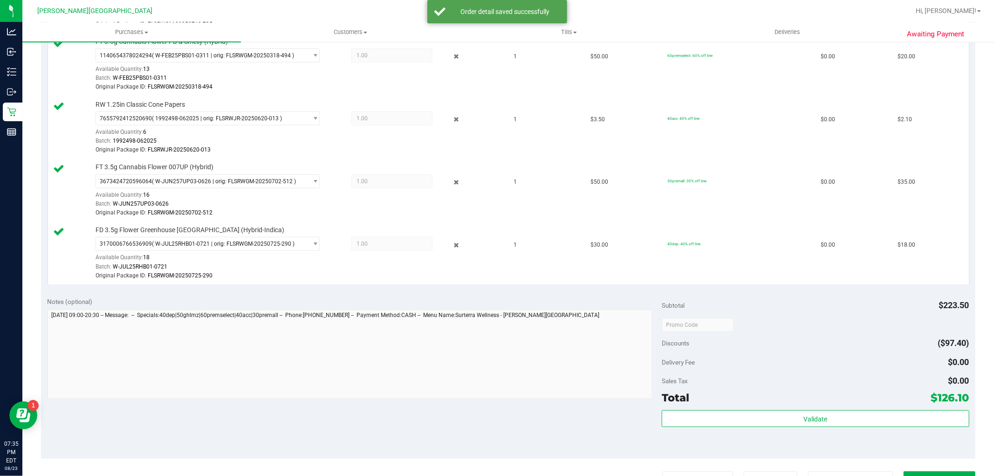
scroll to position [518, 0]
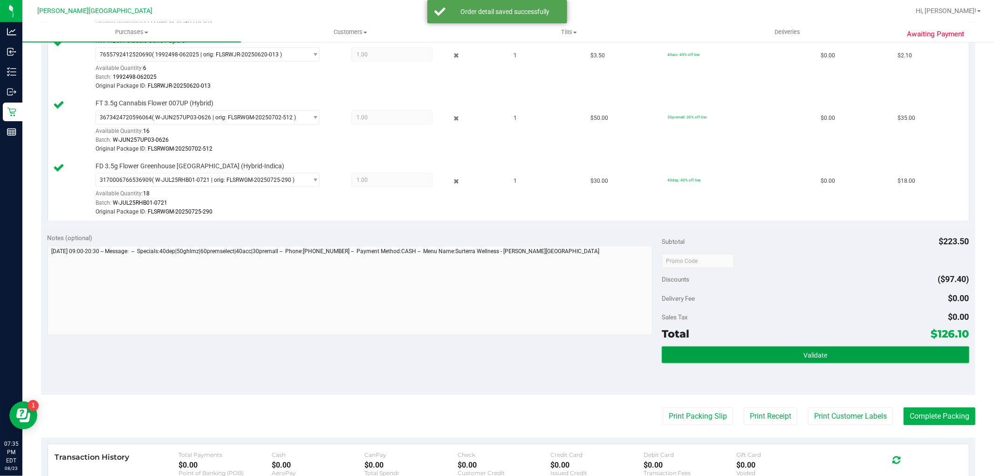
click at [829, 354] on button "Validate" at bounding box center [814, 354] width 307 height 17
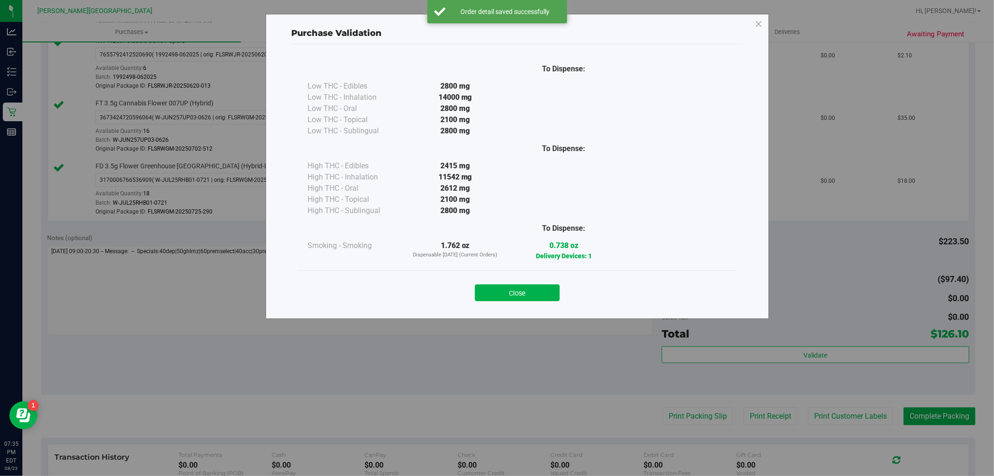
click at [543, 291] on button "Close" at bounding box center [517, 292] width 85 height 17
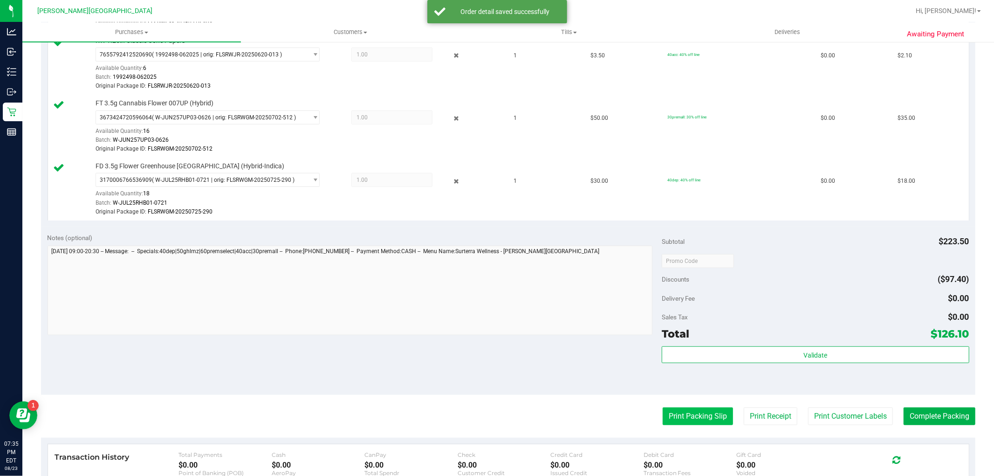
click at [701, 412] on button "Print Packing Slip" at bounding box center [697, 416] width 70 height 18
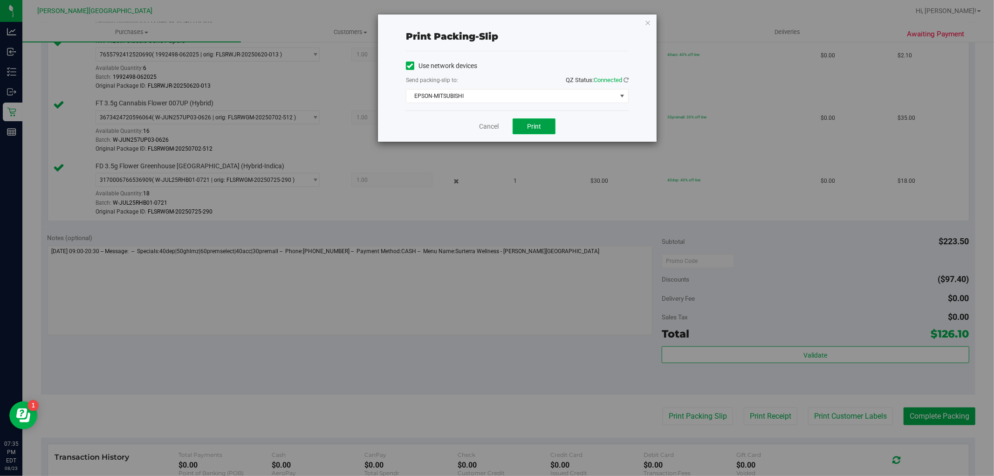
click at [552, 122] on button "Print" at bounding box center [533, 126] width 43 height 16
click at [650, 23] on icon "button" at bounding box center [647, 22] width 7 height 11
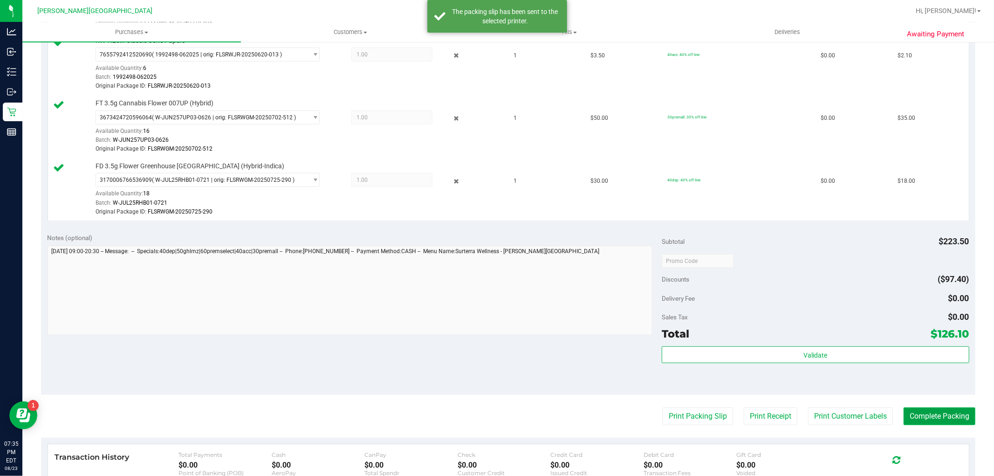
click at [937, 411] on button "Complete Packing" at bounding box center [939, 416] width 72 height 18
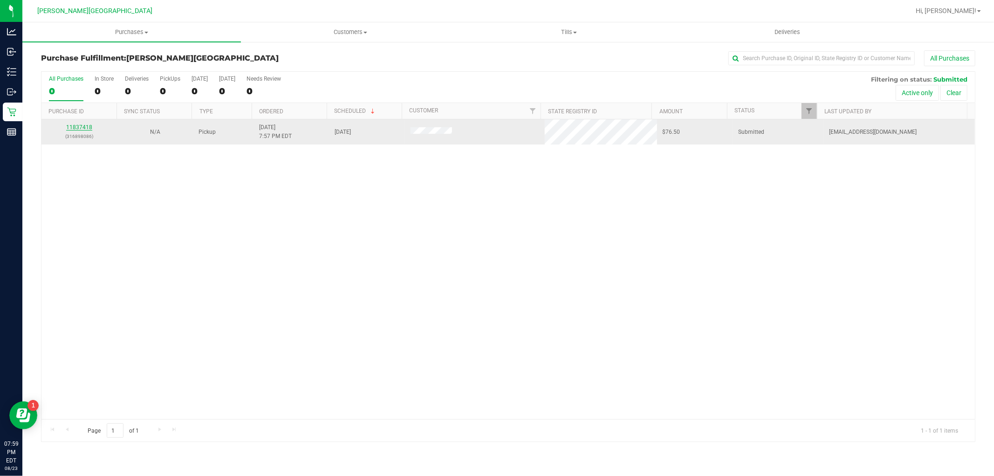
click at [87, 128] on link "11837418" at bounding box center [79, 127] width 26 height 7
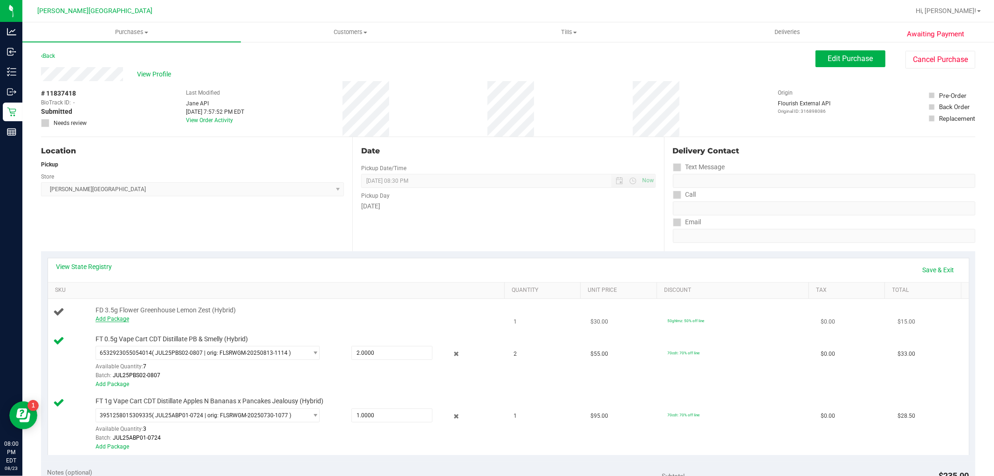
click at [118, 319] on link "Add Package" at bounding box center [112, 318] width 34 height 7
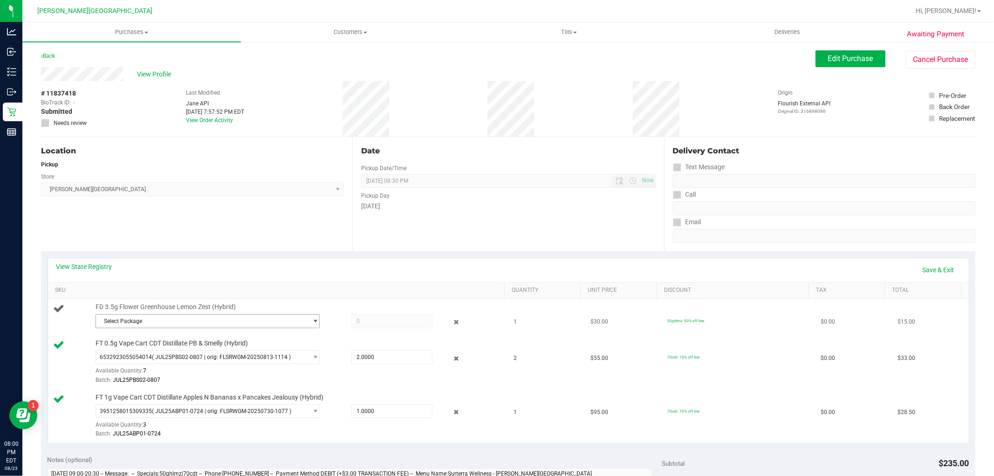
click at [188, 320] on span "Select Package" at bounding box center [201, 320] width 211 height 13
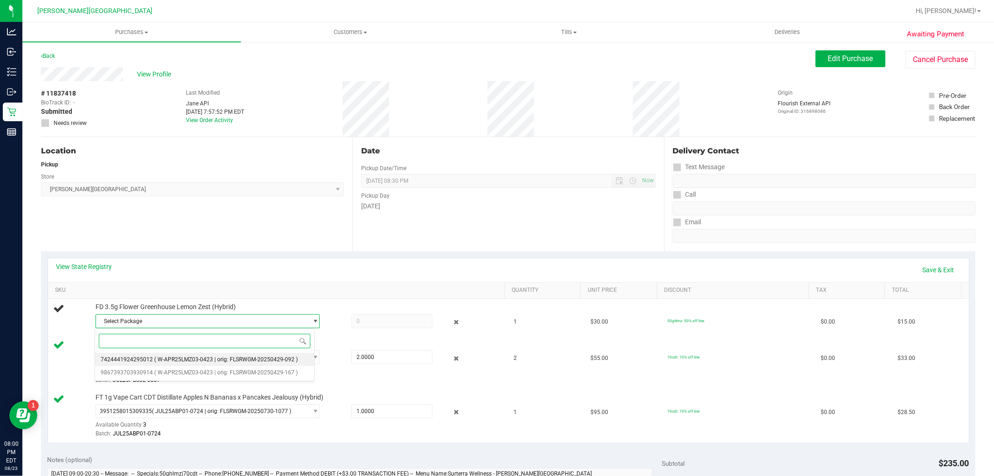
click at [215, 359] on span "( W-APR25LMZ03-0423 | orig: FLSRWGM-20250429-092 )" at bounding box center [225, 359] width 143 height 7
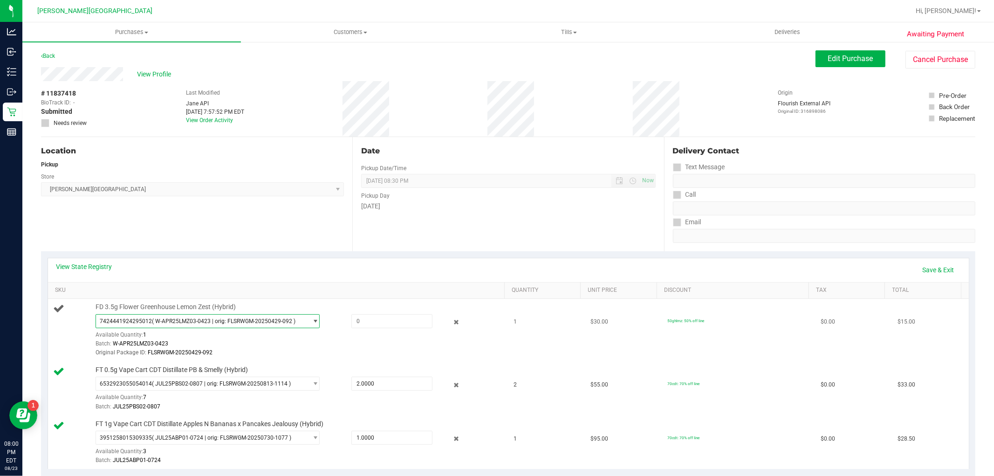
click at [213, 318] on span "( W-APR25LMZ03-0423 | orig: FLSRWGM-20250429-092 )" at bounding box center [223, 321] width 143 height 7
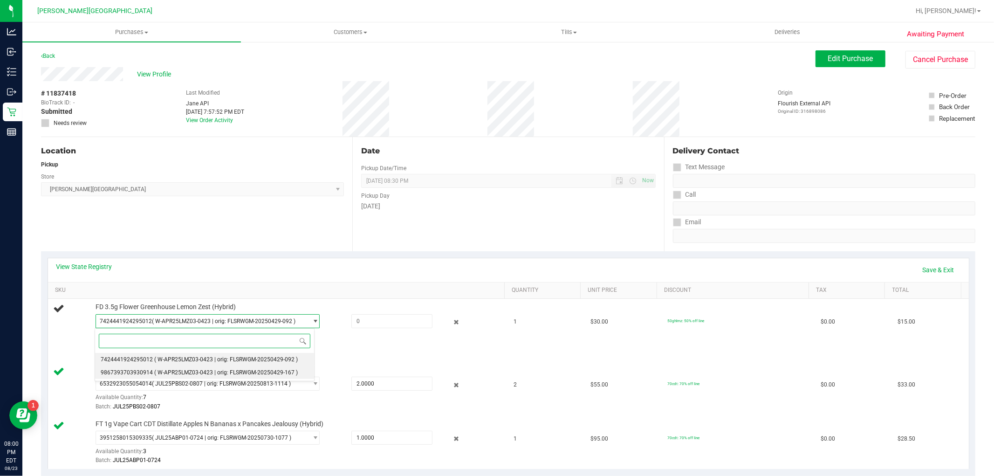
click at [202, 374] on span "( W-APR25LMZ03-0423 | orig: FLSRWGM-20250429-167 )" at bounding box center [225, 372] width 143 height 7
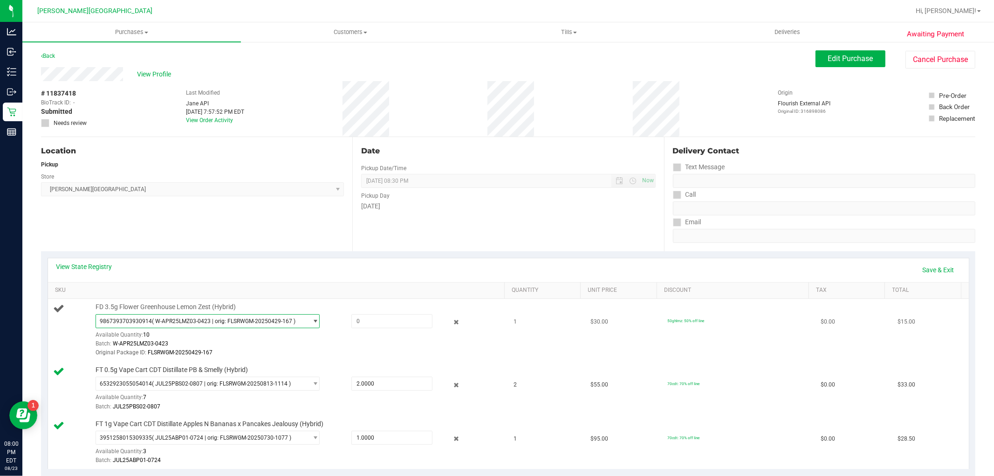
click at [225, 317] on span "9867393703930914 ( W-APR25LMZ03-0423 | orig: FLSRWGM-20250429-167 )" at bounding box center [201, 320] width 211 height 13
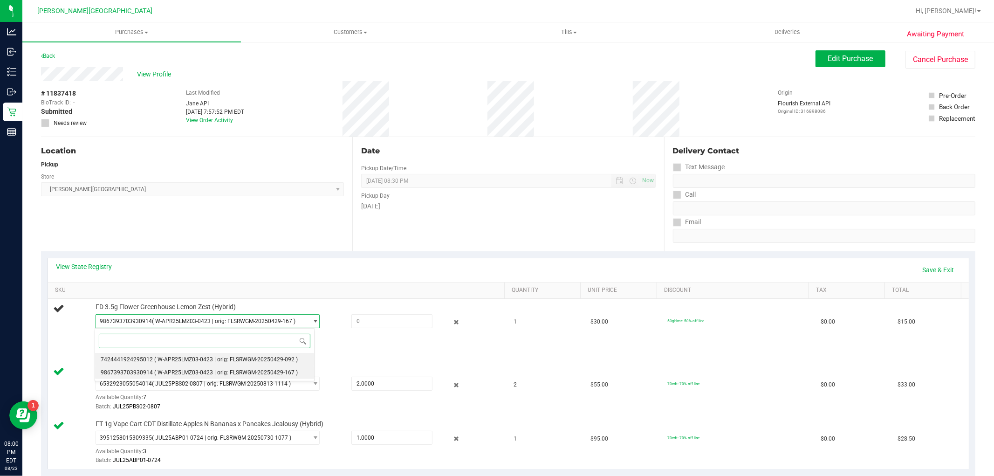
click at [185, 359] on span "( W-APR25LMZ03-0423 | orig: FLSRWGM-20250429-092 )" at bounding box center [225, 359] width 143 height 7
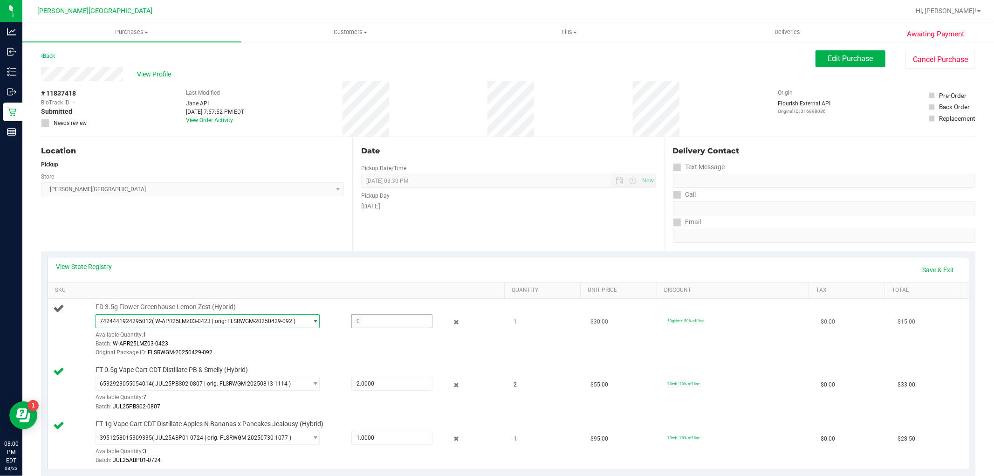
click at [370, 320] on span at bounding box center [391, 321] width 81 height 14
type input "1"
type input "1.0000"
click at [371, 346] on div "Batch: W-APR25LMZ03-0423" at bounding box center [297, 343] width 404 height 9
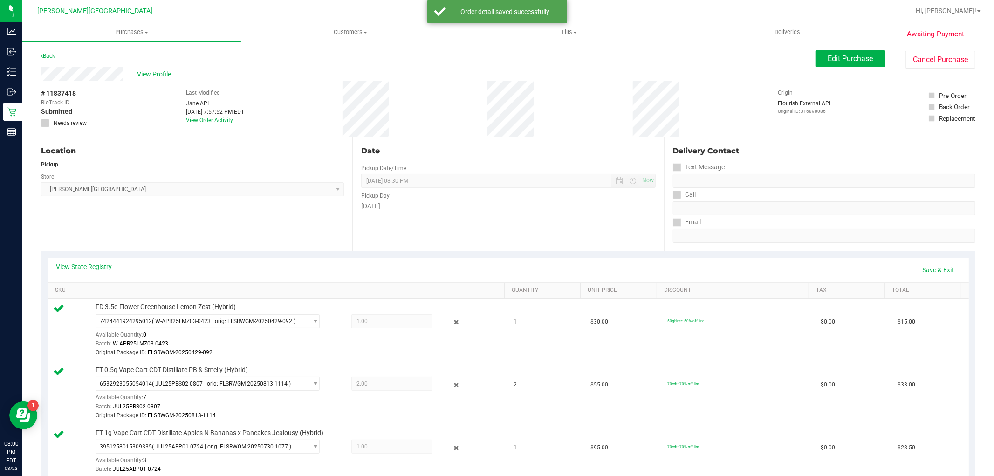
scroll to position [207, 0]
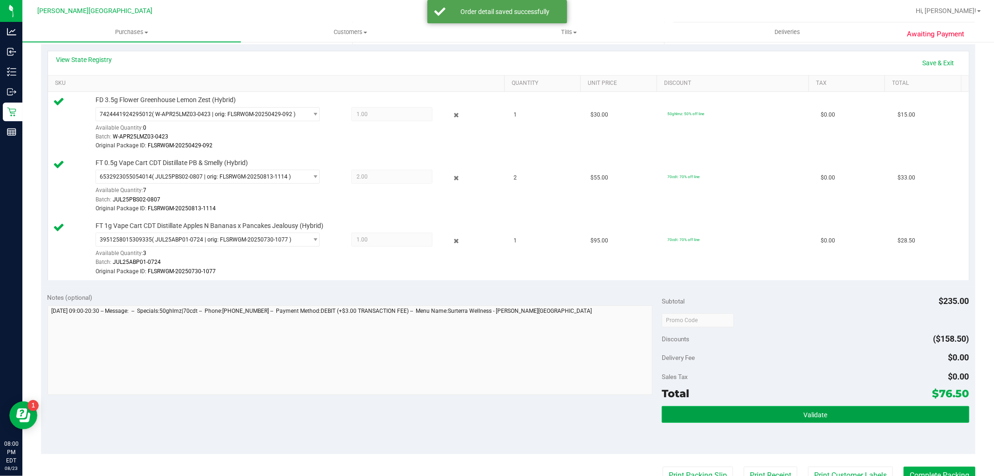
click at [789, 412] on button "Validate" at bounding box center [814, 414] width 307 height 17
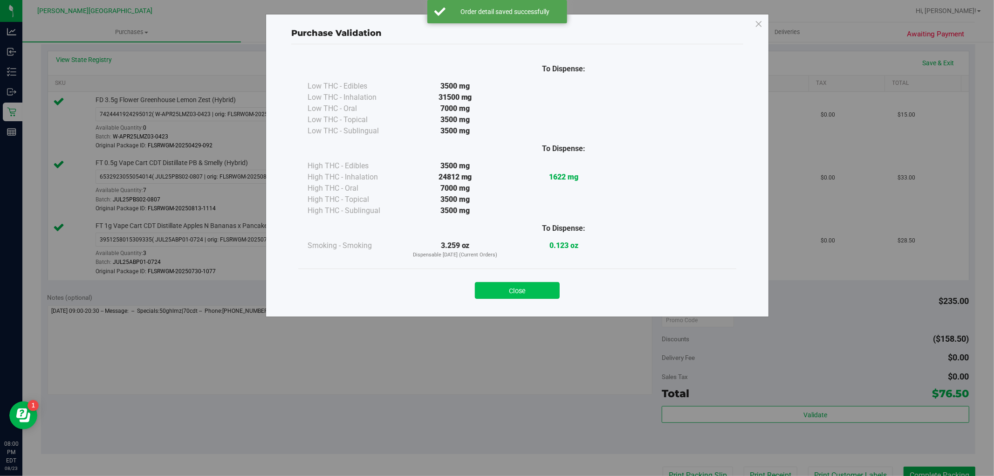
click at [500, 282] on button "Close" at bounding box center [517, 290] width 85 height 17
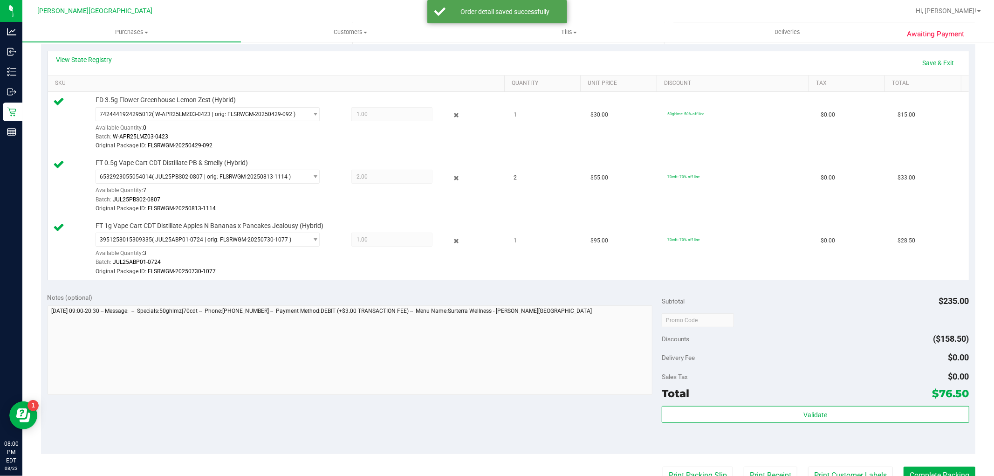
scroll to position [362, 0]
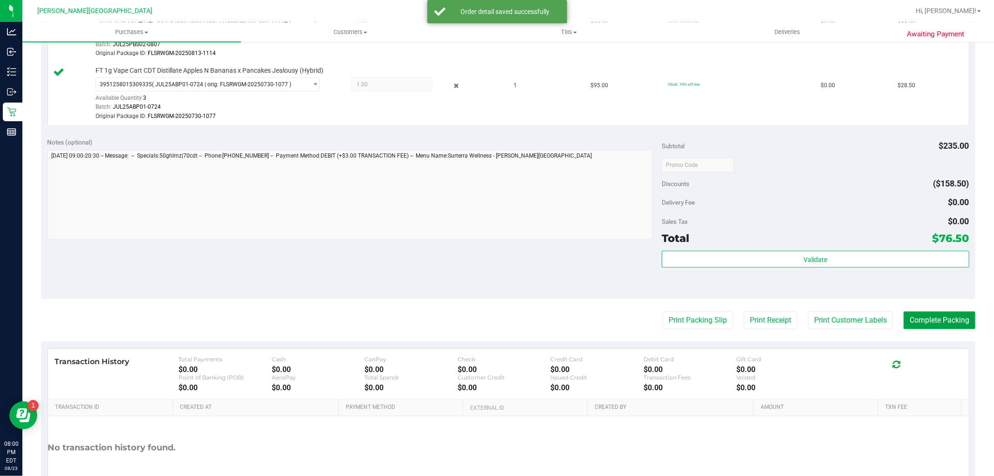
click at [910, 323] on button "Complete Packing" at bounding box center [939, 320] width 72 height 18
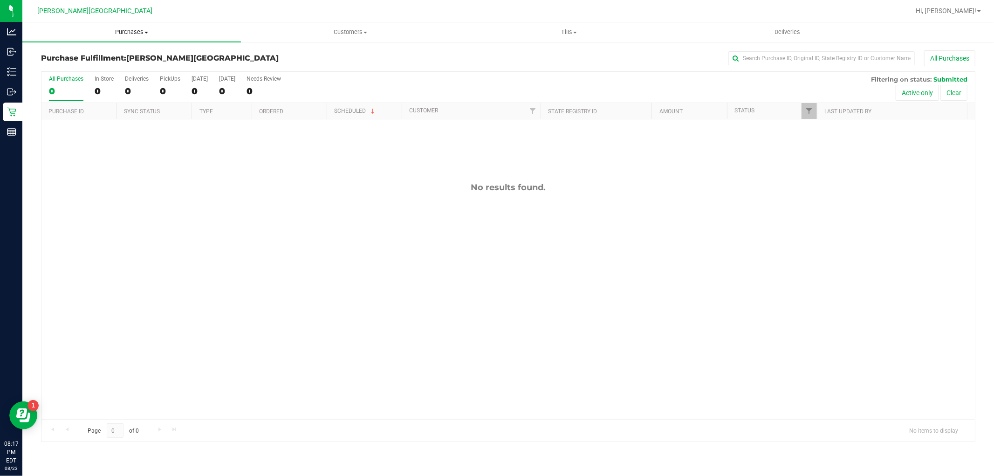
click at [147, 33] on span at bounding box center [146, 33] width 4 height 2
click at [98, 73] on li "All purchases" at bounding box center [131, 78] width 218 height 11
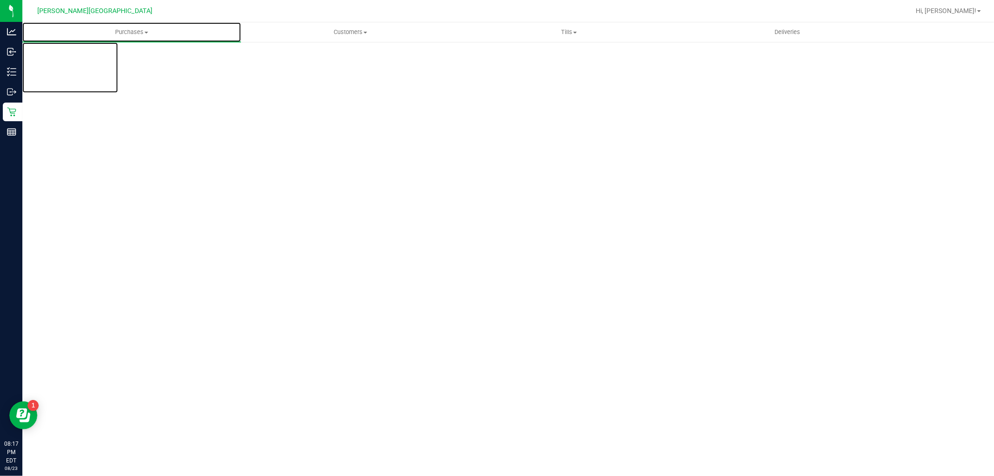
click at [141, 31] on span "Purchases" at bounding box center [131, 32] width 218 height 8
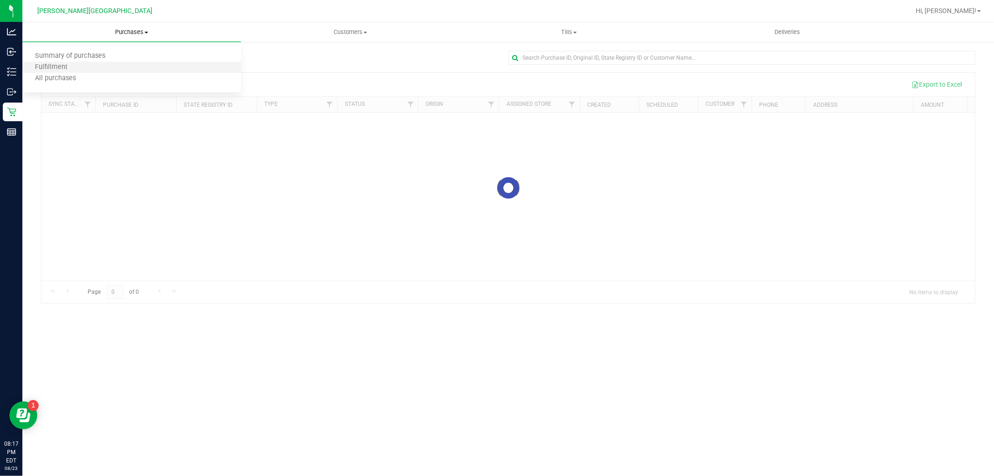
click at [89, 68] on li "Fulfillment" at bounding box center [131, 67] width 218 height 11
